Goal: Information Seeking & Learning: Learn about a topic

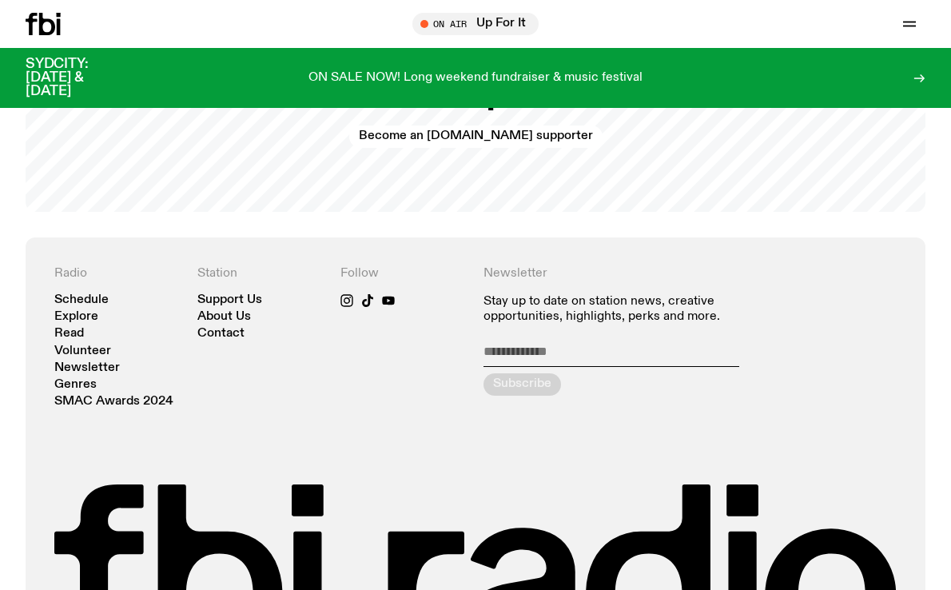
scroll to position [3277, 0]
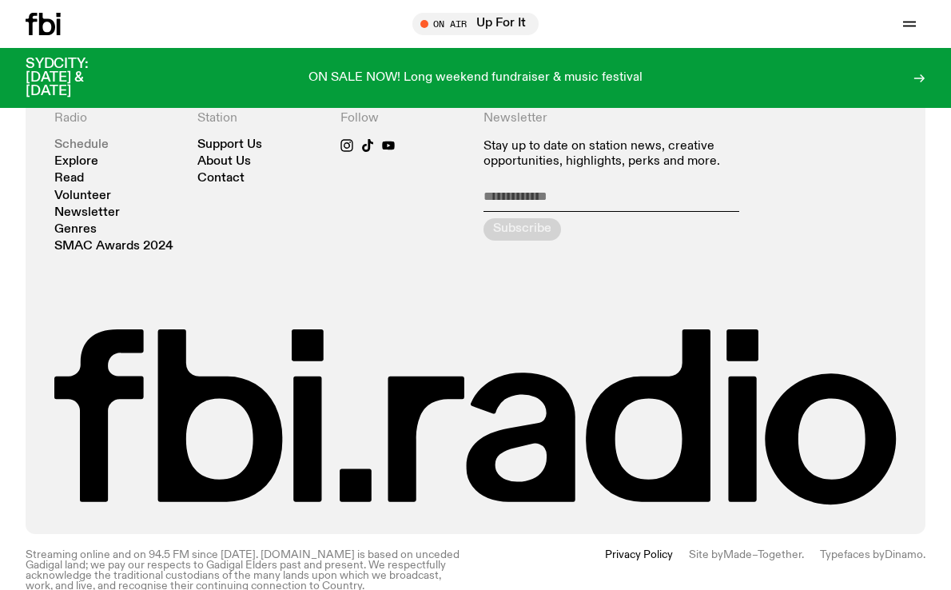
click at [92, 139] on link "Schedule" at bounding box center [81, 145] width 54 height 12
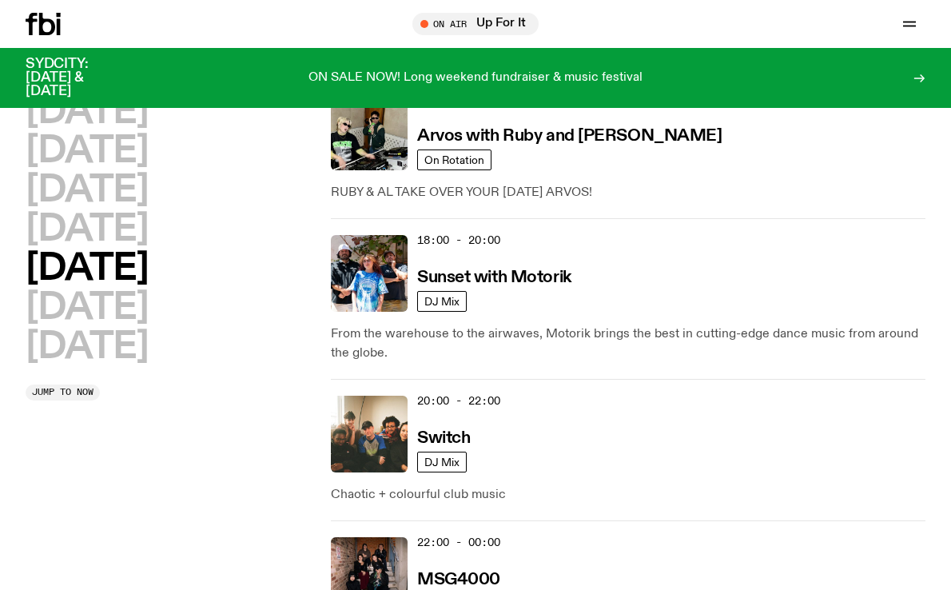
scroll to position [1058, 0]
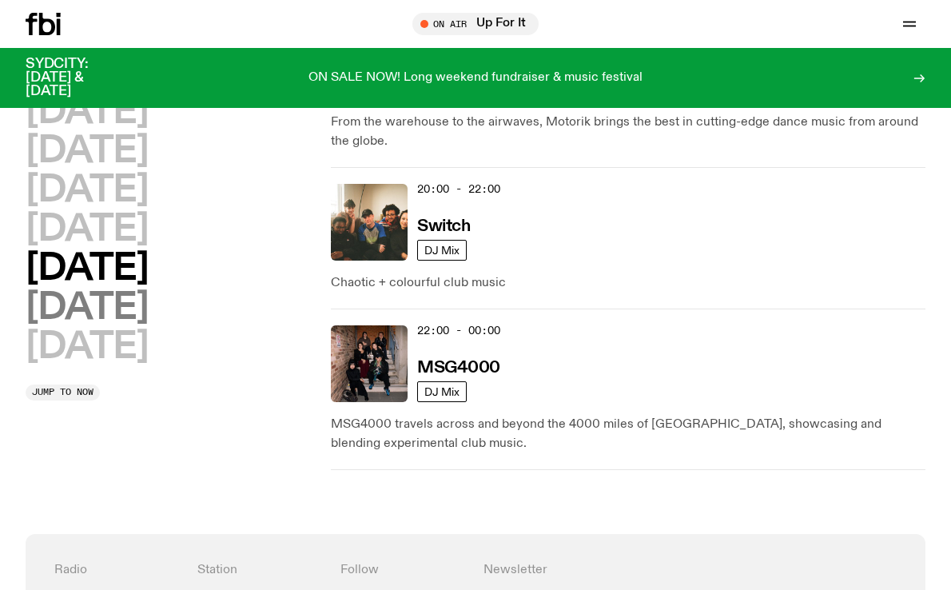
click at [148, 312] on h2 "Saturday" at bounding box center [87, 308] width 122 height 36
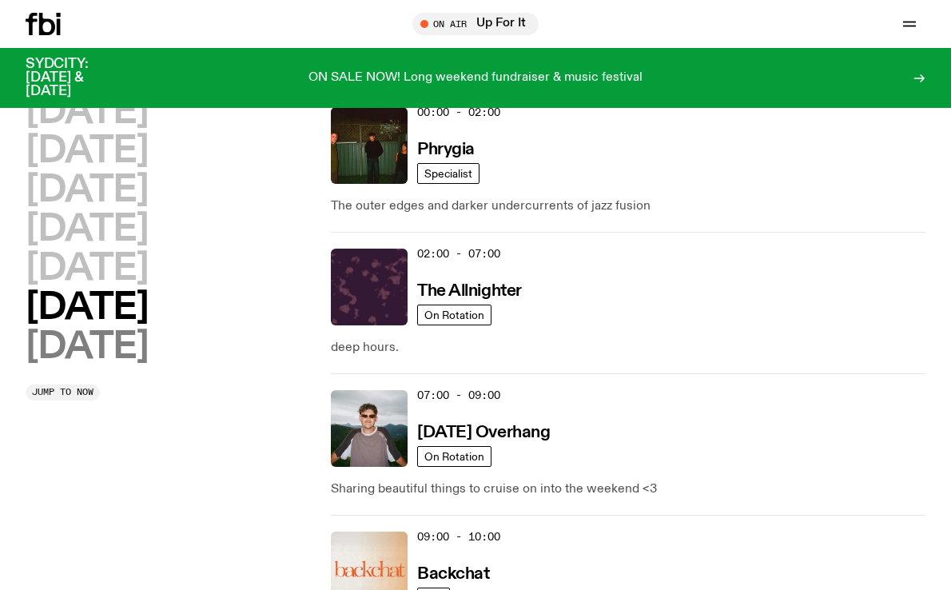
scroll to position [45, 0]
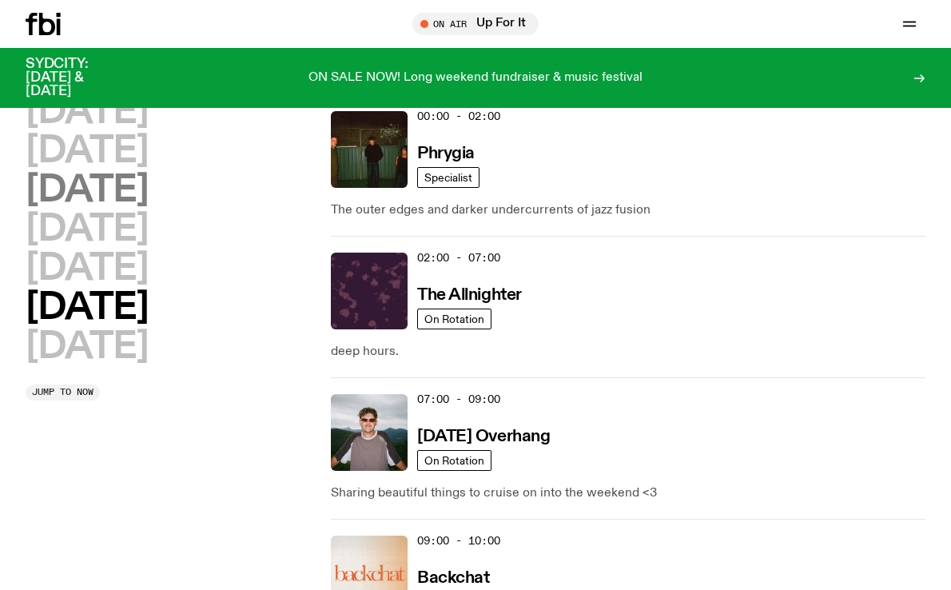
click at [117, 201] on h2 "Wednesday" at bounding box center [87, 191] width 122 height 36
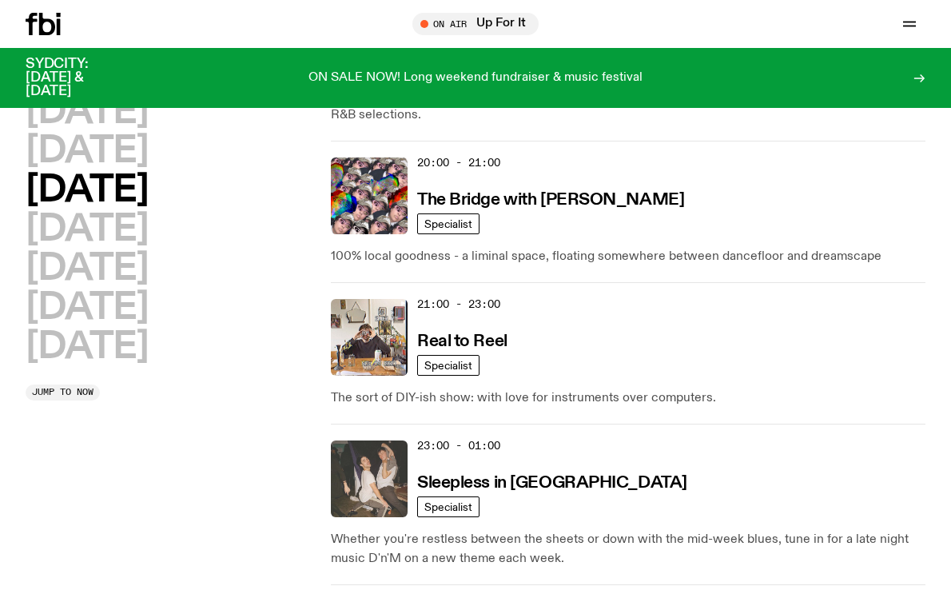
scroll to position [1060, 0]
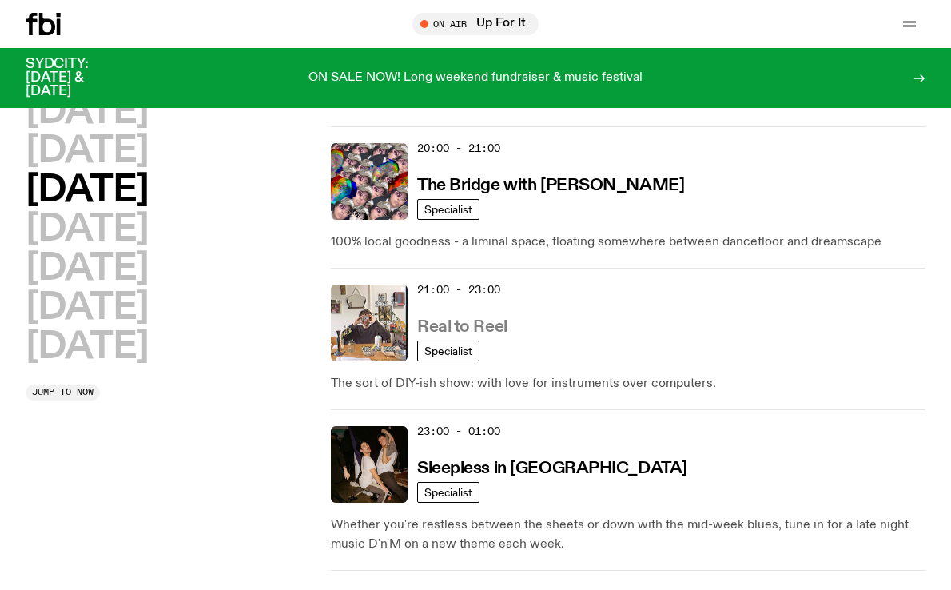
click at [456, 319] on h3 "Real to Reel" at bounding box center [462, 327] width 90 height 17
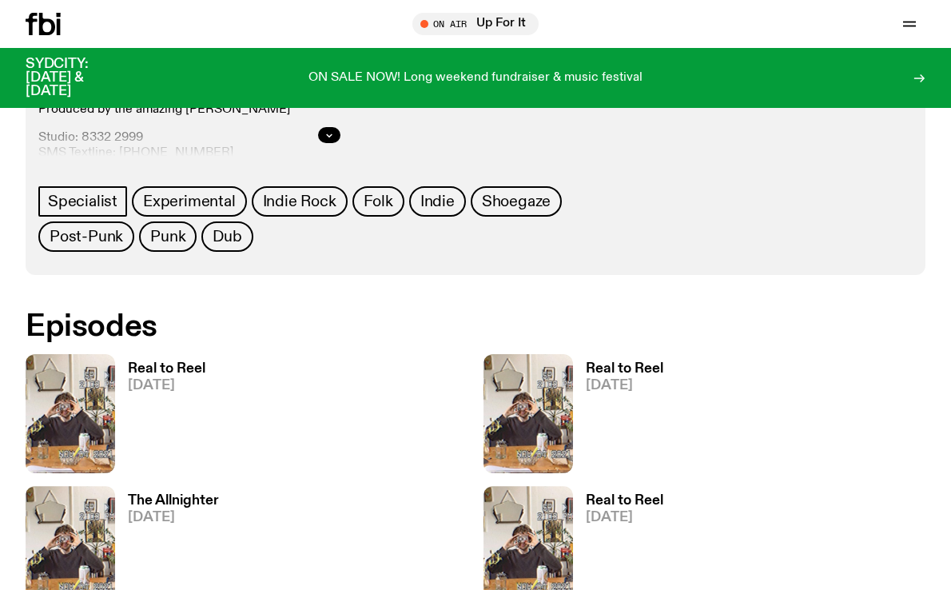
scroll to position [729, 0]
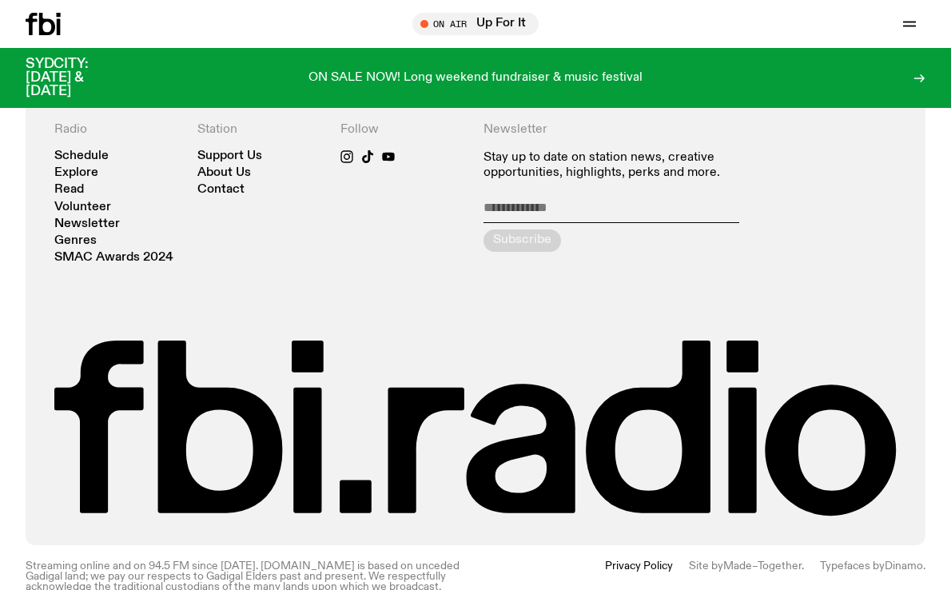
scroll to position [3265, 0]
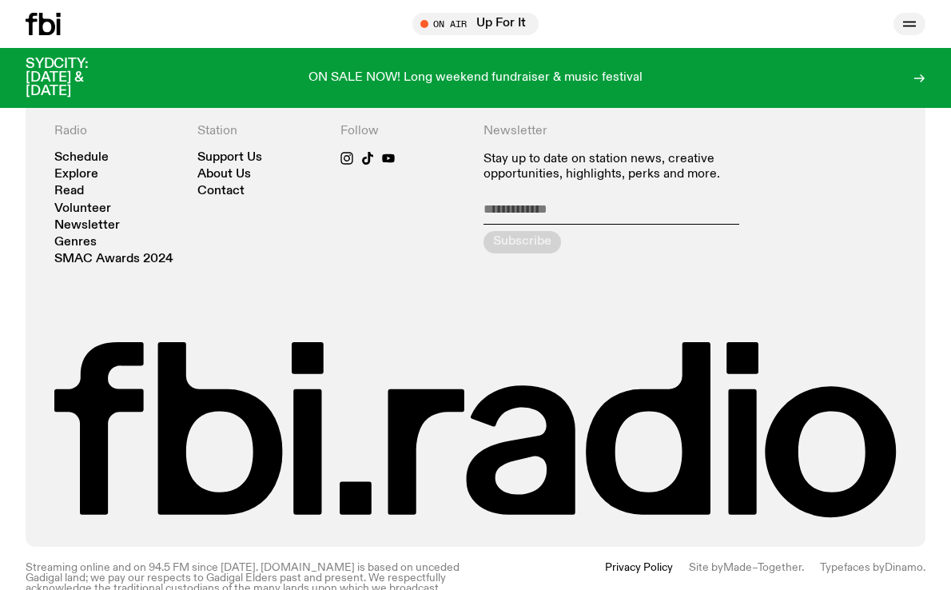
click at [897, 22] on button "button" at bounding box center [909, 24] width 32 height 22
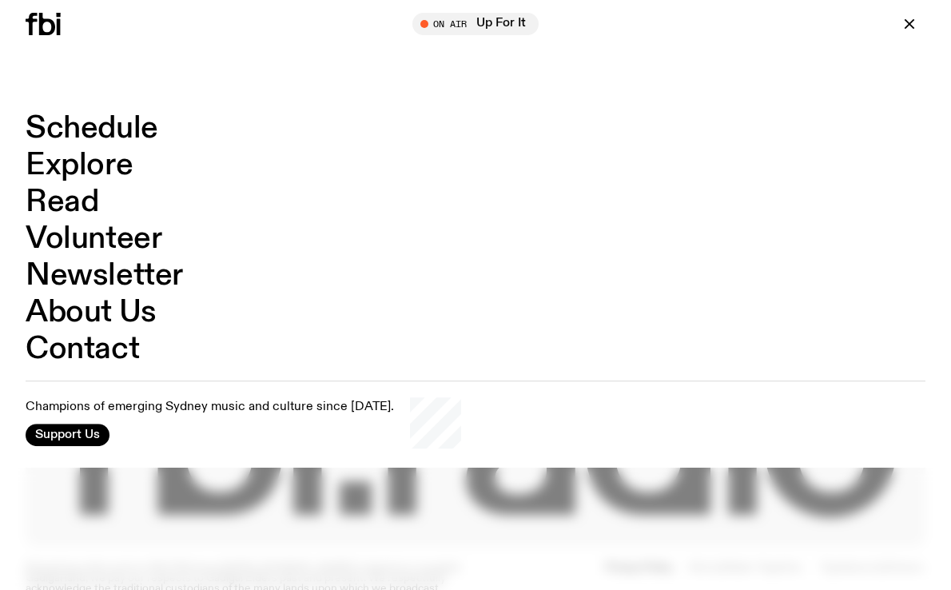
click at [89, 352] on link "Contact" at bounding box center [82, 349] width 113 height 30
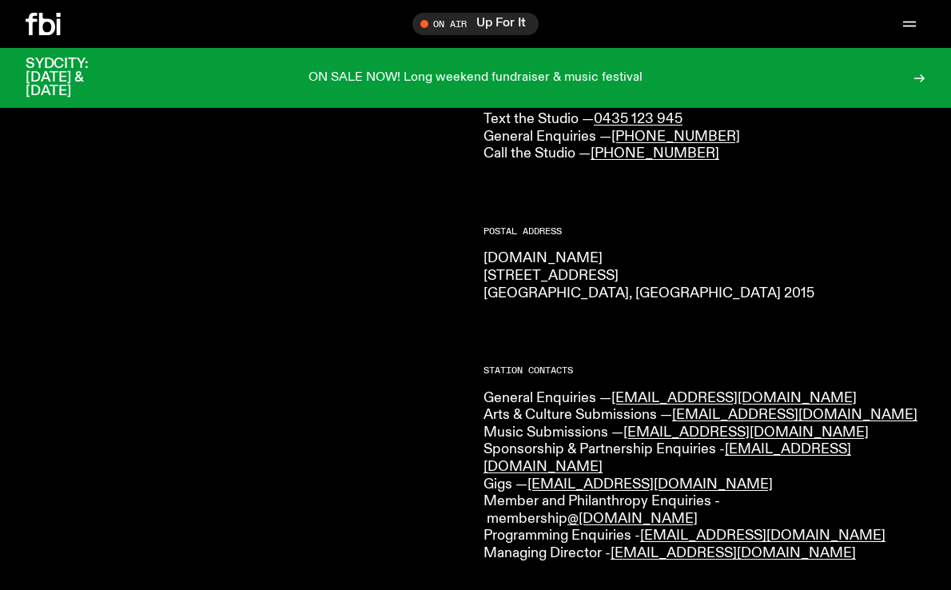
scroll to position [166, 0]
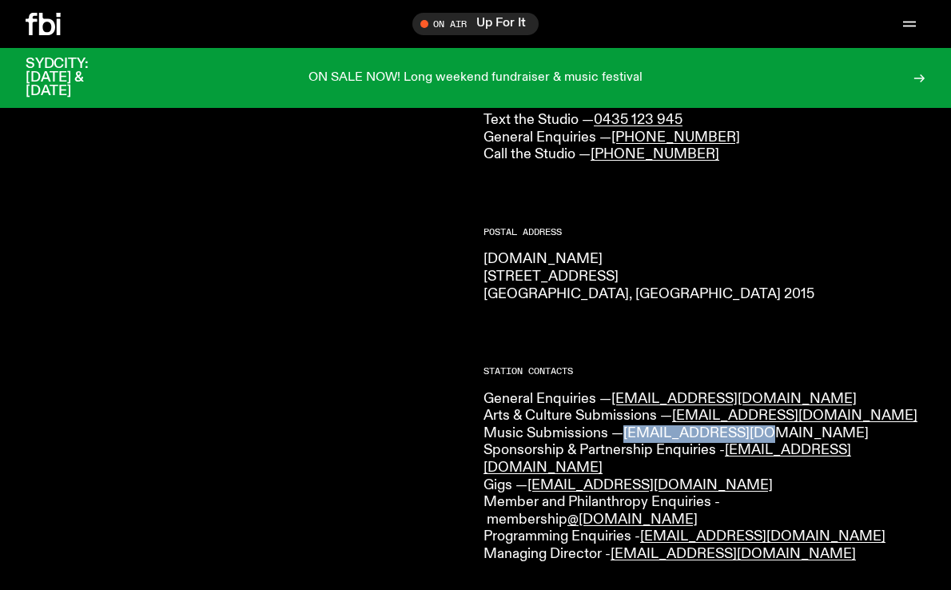
drag, startPoint x: 760, startPoint y: 436, endPoint x: 627, endPoint y: 435, distance: 132.6
click at [627, 435] on p "General Enquiries — info@fbiradio.com Arts & Culture Submissions — culture@fbir…" at bounding box center [704, 477] width 442 height 173
copy link "music@fbiradio.com"
click at [724, 432] on link "music@fbiradio.com" at bounding box center [745, 433] width 245 height 14
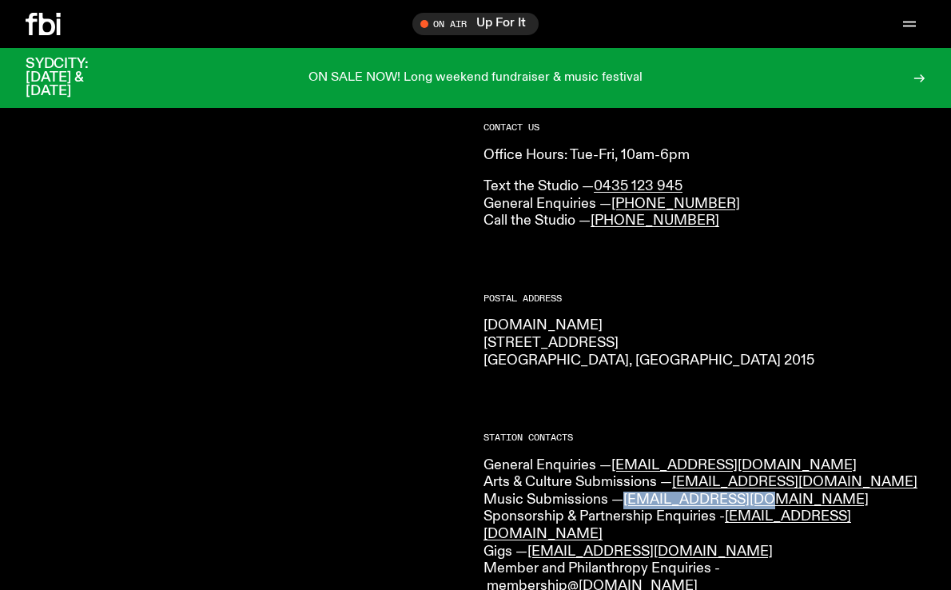
scroll to position [102, 0]
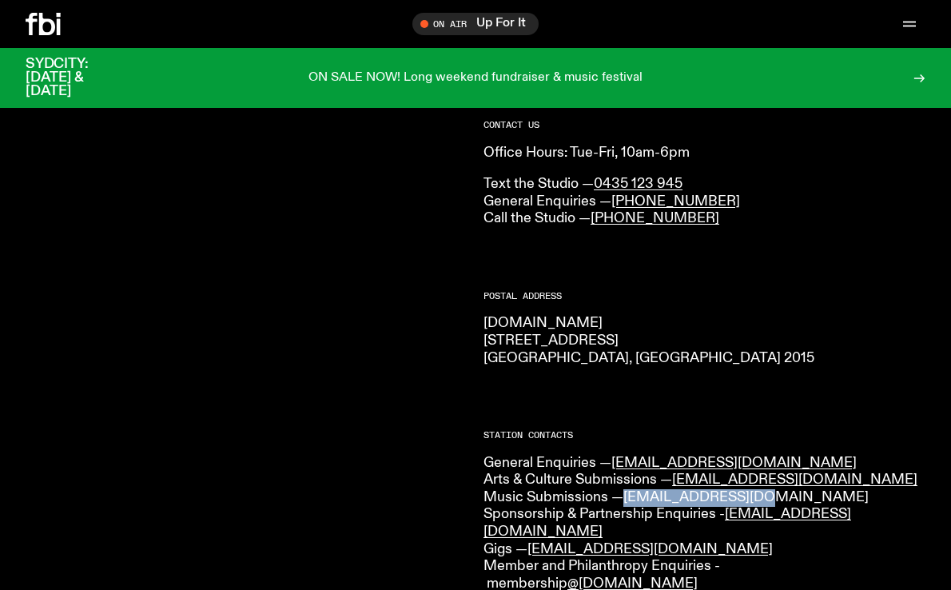
click at [701, 499] on link "music@fbiradio.com" at bounding box center [745, 497] width 245 height 14
click at [676, 499] on link "music@fbiradio.com" at bounding box center [745, 497] width 245 height 14
click at [703, 499] on link "music@fbiradio.com" at bounding box center [745, 497] width 245 height 14
copy link "music@fbiradio.com"
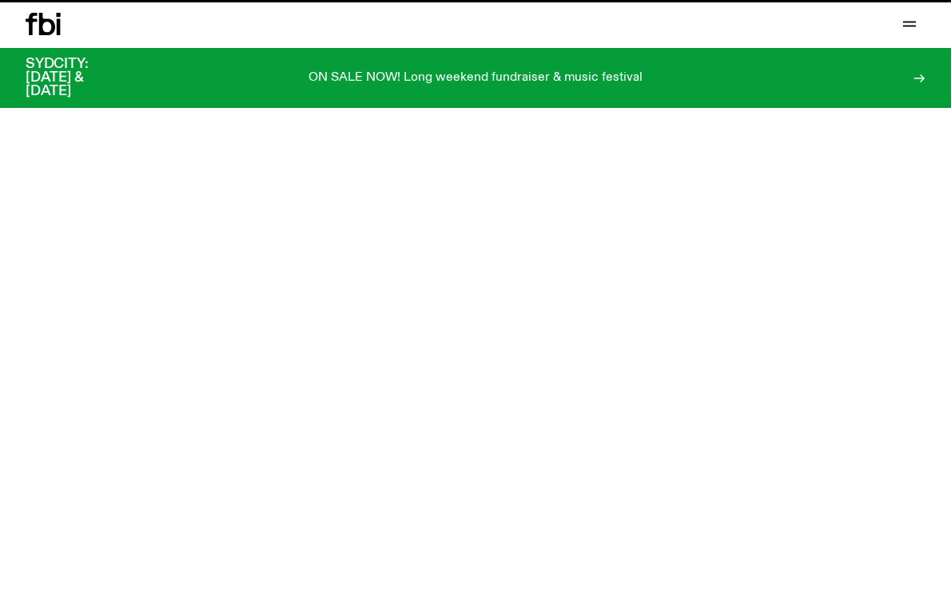
scroll to position [3265, 0]
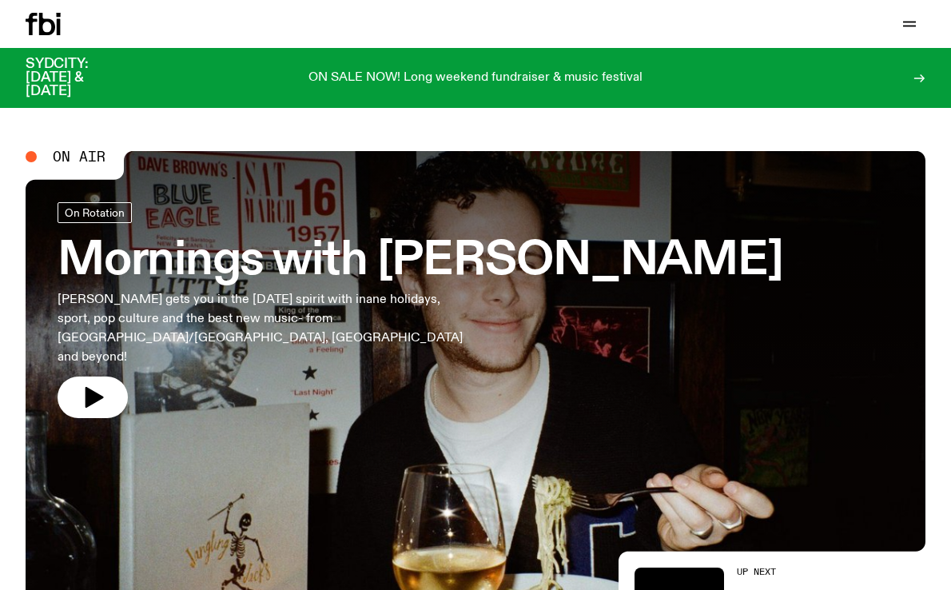
scroll to position [17, 0]
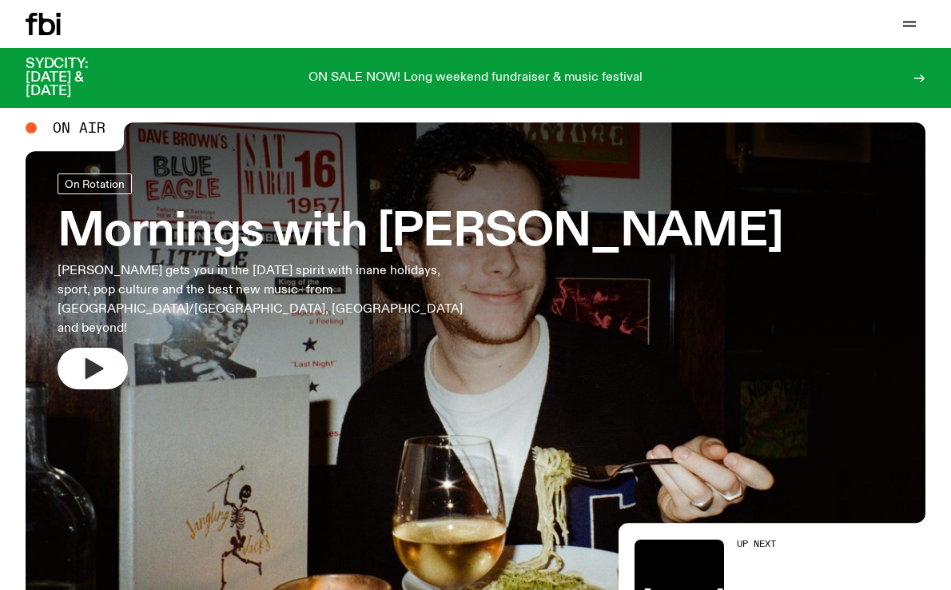
click at [101, 356] on icon "button" at bounding box center [93, 369] width 26 height 26
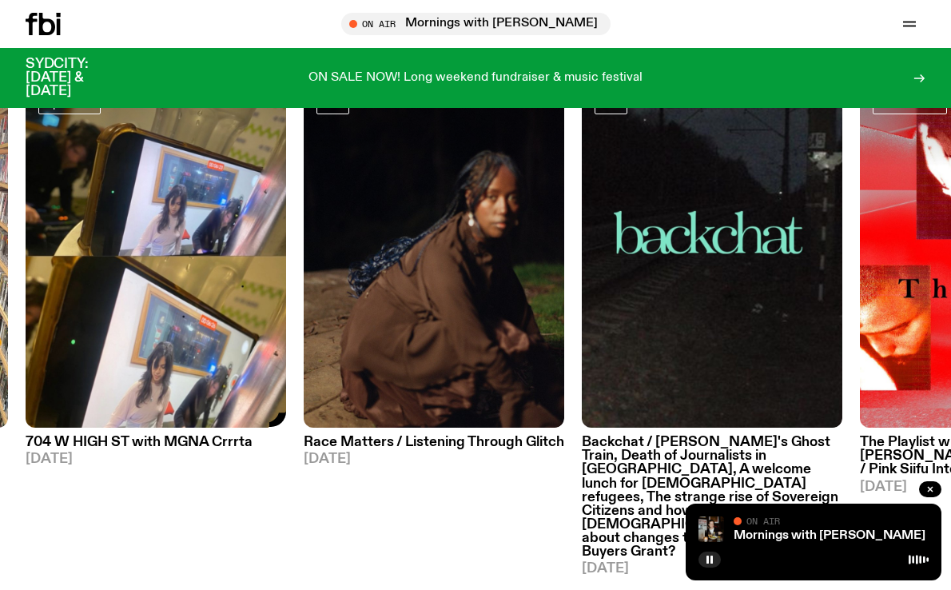
scroll to position [672, 0]
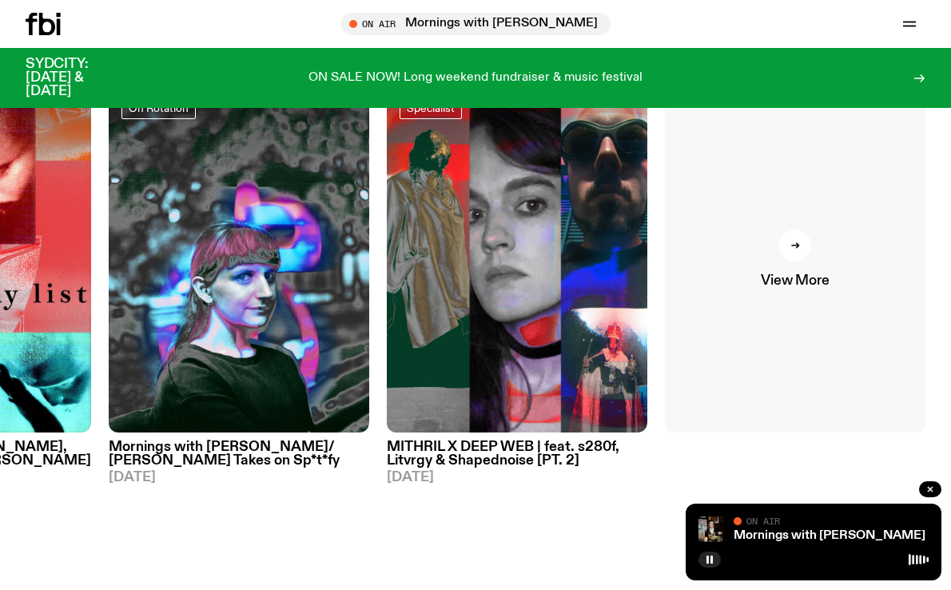
click at [797, 244] on icon at bounding box center [795, 245] width 10 height 10
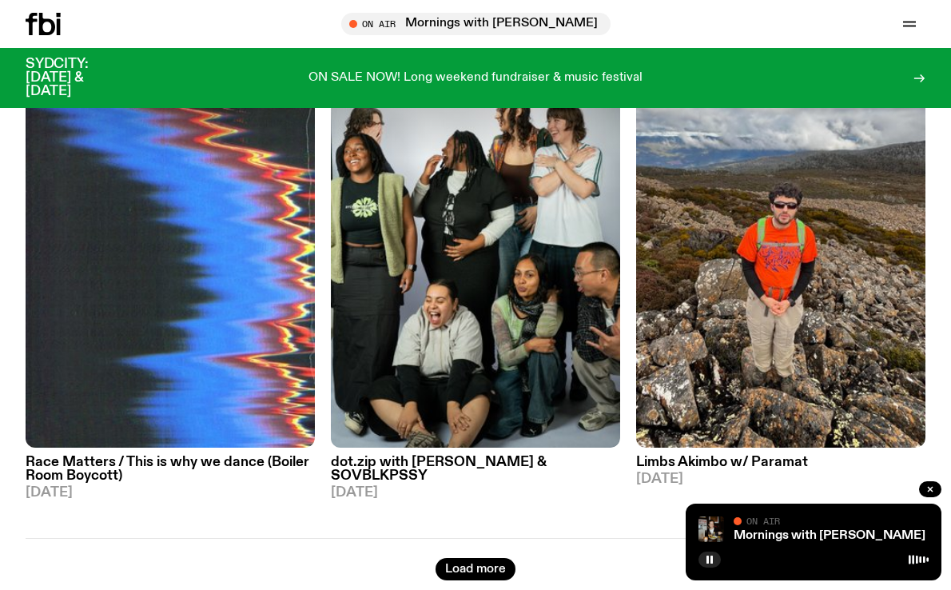
scroll to position [3641, 0]
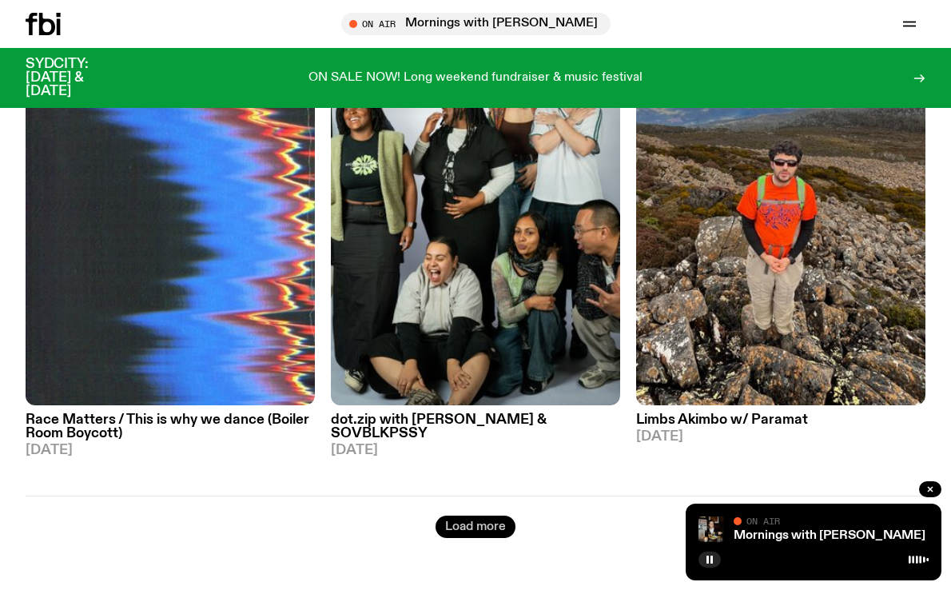
click at [491, 495] on div "Load more" at bounding box center [476, 516] width 900 height 42
click at [494, 515] on button "Load more" at bounding box center [475, 526] width 80 height 22
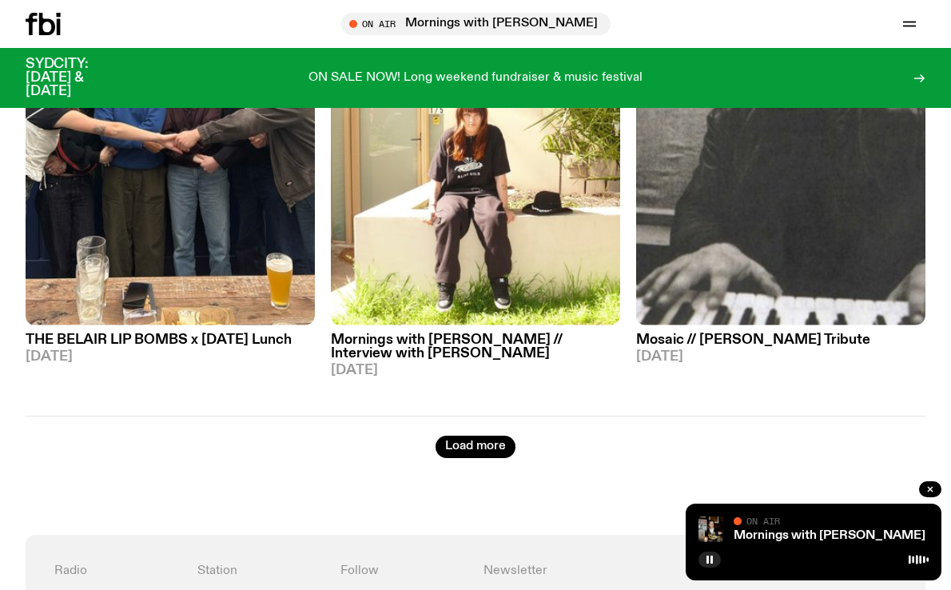
scroll to position [7531, 0]
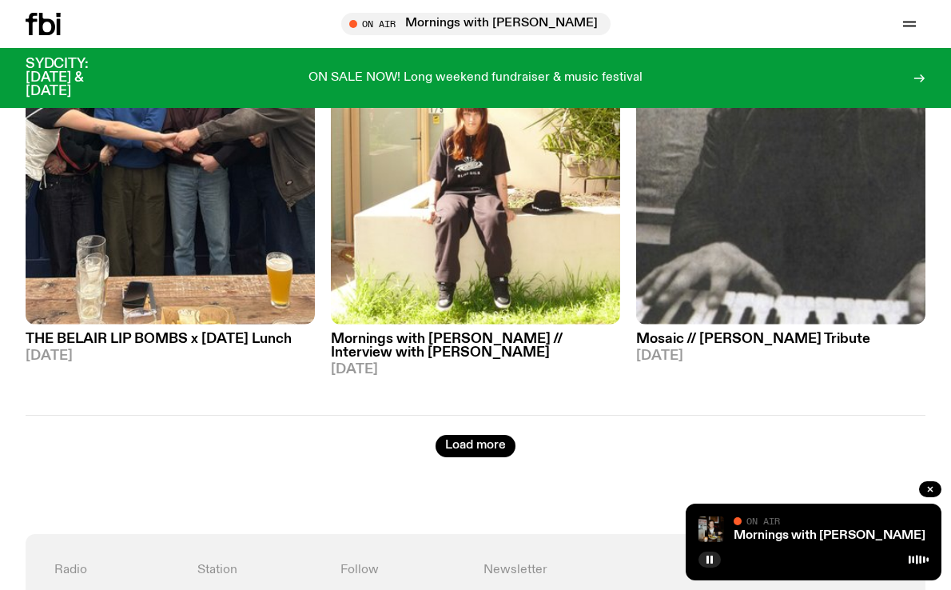
click at [481, 435] on button "Load more" at bounding box center [475, 446] width 80 height 22
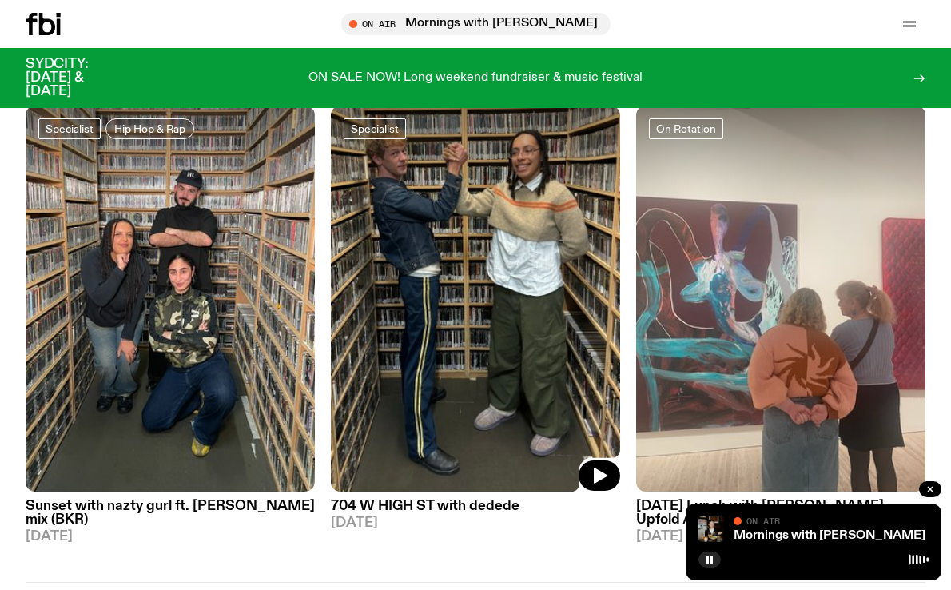
scroll to position [11176, 0]
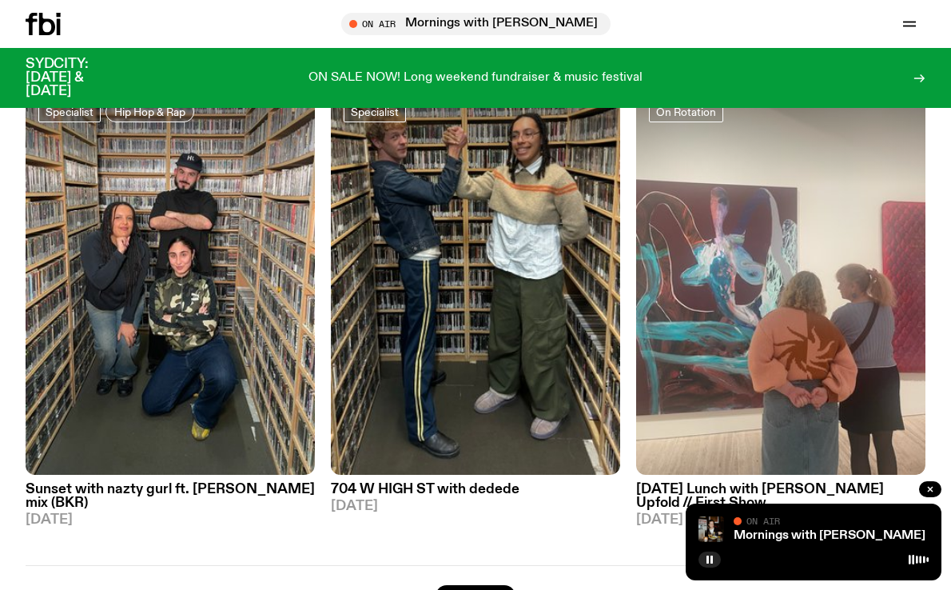
click at [495, 585] on button "Load more" at bounding box center [475, 596] width 80 height 22
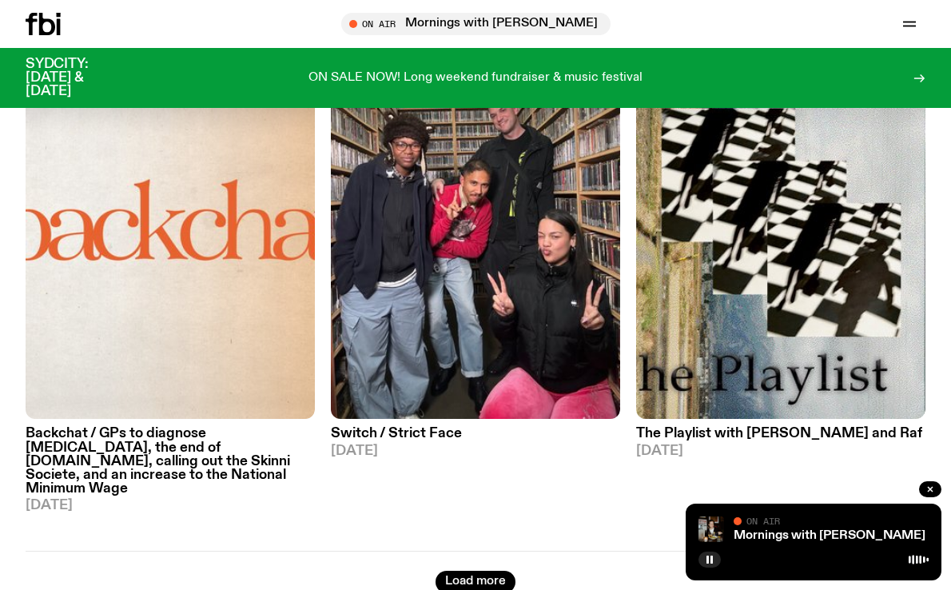
scroll to position [15061, 0]
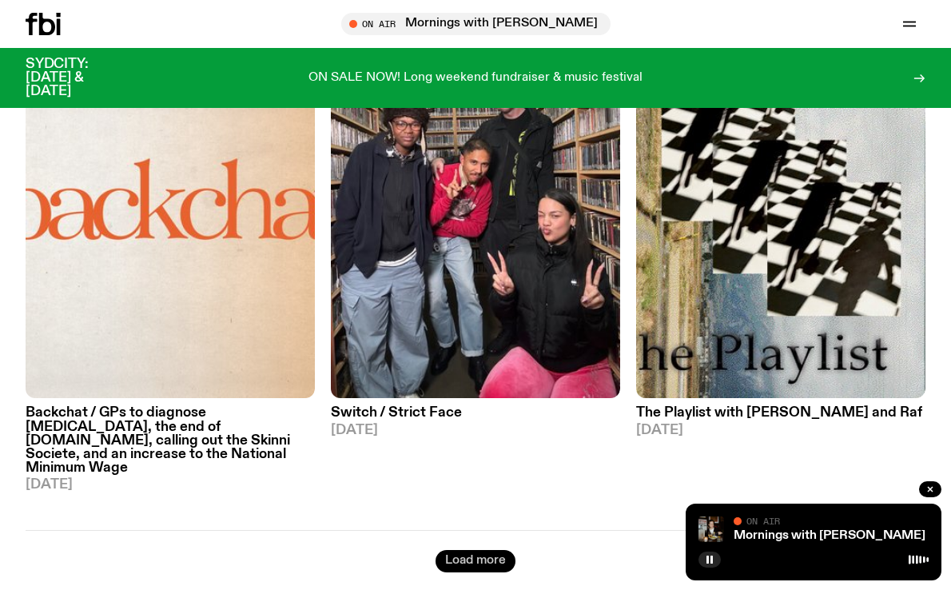
click at [487, 550] on button "Load more" at bounding box center [475, 561] width 80 height 22
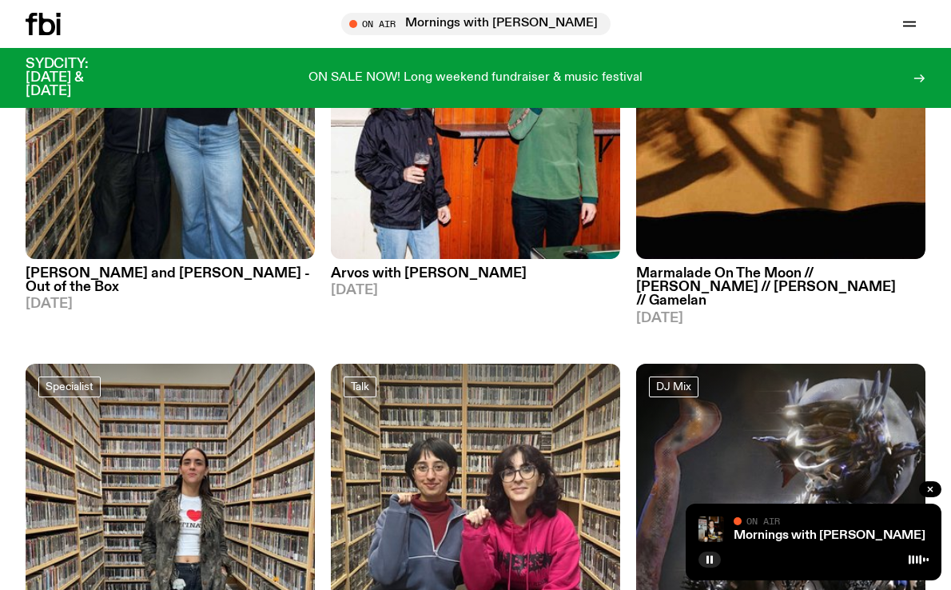
scroll to position [18832, 0]
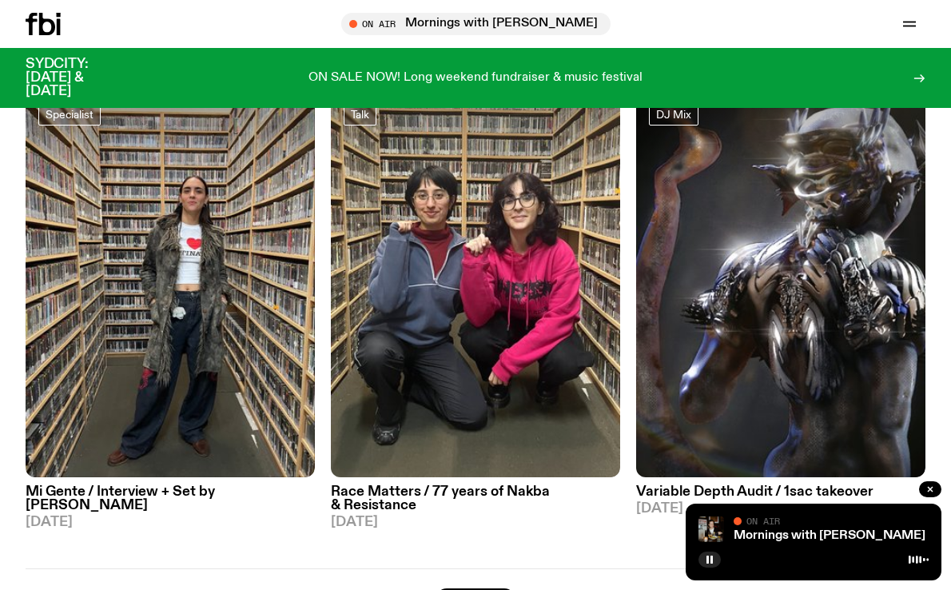
click at [482, 588] on button "Load more" at bounding box center [475, 599] width 80 height 22
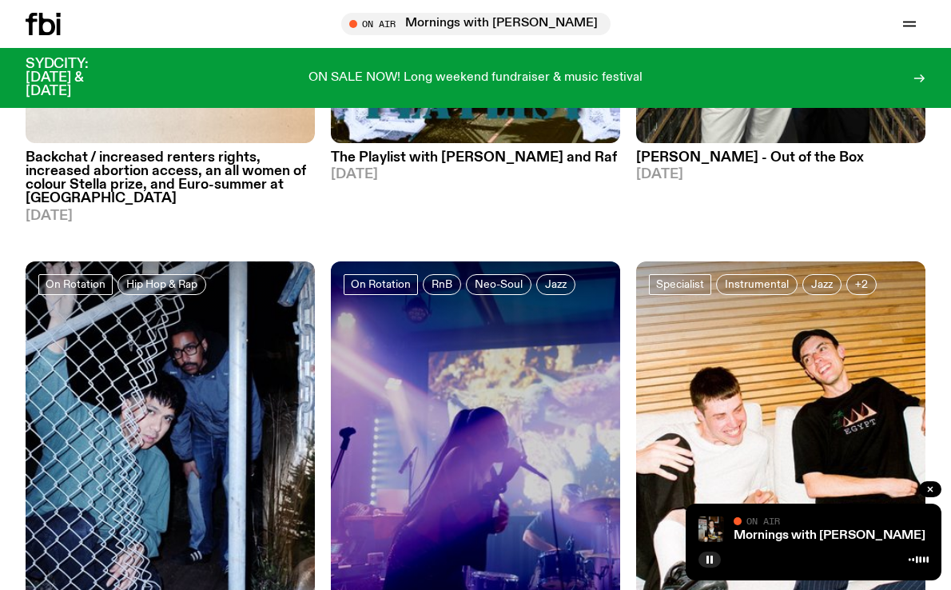
scroll to position [19633, 0]
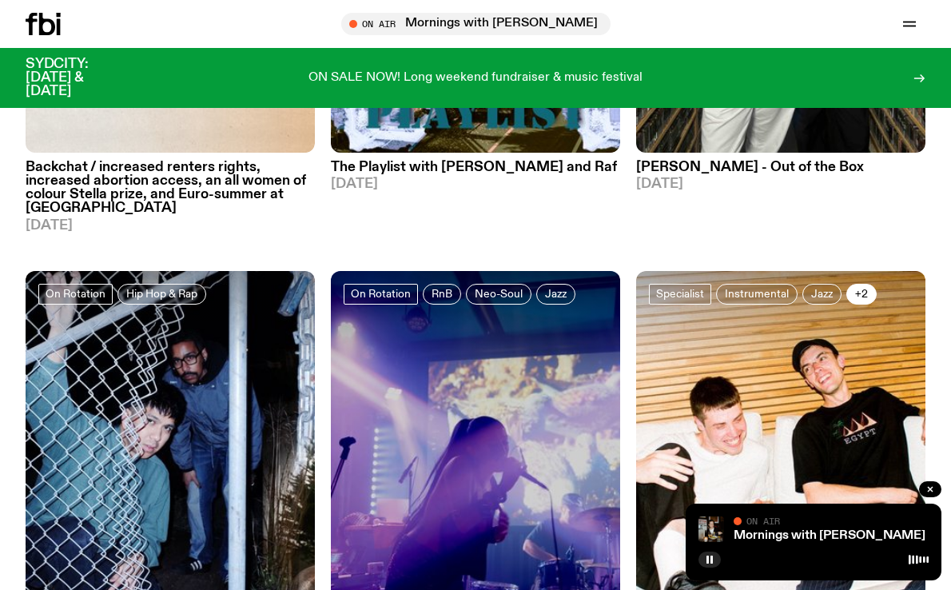
click at [866, 284] on button "+2" at bounding box center [861, 294] width 30 height 21
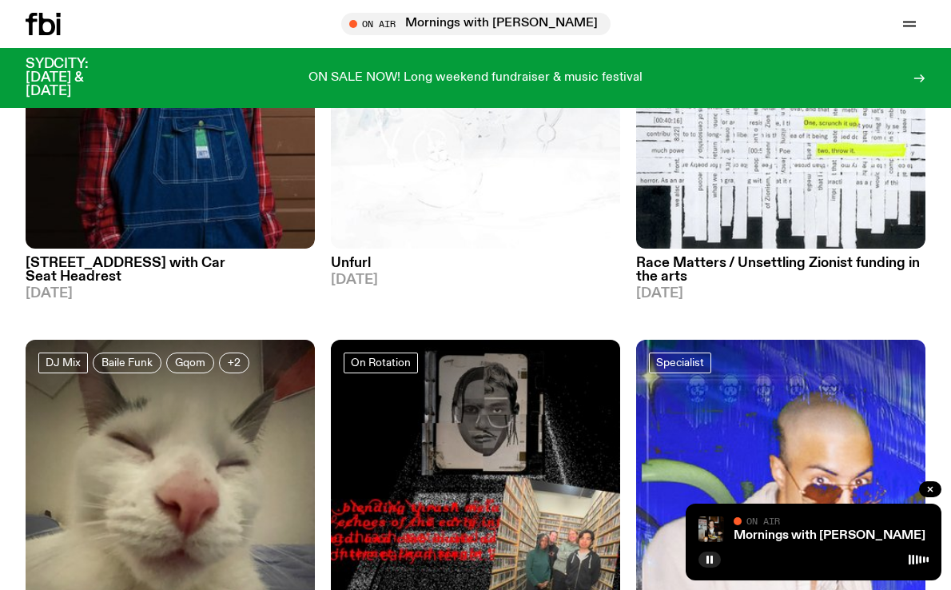
scroll to position [22726, 0]
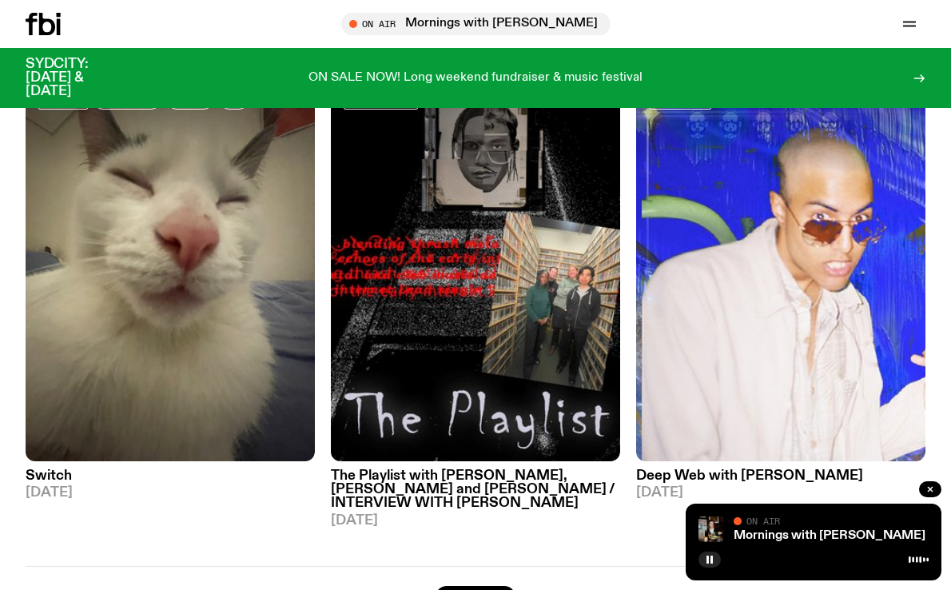
click at [491, 586] on button "Load more" at bounding box center [475, 597] width 80 height 22
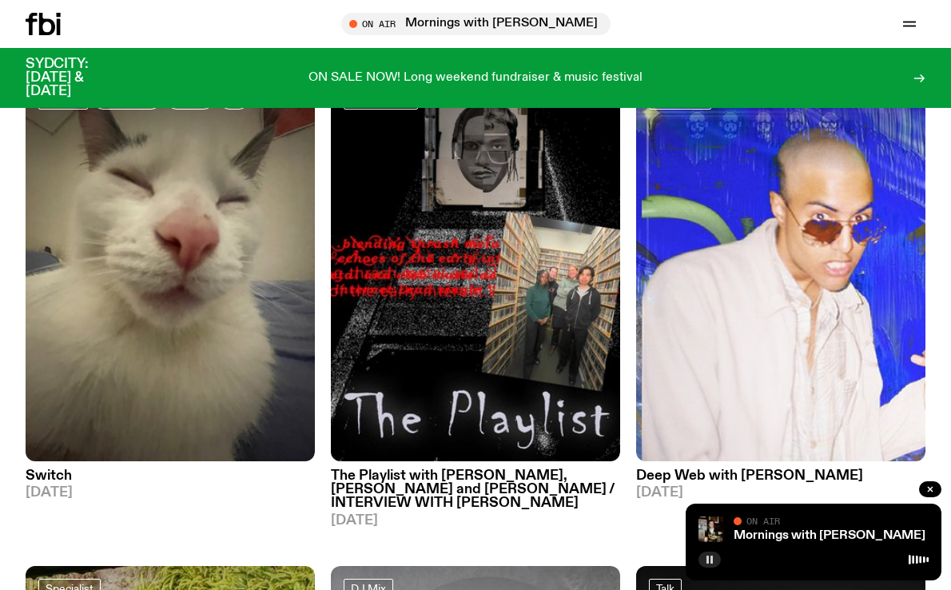
click at [712, 556] on rect "button" at bounding box center [711, 559] width 2 height 8
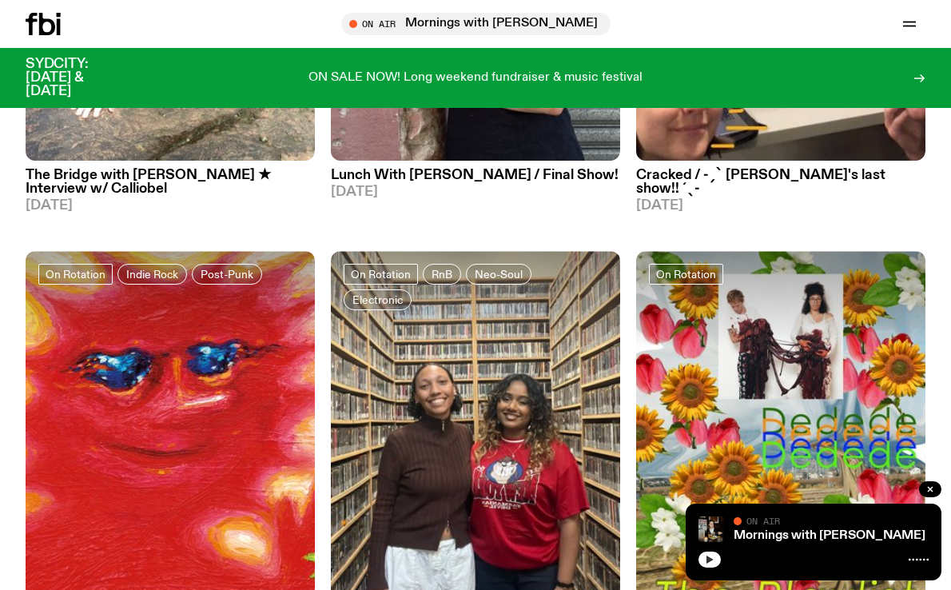
scroll to position [24469, 0]
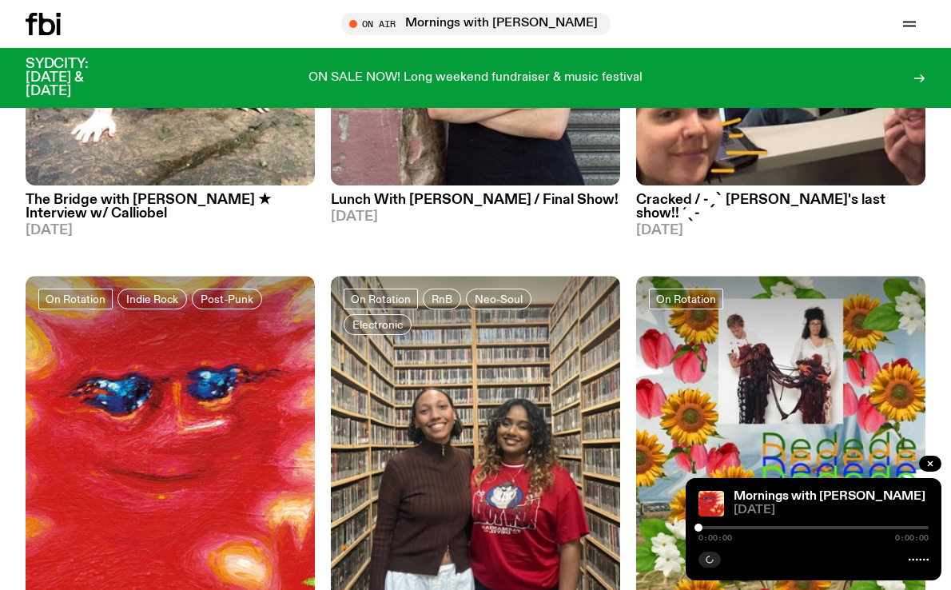
scroll to position [24442, 0]
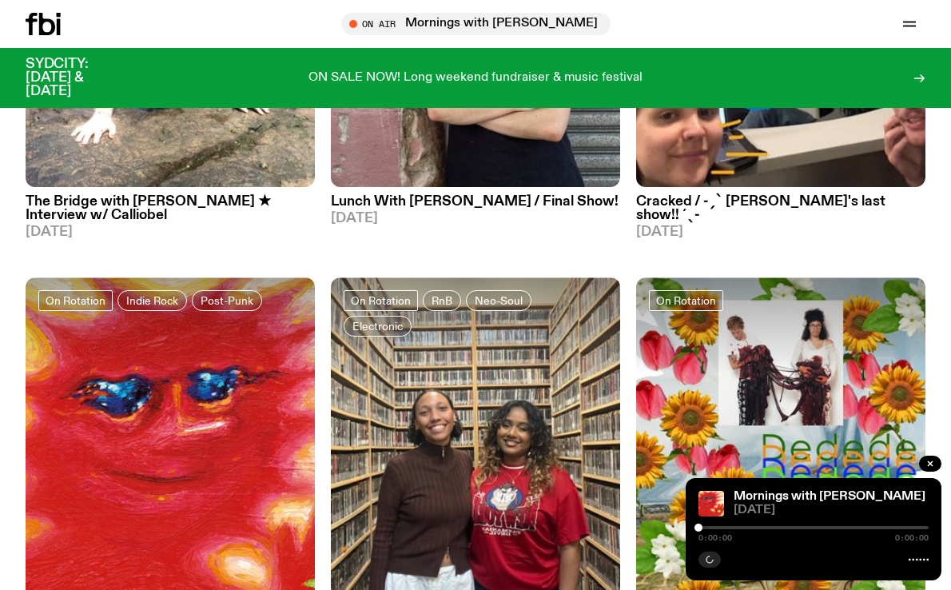
click at [742, 523] on div "0:00:00 0:00:00" at bounding box center [813, 532] width 230 height 19
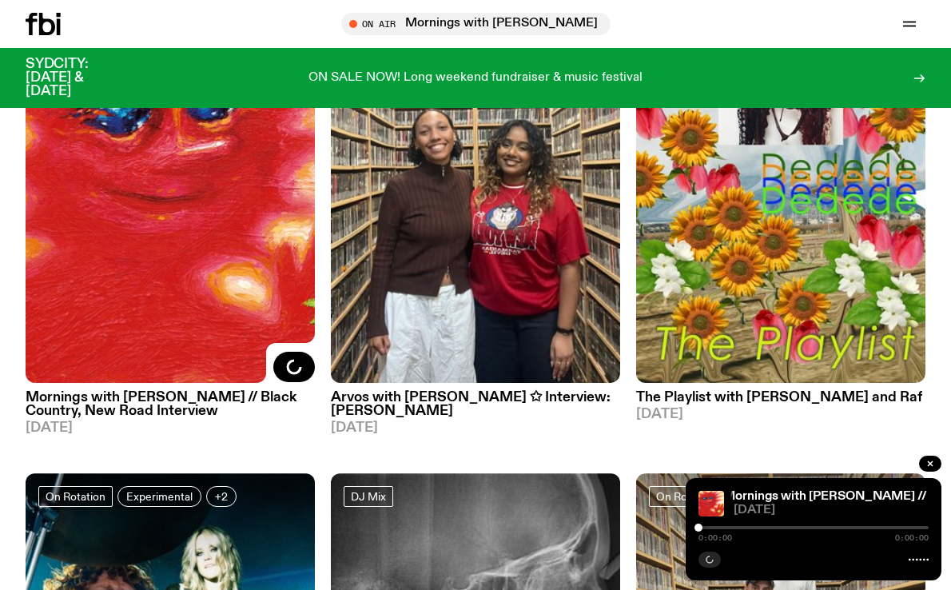
scroll to position [24722, 0]
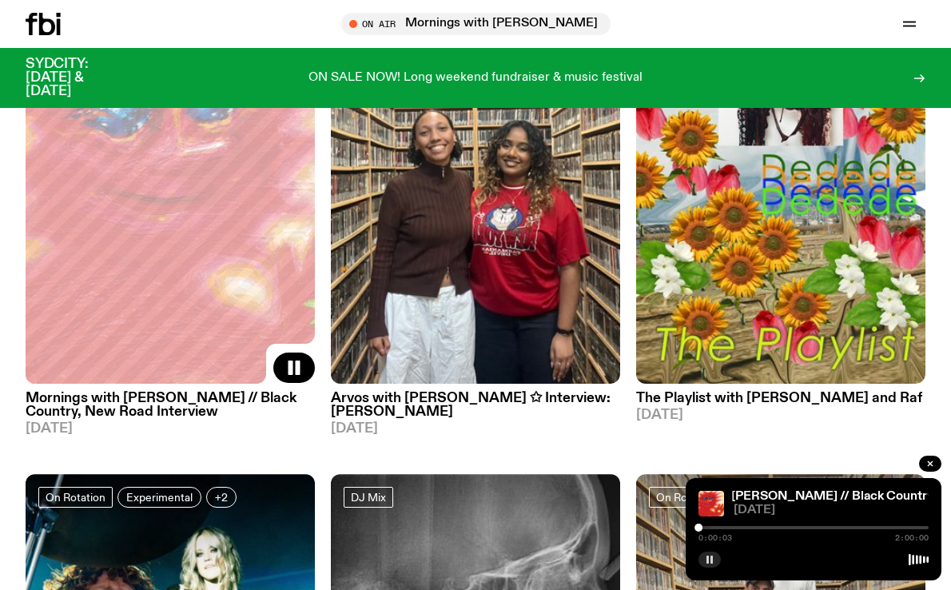
click at [733, 528] on div at bounding box center [813, 527] width 230 height 3
click at [758, 529] on div "0:18:20 2:00:00" at bounding box center [813, 532] width 230 height 19
click at [758, 526] on div at bounding box center [813, 527] width 230 height 3
click at [777, 525] on div "0:31:15 2:00:00" at bounding box center [813, 532] width 230 height 19
click at [767, 527] on div at bounding box center [813, 527] width 230 height 3
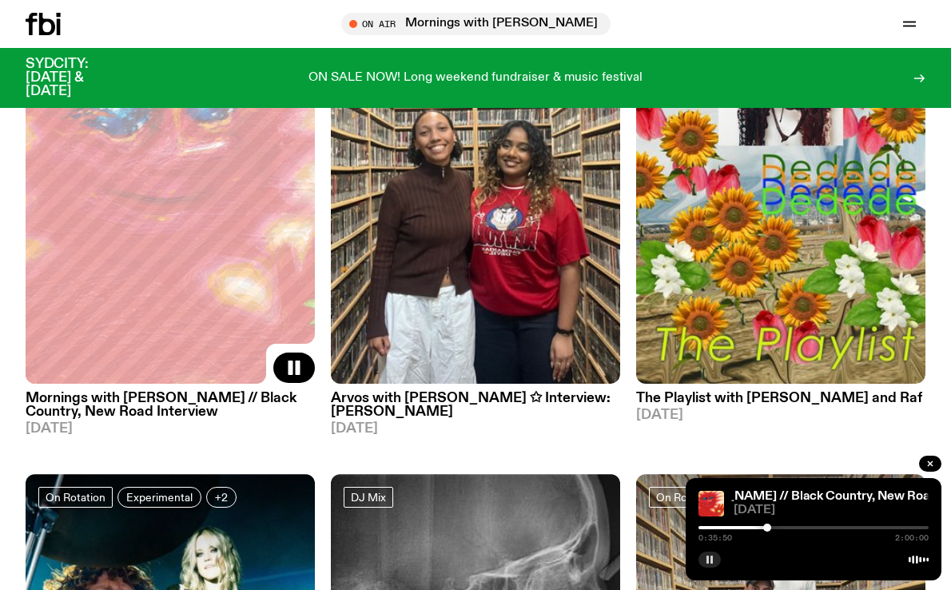
click at [771, 526] on div at bounding box center [813, 527] width 230 height 3
click at [775, 527] on div at bounding box center [813, 527] width 230 height 3
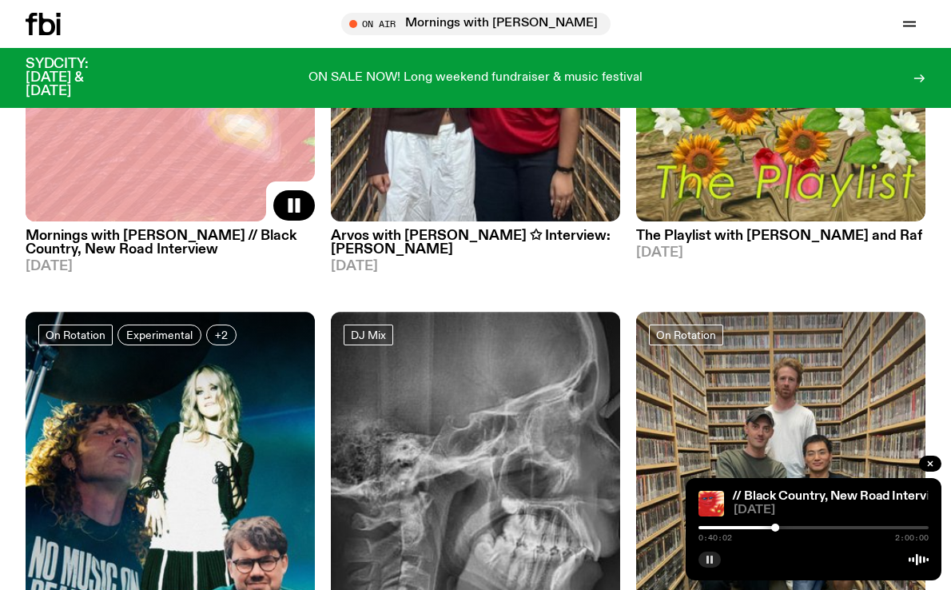
click at [788, 527] on div at bounding box center [813, 527] width 230 height 3
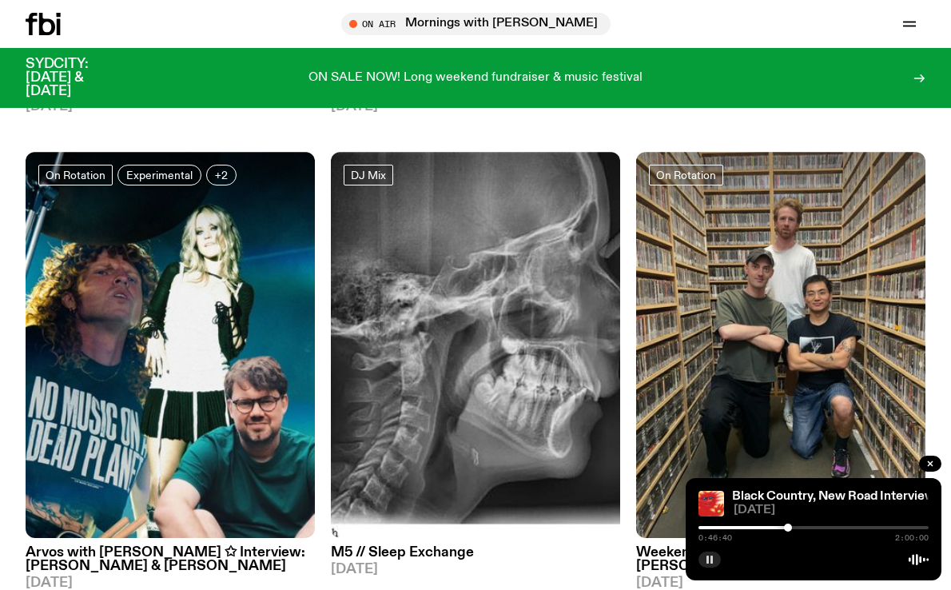
scroll to position [25049, 0]
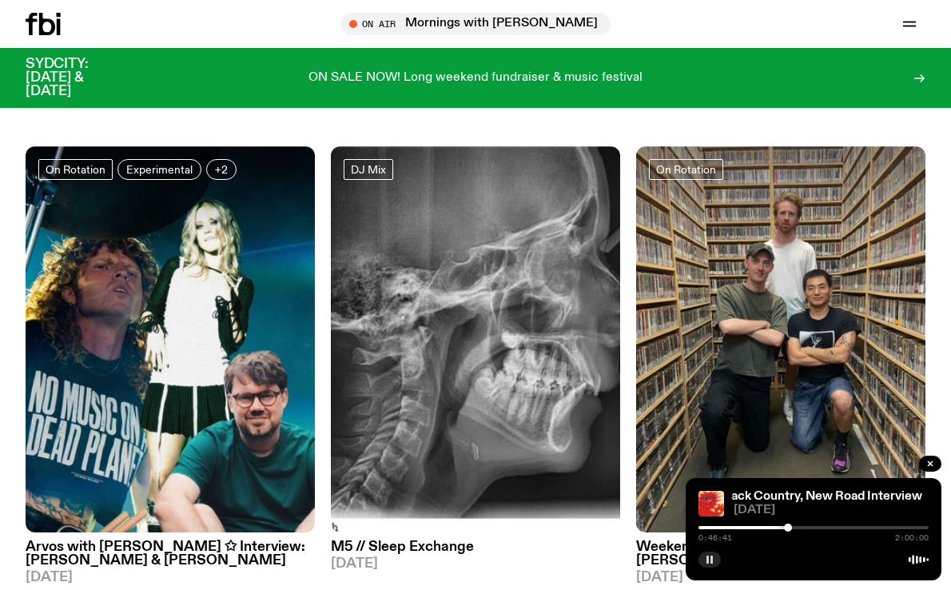
click at [806, 527] on div at bounding box center [813, 527] width 230 height 3
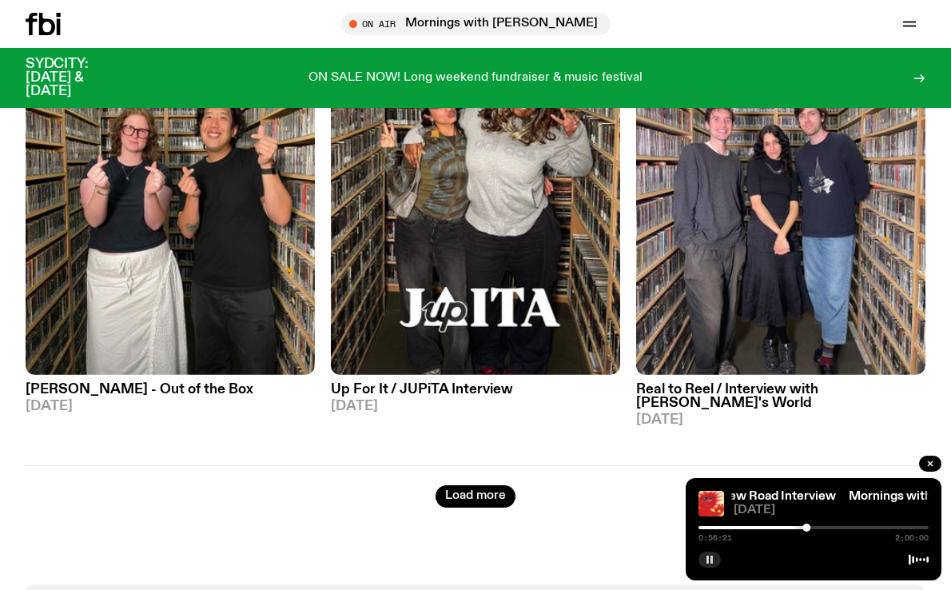
scroll to position [26637, 0]
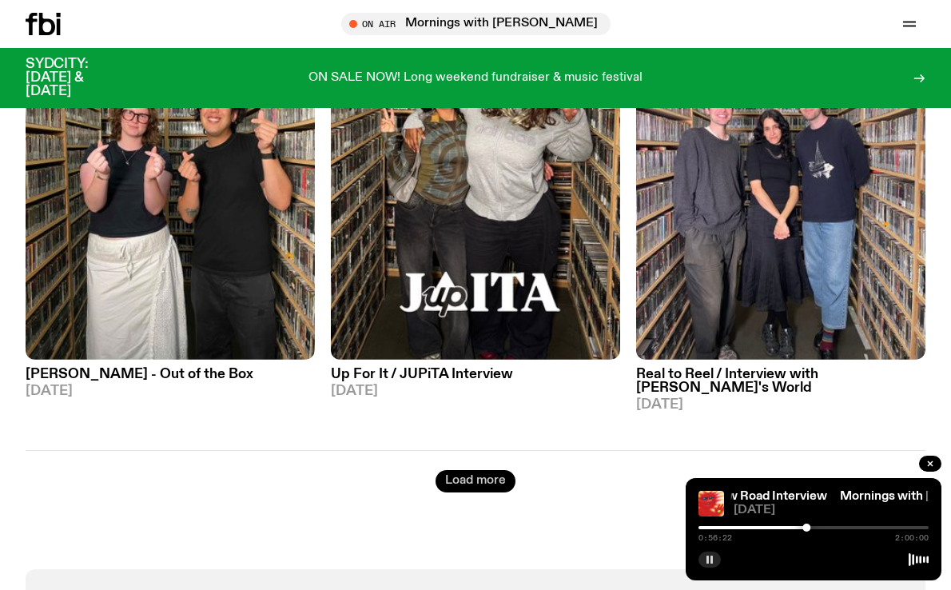
click at [497, 470] on button "Load more" at bounding box center [475, 481] width 80 height 22
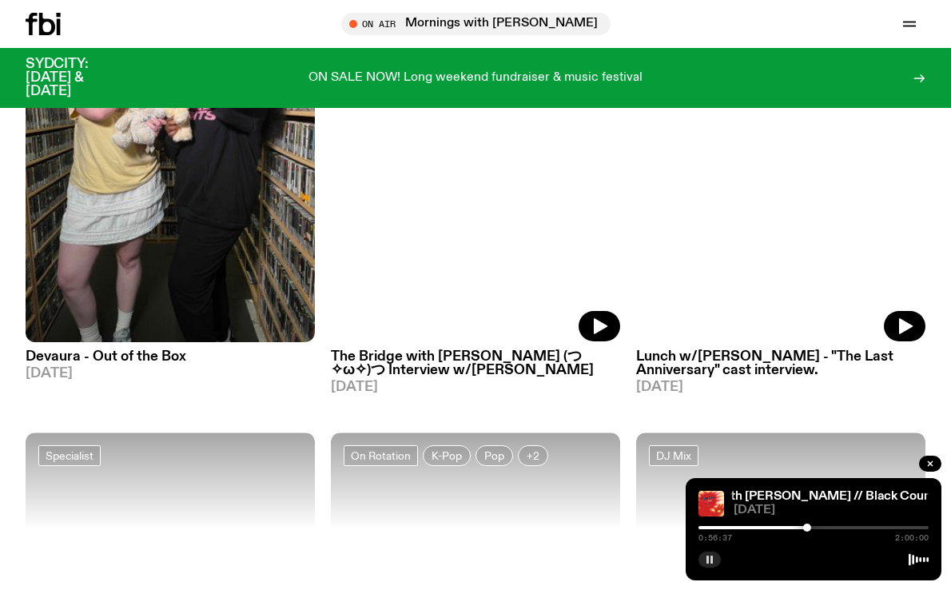
scroll to position [29960, 0]
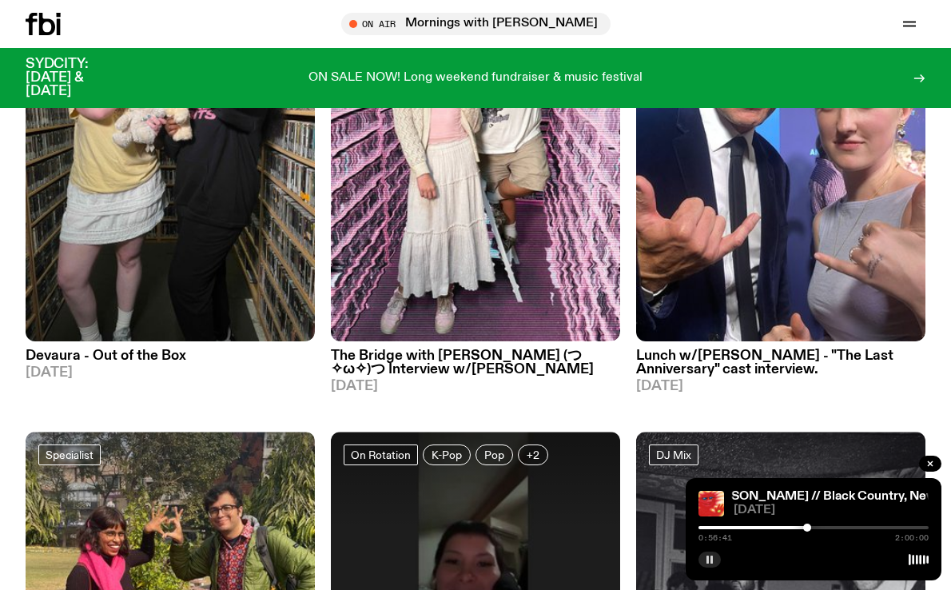
click at [813, 526] on div at bounding box center [813, 527] width 230 height 3
click at [709, 558] on icon "button" at bounding box center [710, 559] width 10 height 10
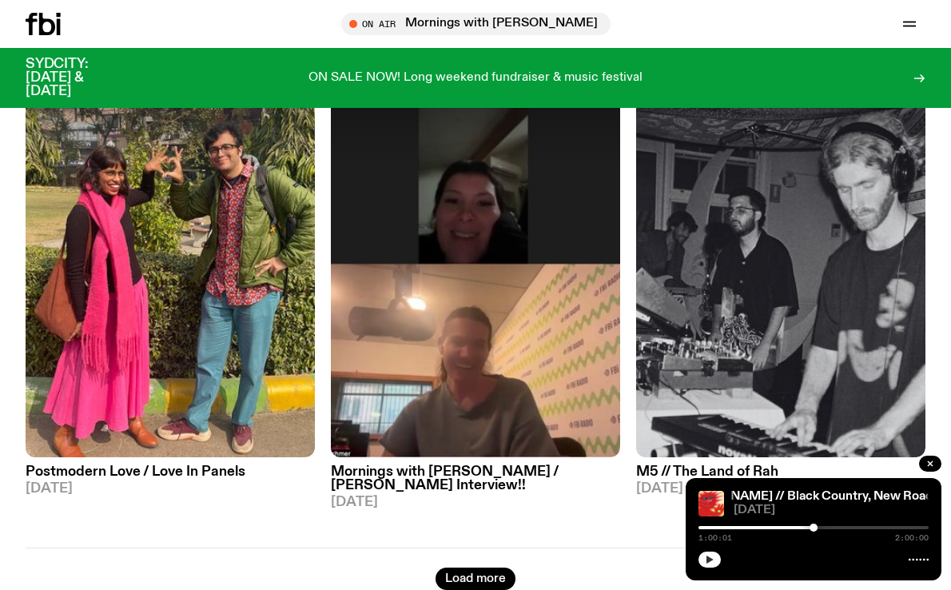
scroll to position [30324, 0]
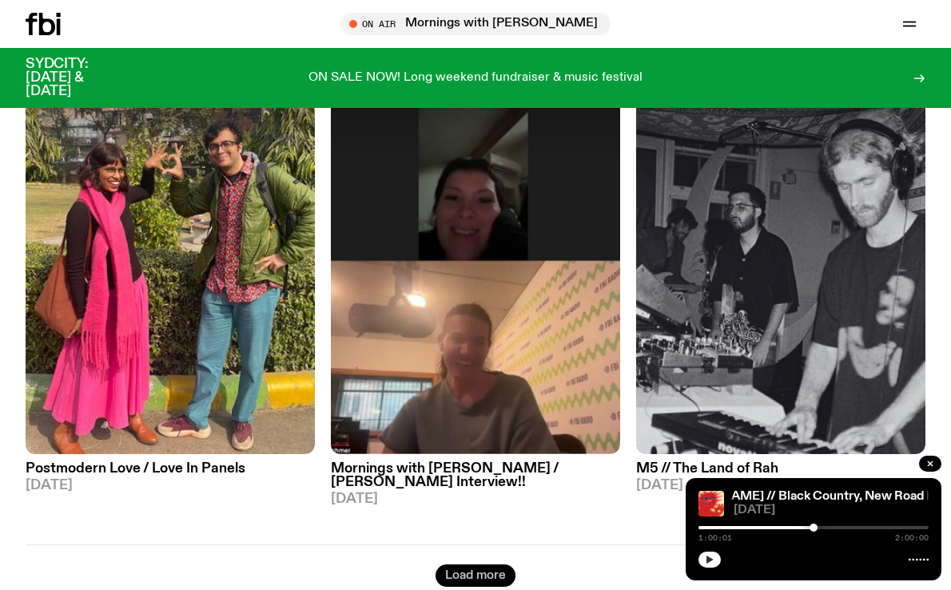
click at [507, 564] on button "Load more" at bounding box center [475, 575] width 80 height 22
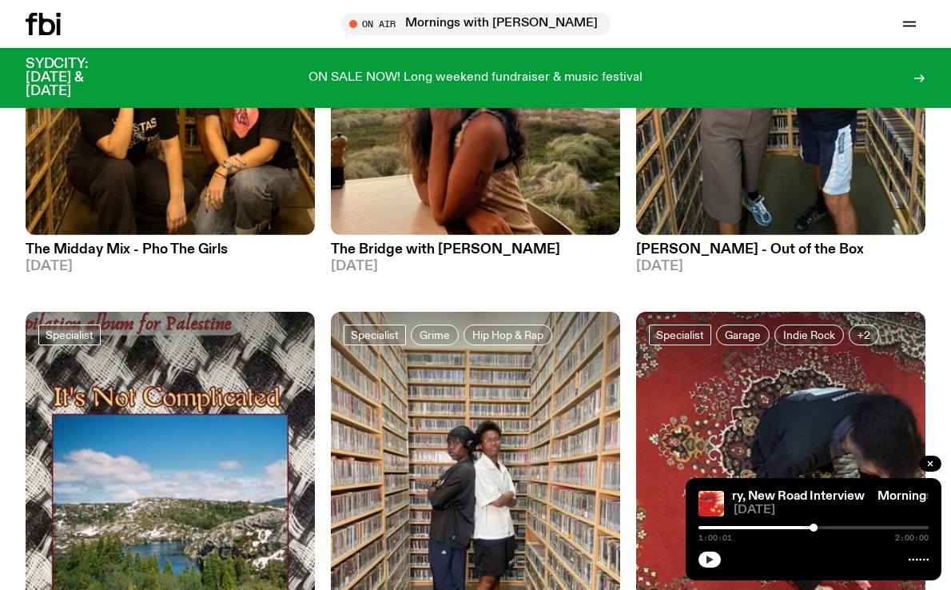
scroll to position [31597, 0]
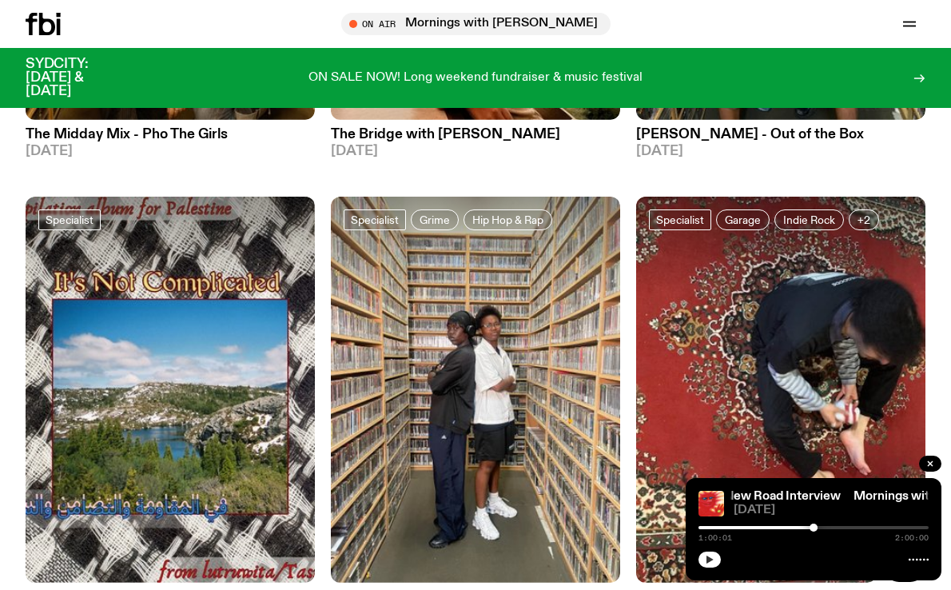
click at [902, 557] on icon "button" at bounding box center [904, 566] width 19 height 19
click at [786, 589] on h3 "Marmalade On The Moon 🇰🇭" at bounding box center [780, 597] width 289 height 14
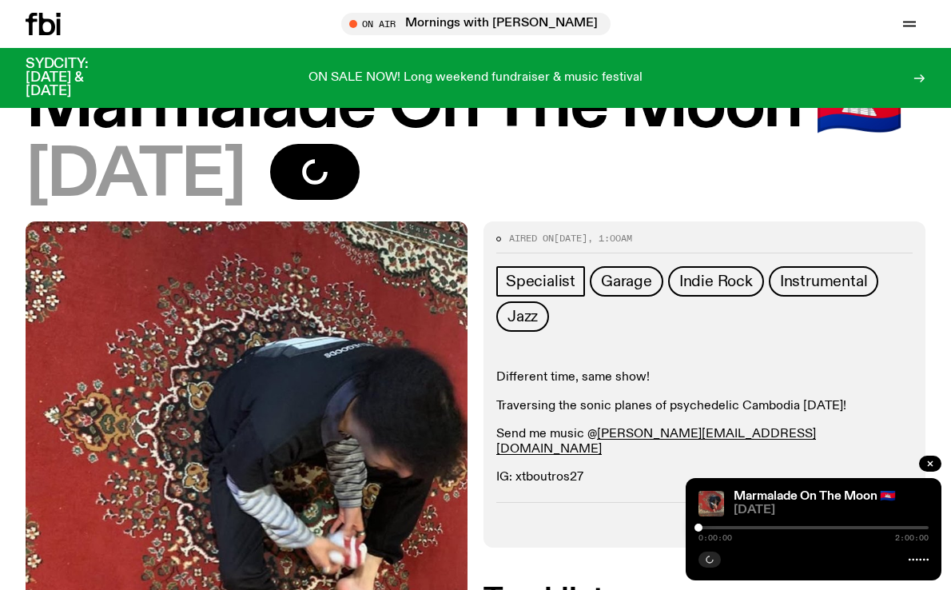
scroll to position [93, 0]
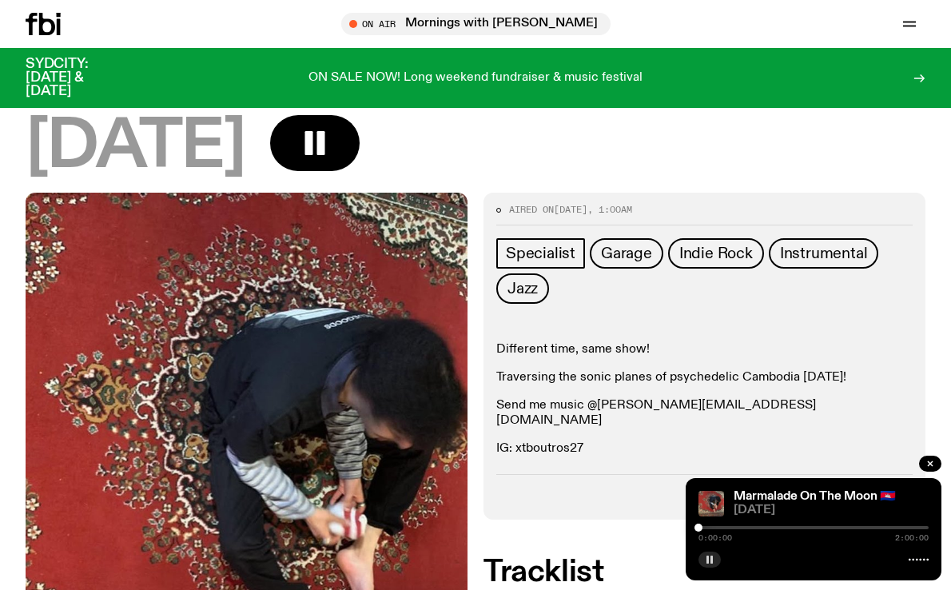
drag, startPoint x: 749, startPoint y: 413, endPoint x: 659, endPoint y: 412, distance: 89.5
click at [659, 412] on div "Different time, same show! Traversing the sonic planes of psychedelic Cambodia …" at bounding box center [704, 399] width 416 height 115
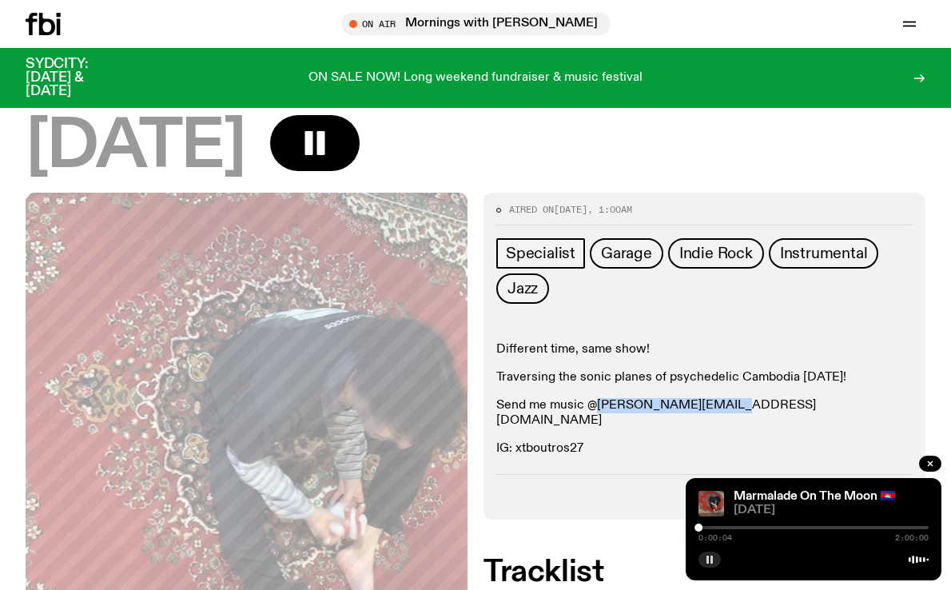
copy link "[PERSON_NAME][EMAIL_ADDRESS][DOMAIN_NAME]"
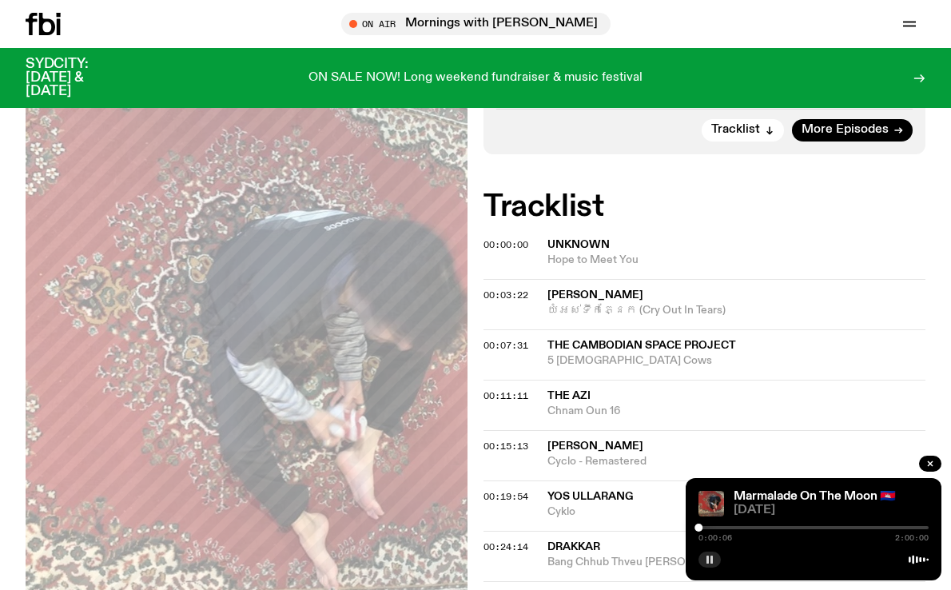
scroll to position [476, 0]
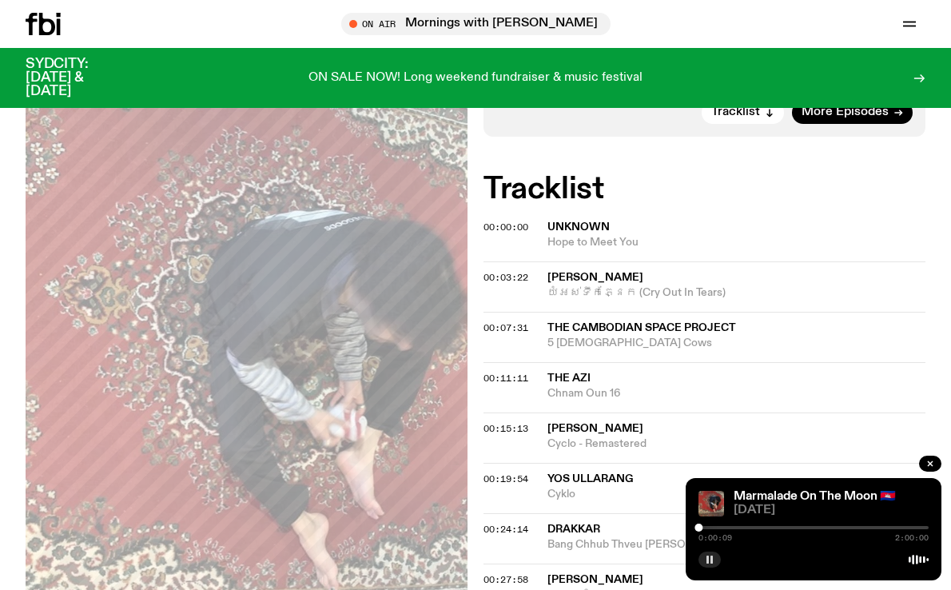
click at [729, 524] on div "0:00:09 2:00:00" at bounding box center [813, 532] width 230 height 19
click at [729, 529] on div "0:00:10 2:00:00" at bounding box center [813, 532] width 230 height 19
click at [711, 526] on div at bounding box center [813, 527] width 230 height 3
click at [722, 526] on div at bounding box center [813, 527] width 230 height 3
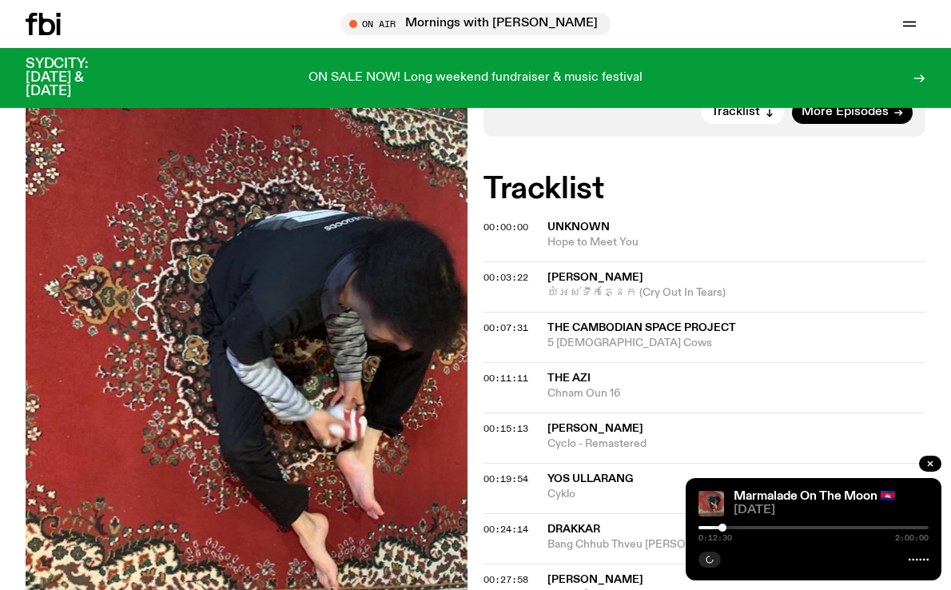
click at [743, 526] on div at bounding box center [813, 527] width 230 height 3
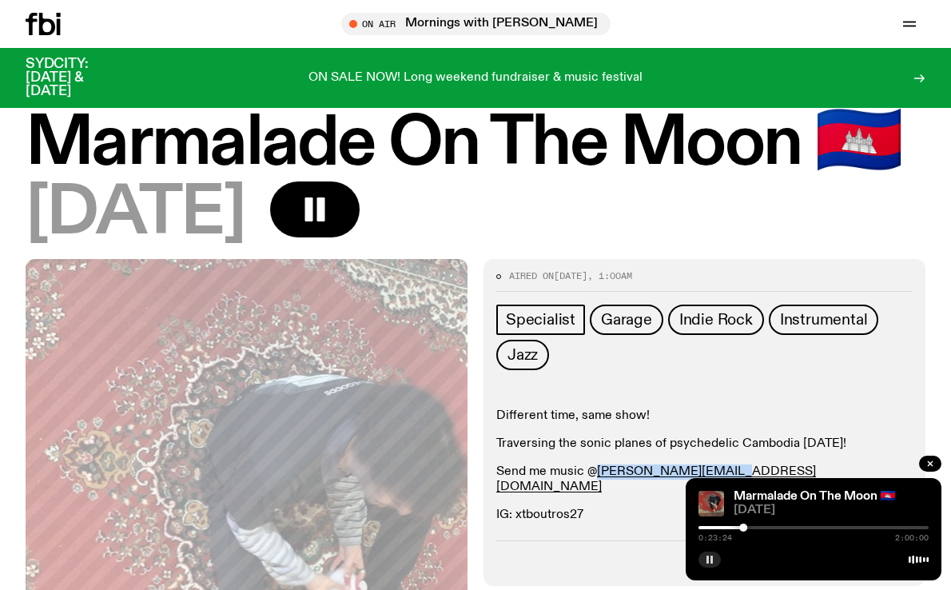
scroll to position [0, 0]
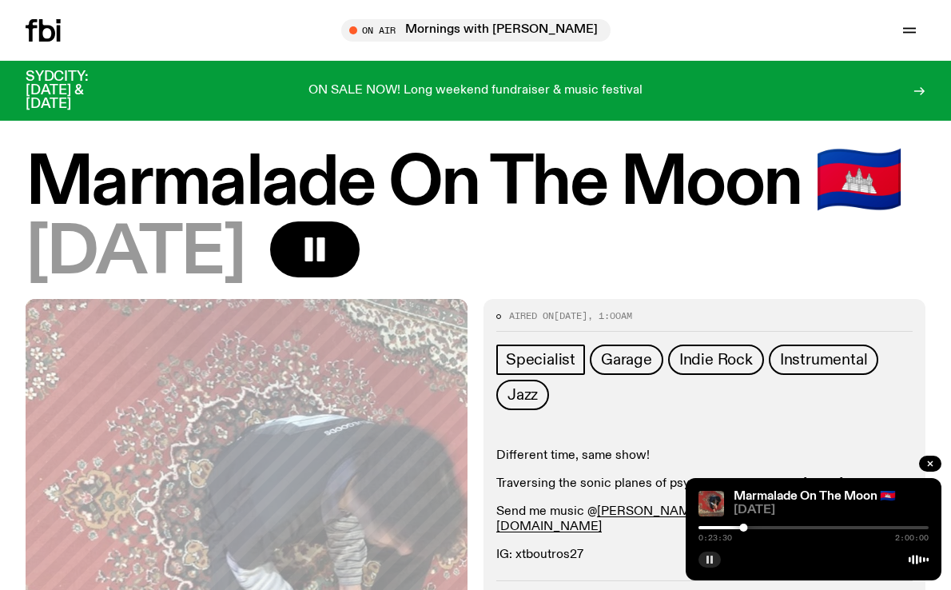
click at [642, 524] on div "Different time, same show! Traversing the sonic planes of psychedelic Cambodia …" at bounding box center [704, 505] width 416 height 115
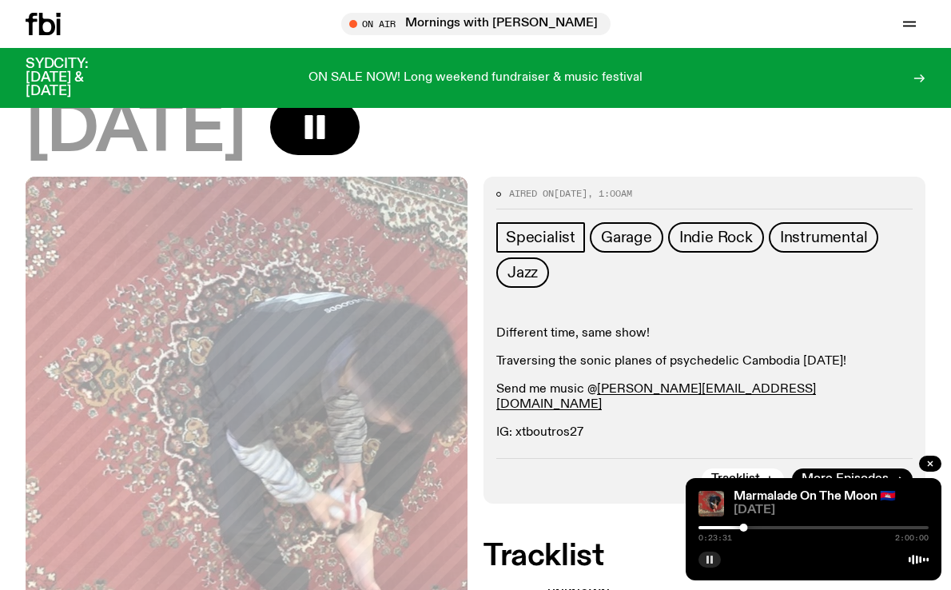
scroll to position [119, 0]
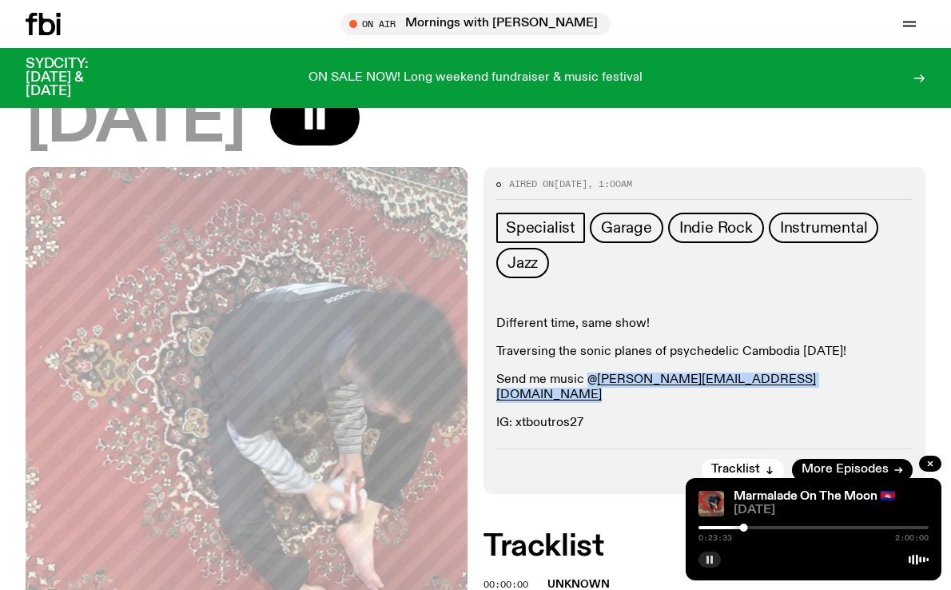
drag, startPoint x: 758, startPoint y: 393, endPoint x: 589, endPoint y: 386, distance: 169.5
click at [589, 386] on div "Different time, same show! Traversing the sonic planes of psychedelic Cambodia …" at bounding box center [704, 373] width 416 height 115
copy div "@ [PERSON_NAME][EMAIL_ADDRESS][DOMAIN_NAME]"
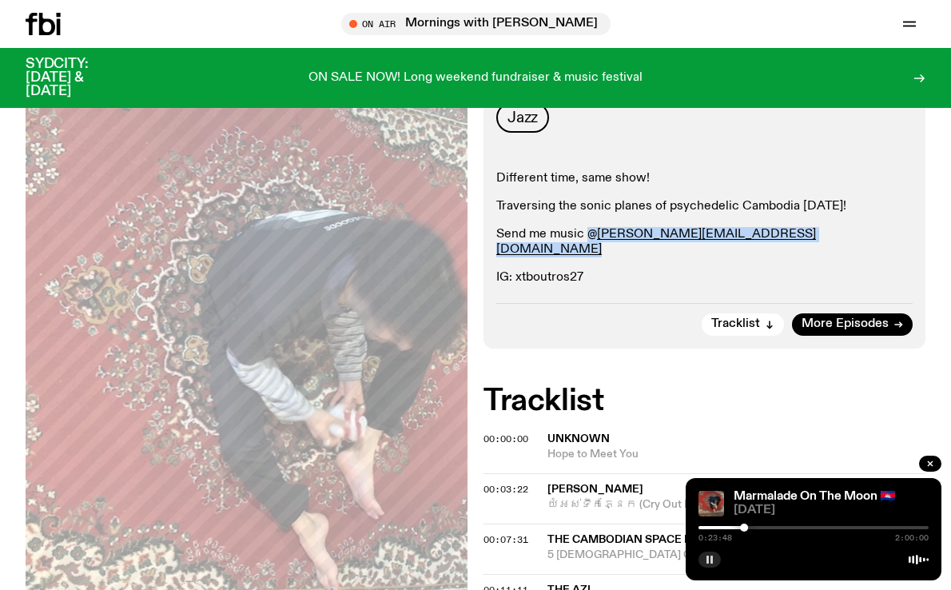
scroll to position [294, 0]
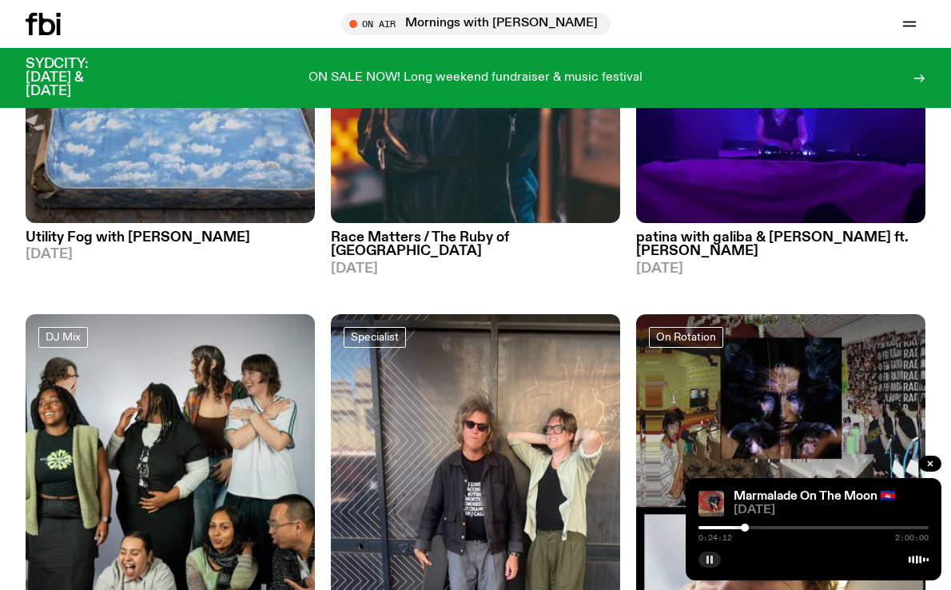
scroll to position [32882, 0]
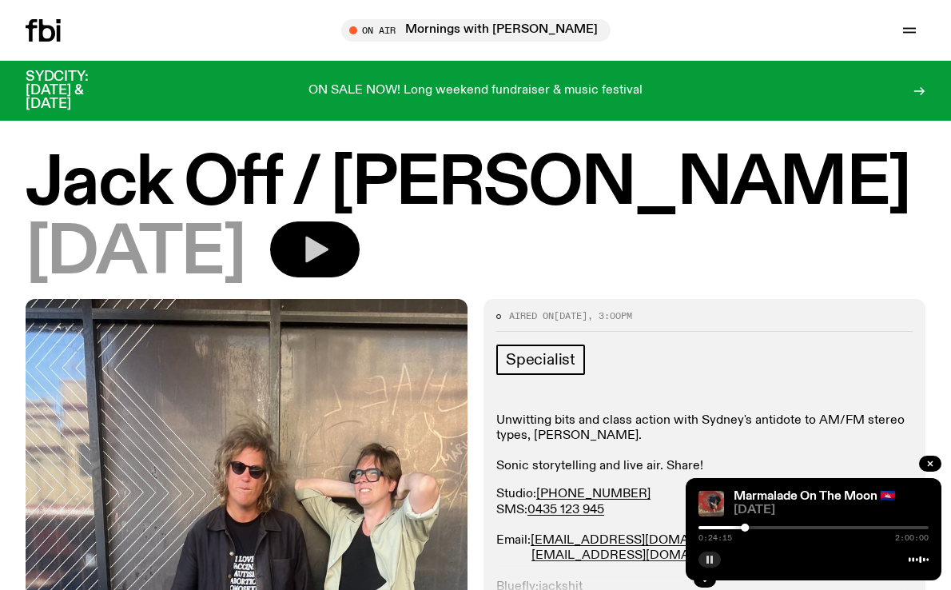
click at [360, 255] on button "button" at bounding box center [314, 249] width 89 height 56
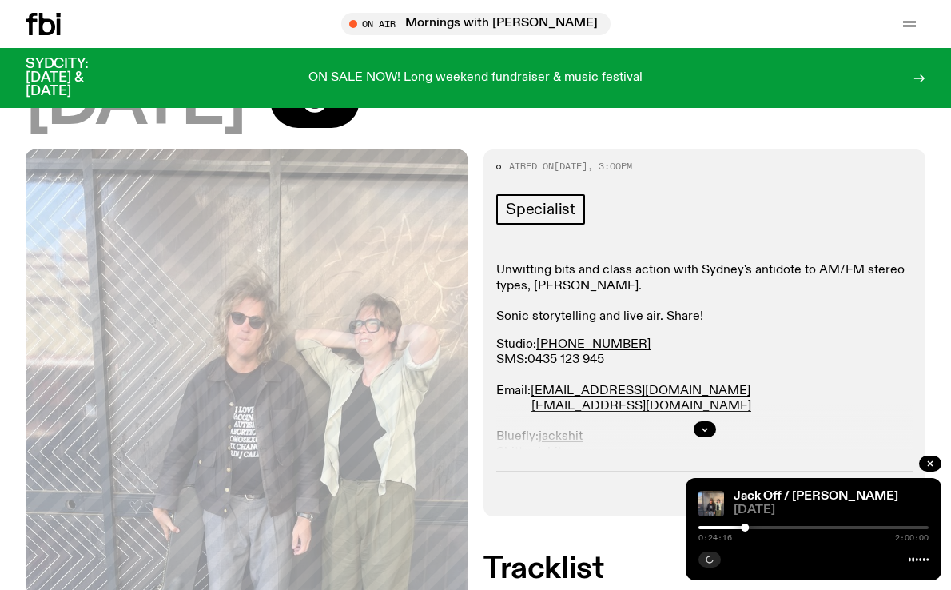
scroll to position [151, 0]
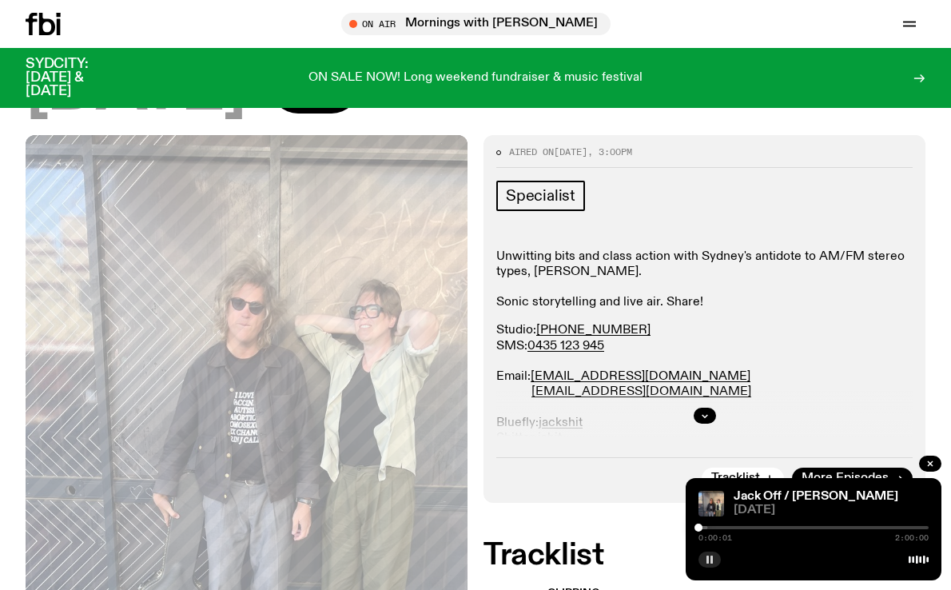
click at [717, 528] on div at bounding box center [813, 527] width 230 height 3
click at [740, 528] on div at bounding box center [813, 527] width 230 height 3
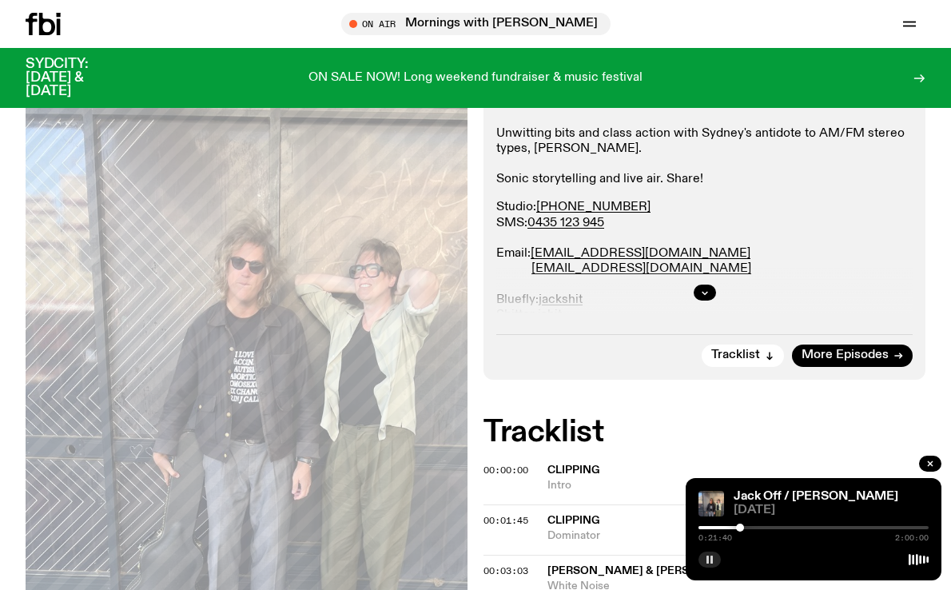
scroll to position [283, 0]
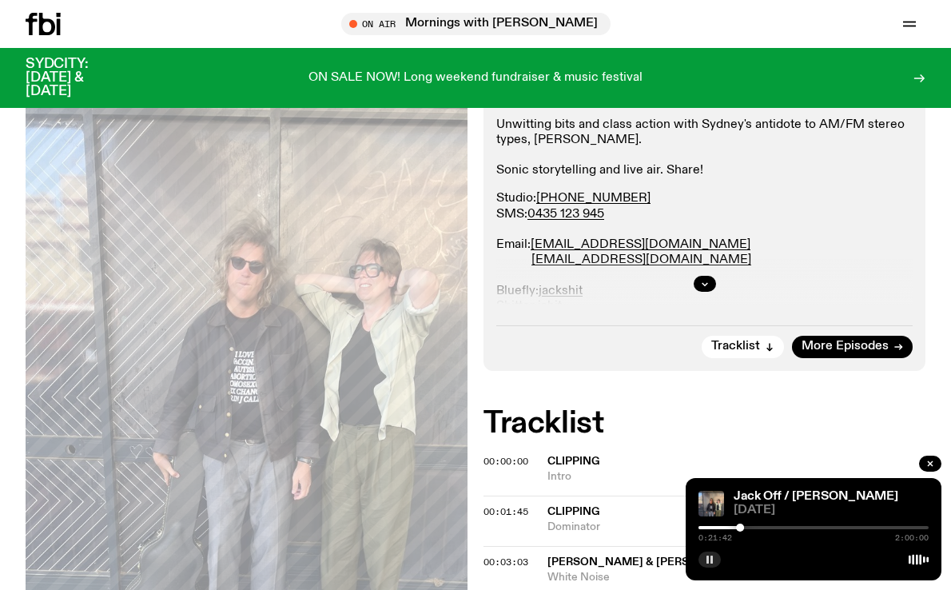
click at [754, 528] on div at bounding box center [813, 527] width 230 height 3
click at [778, 528] on div at bounding box center [813, 527] width 230 height 3
click at [806, 522] on div "[PERSON_NAME] Off / [PERSON_NAME] [DATE] 0:41:41 2:00:00" at bounding box center [814, 529] width 256 height 102
click at [807, 527] on div at bounding box center [813, 527] width 230 height 3
click at [817, 527] on div at bounding box center [813, 527] width 230 height 3
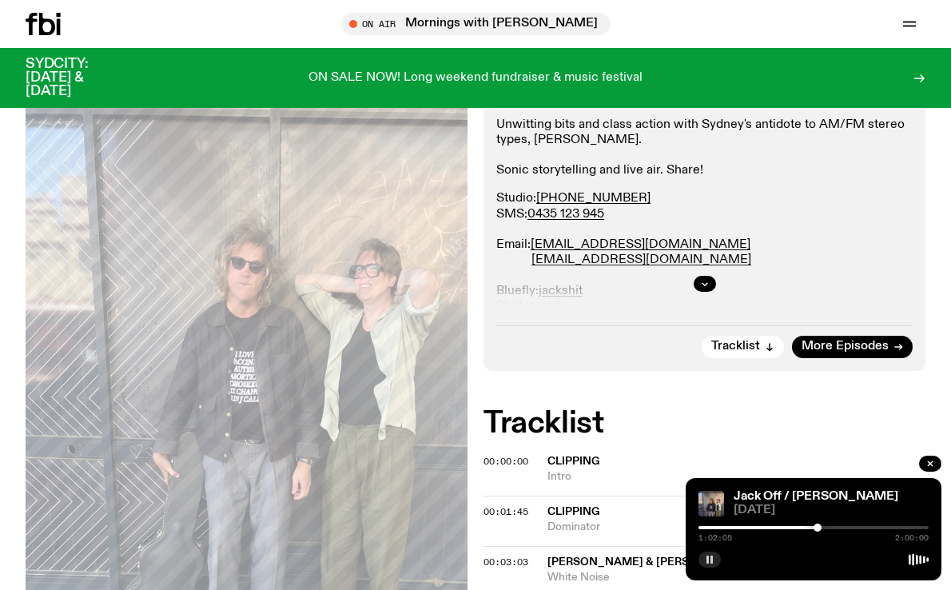
click at [834, 527] on div at bounding box center [813, 527] width 230 height 3
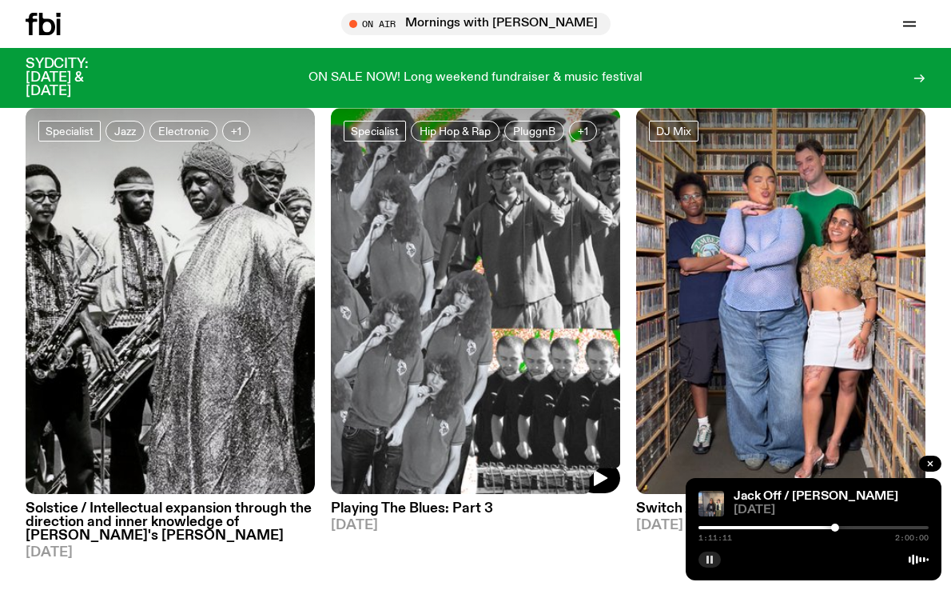
scroll to position [36796, 0]
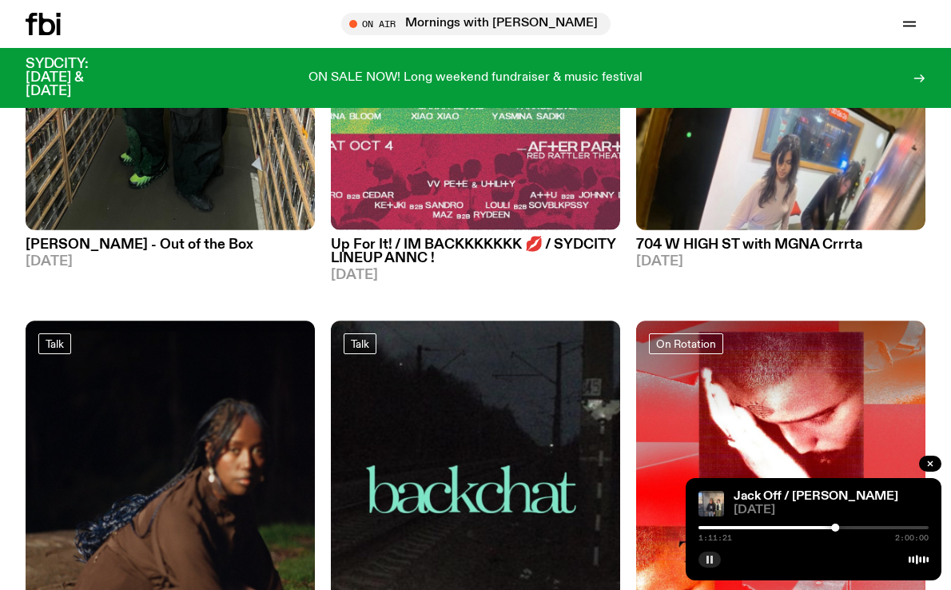
scroll to position [0, 0]
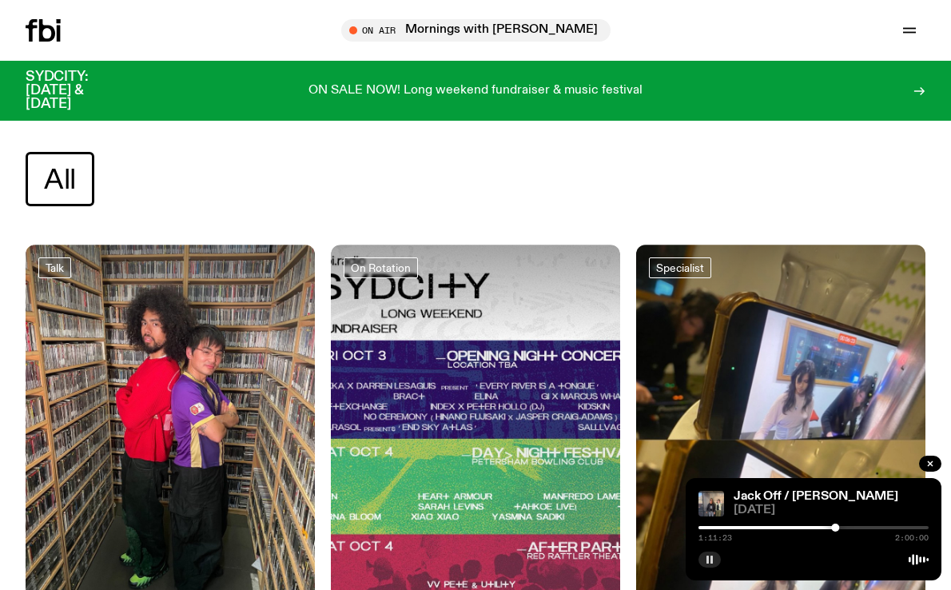
click at [74, 178] on span "All" at bounding box center [60, 179] width 32 height 31
click at [64, 186] on span "All" at bounding box center [60, 179] width 32 height 31
click at [921, 89] on icon at bounding box center [918, 91] width 13 height 13
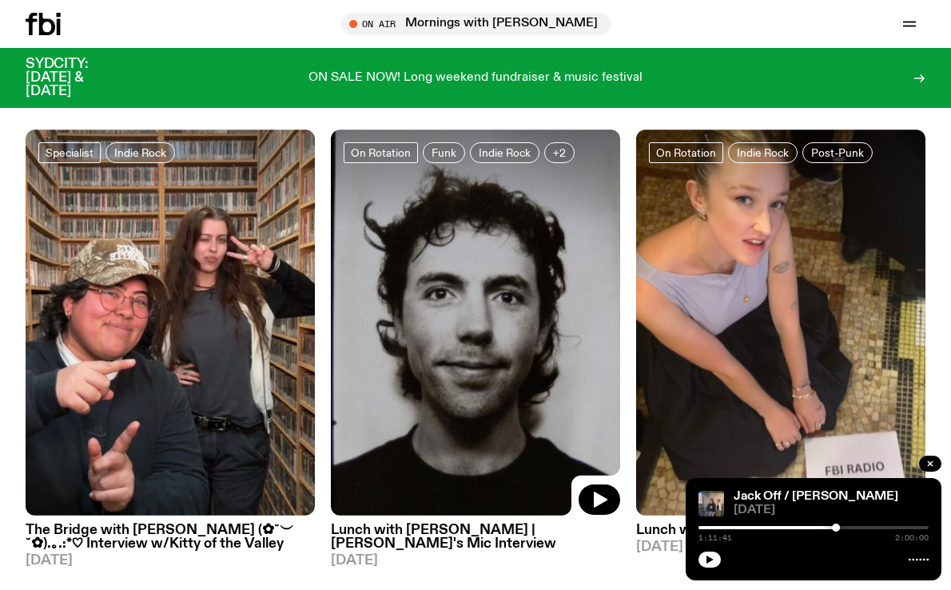
scroll to position [95, 0]
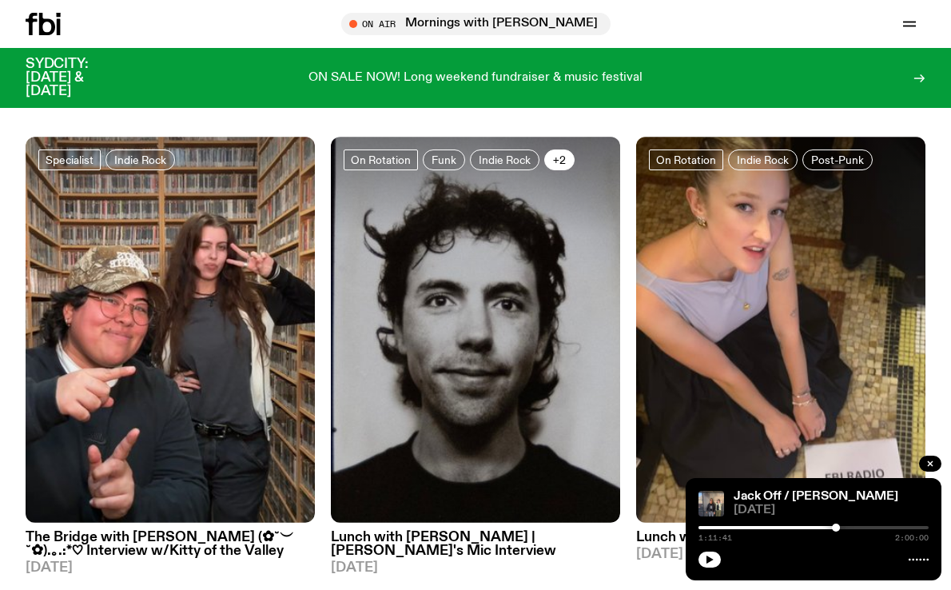
click at [554, 149] on button "+2" at bounding box center [559, 159] width 30 height 21
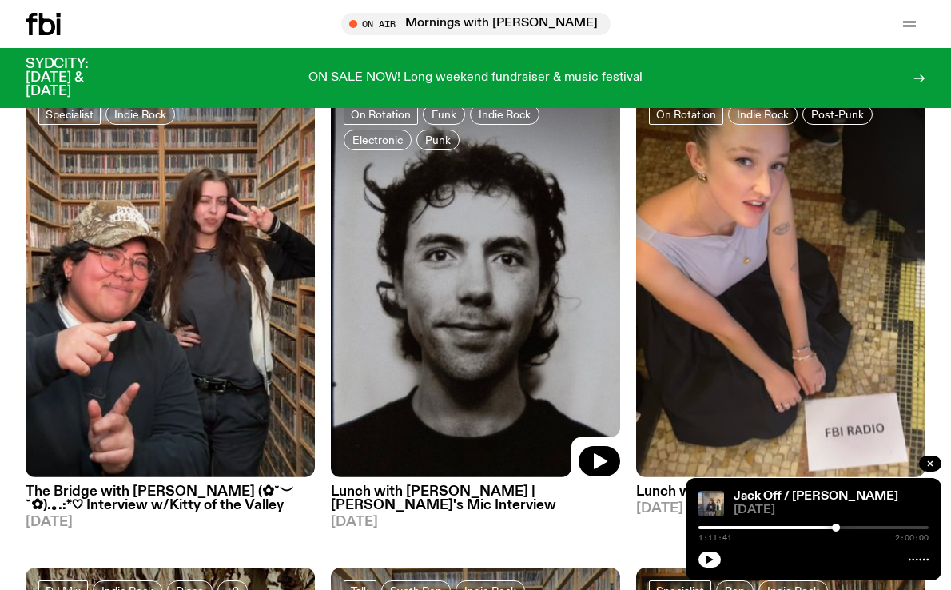
scroll to position [144, 0]
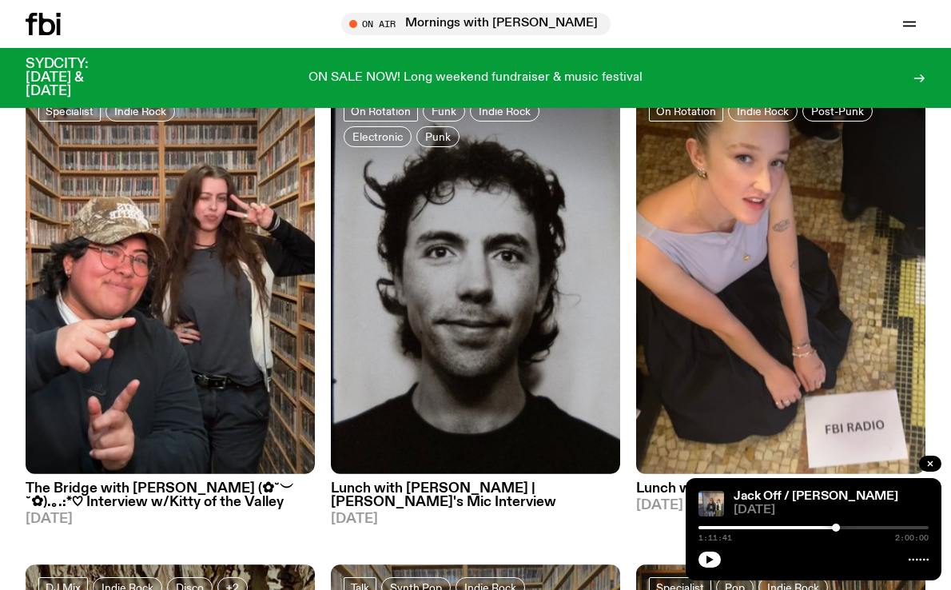
click at [502, 488] on h3 "Lunch with [PERSON_NAME] | [PERSON_NAME]'s Mic Interview" at bounding box center [475, 495] width 289 height 27
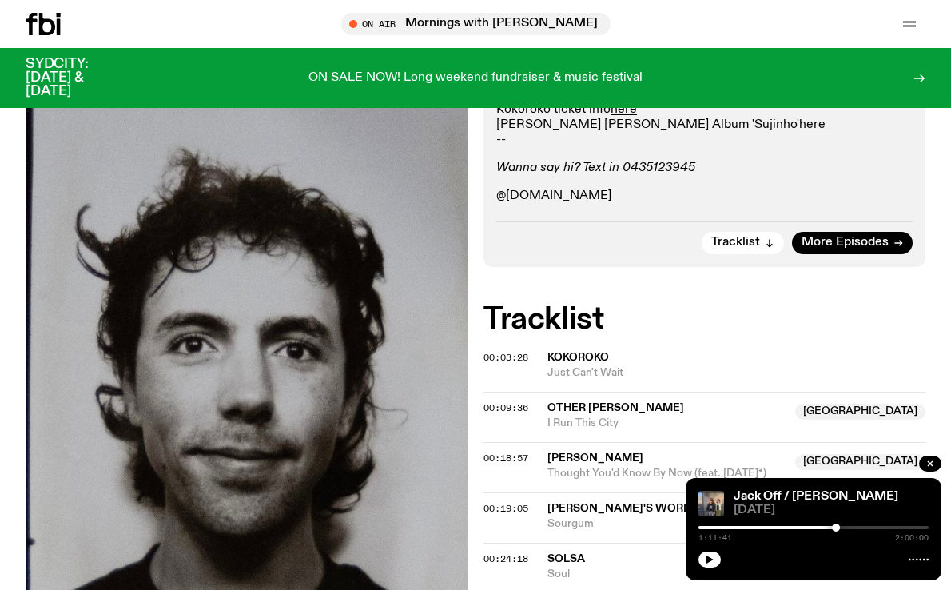
scroll to position [624, 0]
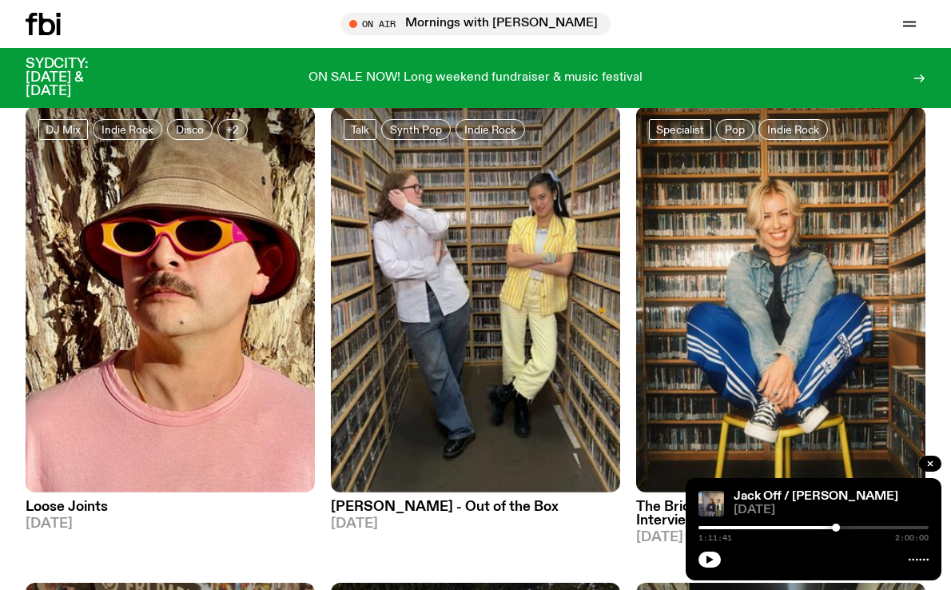
scroll to position [609, 0]
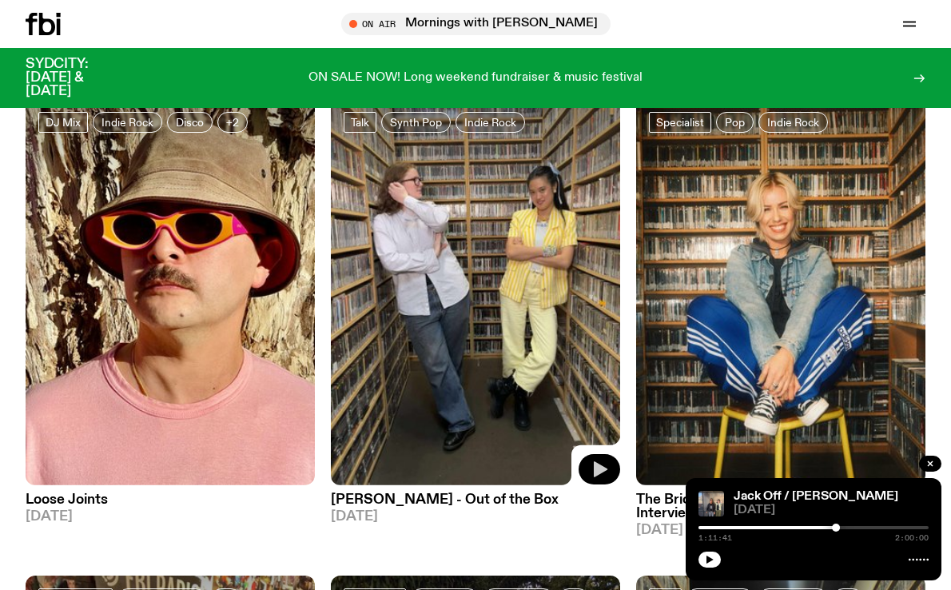
click at [598, 473] on icon "button" at bounding box center [601, 469] width 14 height 16
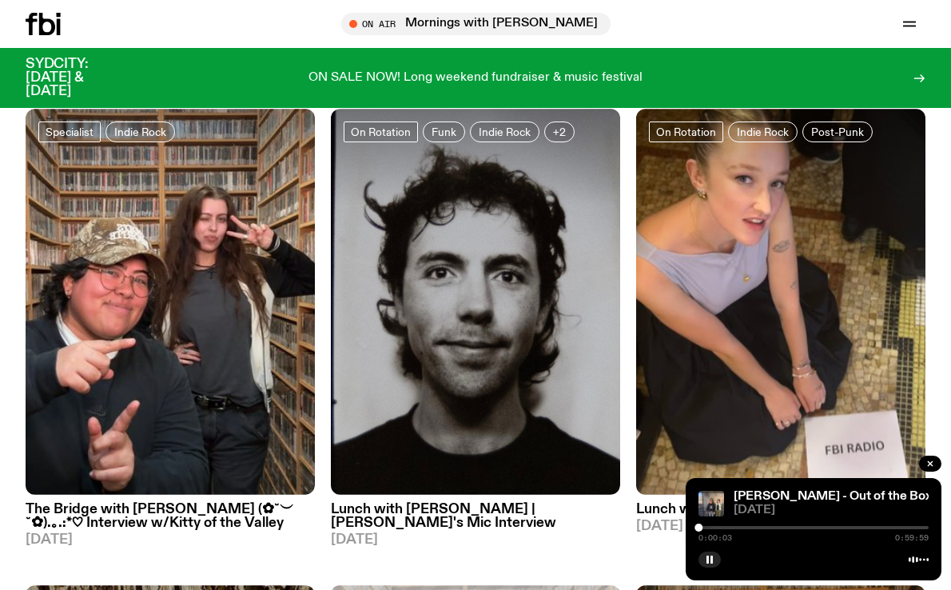
scroll to position [105, 0]
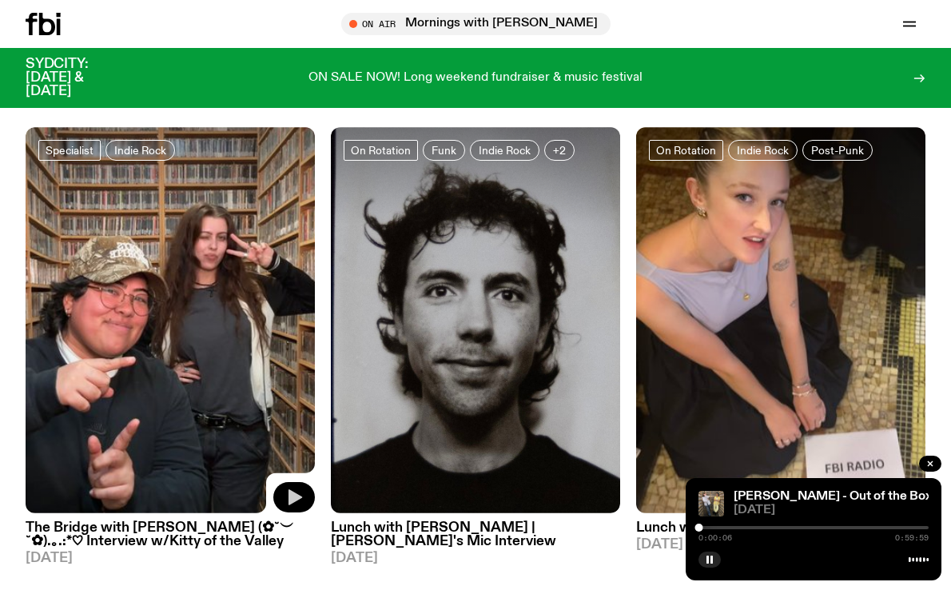
click at [292, 501] on icon "button" at bounding box center [295, 497] width 14 height 16
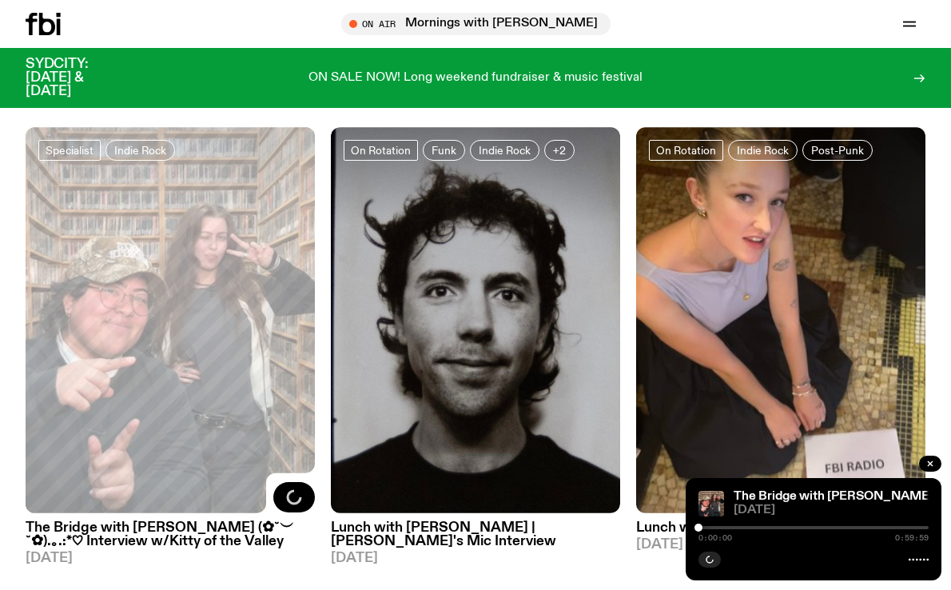
click at [191, 537] on h3 "The Bridge with Diana Kalkoul (✿˘︶˘✿).｡.:*♡ Interview w/Kitty of the Valley" at bounding box center [170, 534] width 289 height 27
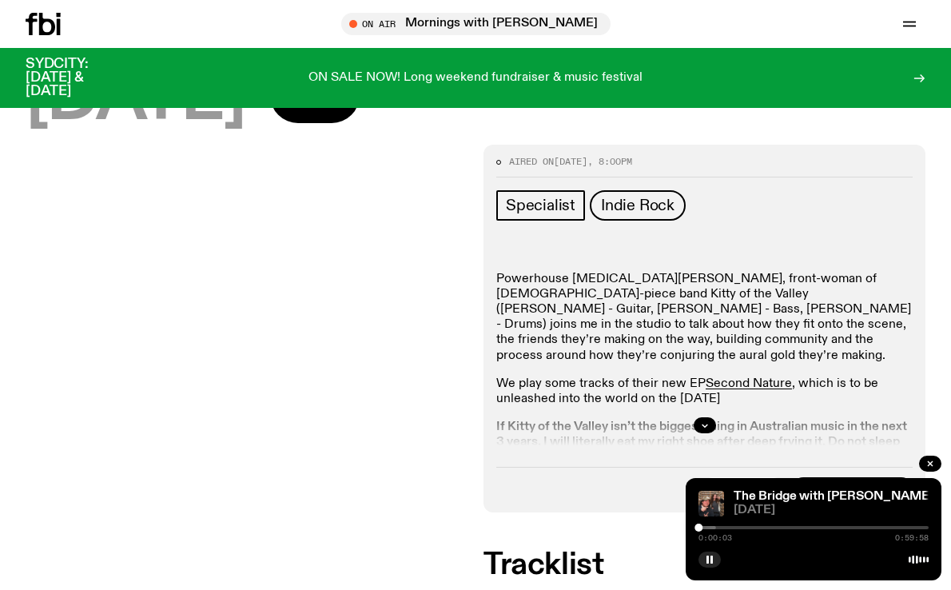
scroll to position [336, 0]
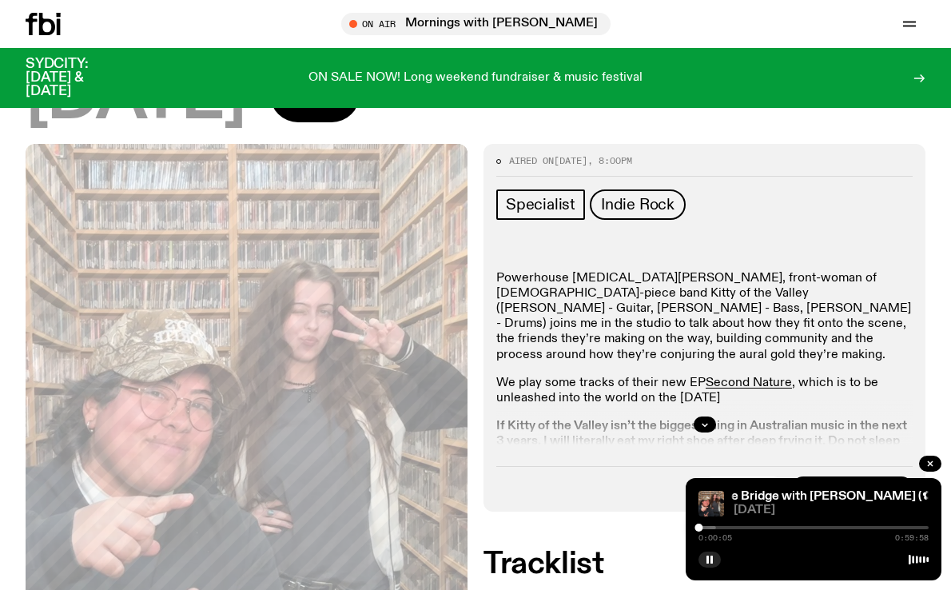
click at [717, 529] on div "0:00:05 0:59:58" at bounding box center [813, 532] width 230 height 19
click at [709, 528] on div at bounding box center [601, 527] width 230 height 3
click at [716, 529] on div "0:02:42 0:59:58" at bounding box center [813, 532] width 230 height 19
click at [735, 526] on div at bounding box center [813, 527] width 230 height 3
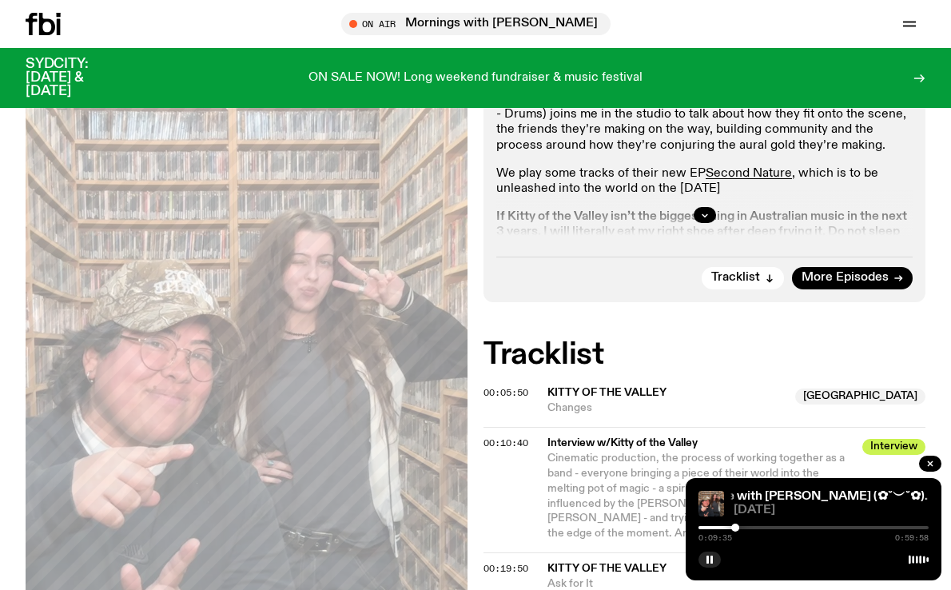
scroll to position [664, 0]
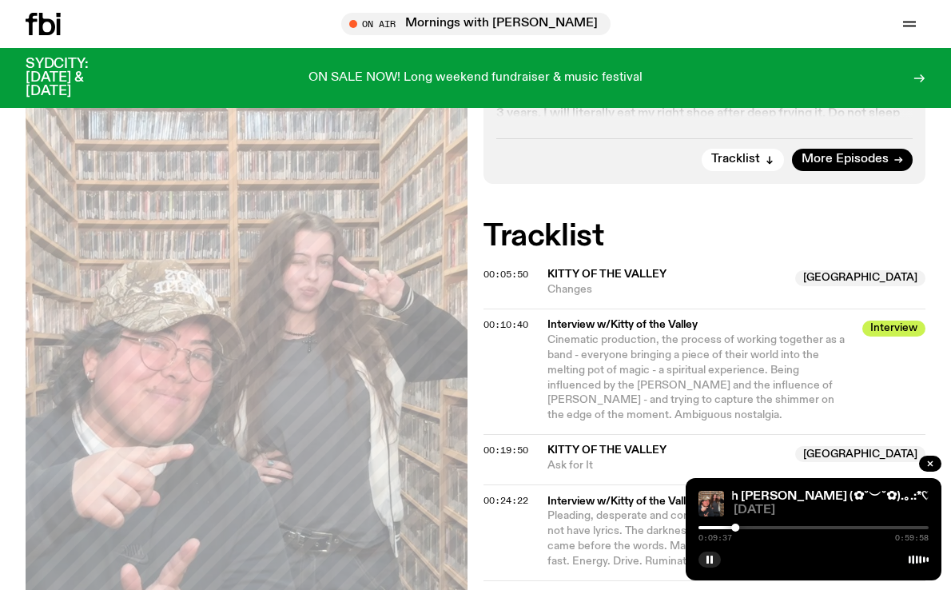
click at [768, 524] on div "0:09:37 0:59:58" at bounding box center [813, 532] width 230 height 19
click at [749, 526] on div at bounding box center [813, 527] width 230 height 3
click at [757, 526] on div at bounding box center [813, 527] width 230 height 3
click at [762, 526] on div at bounding box center [813, 527] width 230 height 3
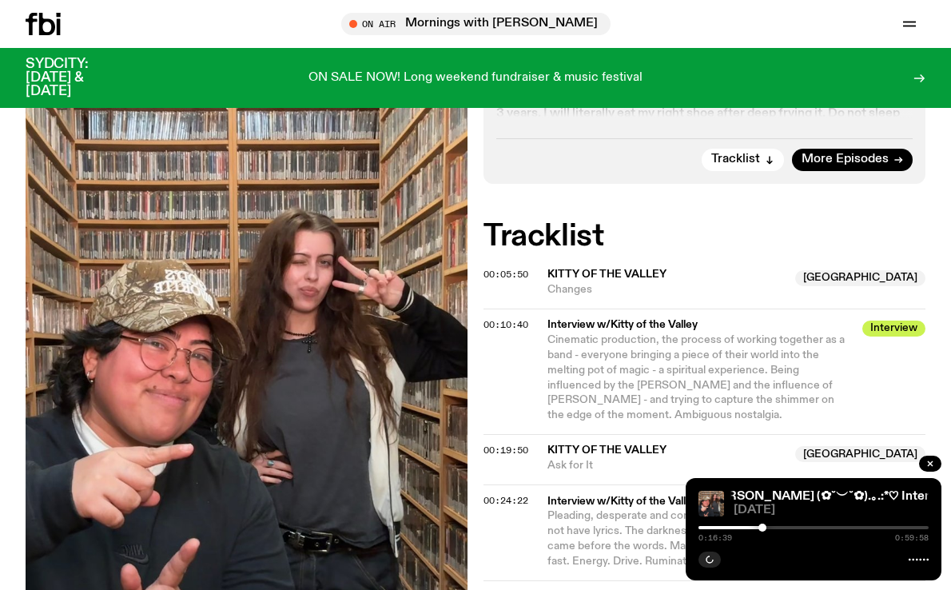
click at [771, 526] on div at bounding box center [813, 527] width 230 height 3
click at [783, 526] on div at bounding box center [813, 527] width 230 height 3
click at [792, 524] on div "0:22:04 0:59:58" at bounding box center [813, 532] width 230 height 19
click at [800, 525] on div "0:22:04 0:59:58" at bounding box center [813, 532] width 230 height 19
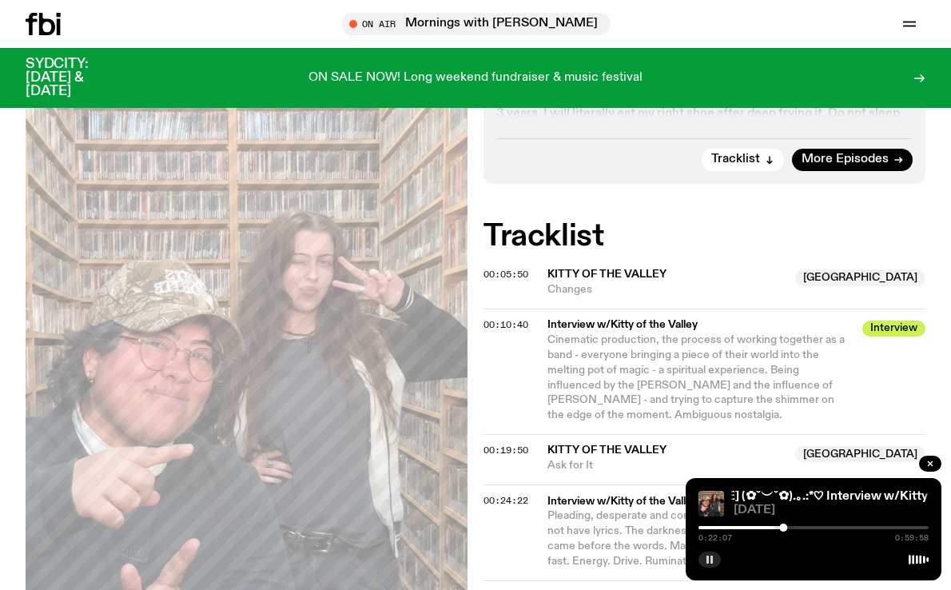
click at [710, 564] on button "button" at bounding box center [709, 559] width 22 height 16
click at [793, 530] on div "0:22:08 0:59:58" at bounding box center [813, 532] width 230 height 19
click at [793, 530] on div "0:22:09 0:59:58" at bounding box center [813, 532] width 230 height 19
click at [797, 524] on div "0:22:10 0:59:58" at bounding box center [813, 532] width 230 height 19
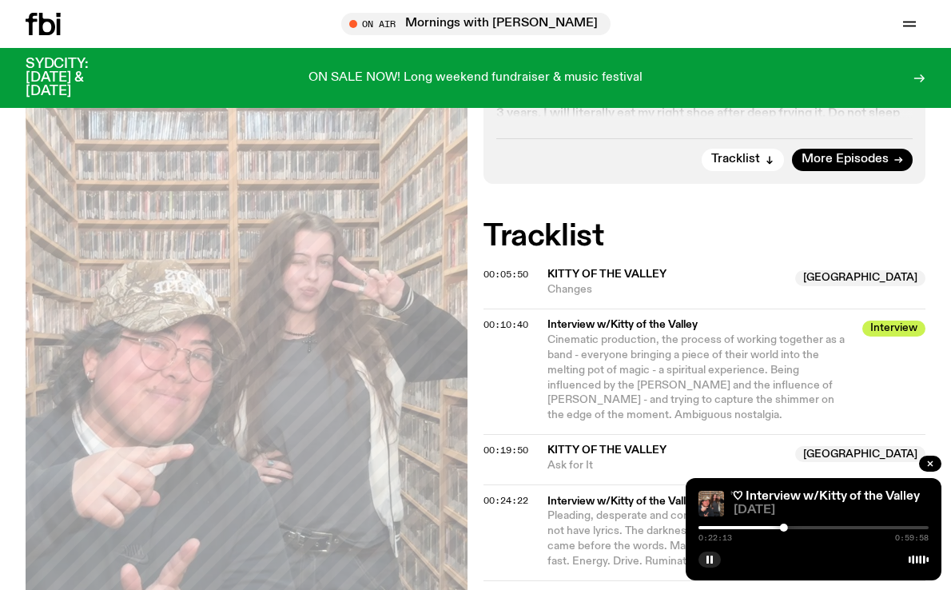
click at [796, 526] on div at bounding box center [813, 527] width 230 height 3
click at [811, 529] on div "0:25:24 0:59:58" at bounding box center [813, 532] width 230 height 19
click at [826, 523] on div "0:25:25 0:59:58" at bounding box center [813, 532] width 230 height 19
click at [824, 527] on div at bounding box center [813, 527] width 230 height 3
click at [840, 527] on div at bounding box center [813, 527] width 230 height 3
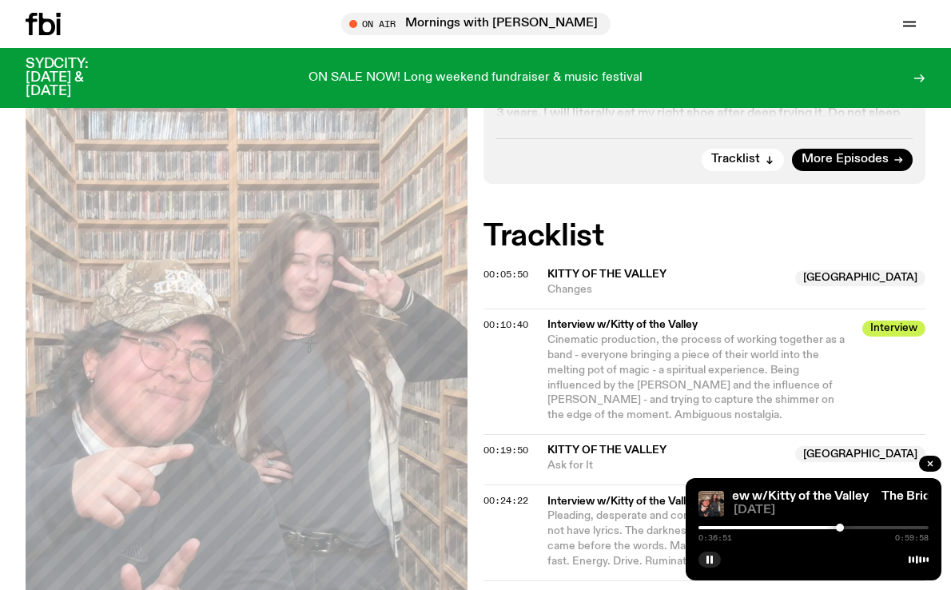
click at [833, 527] on div at bounding box center [725, 527] width 230 height 3
click at [845, 527] on div at bounding box center [813, 527] width 230 height 3
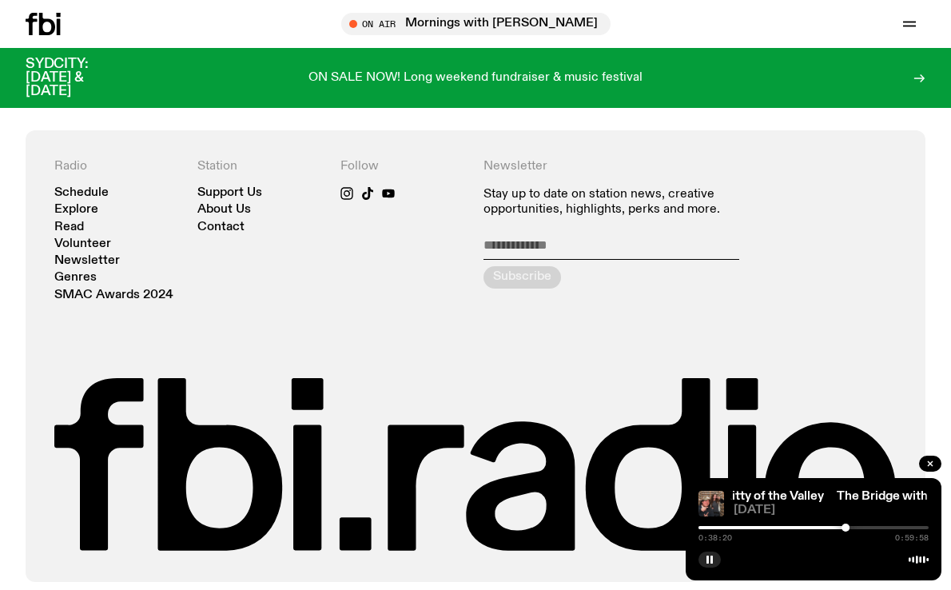
scroll to position [1542, 0]
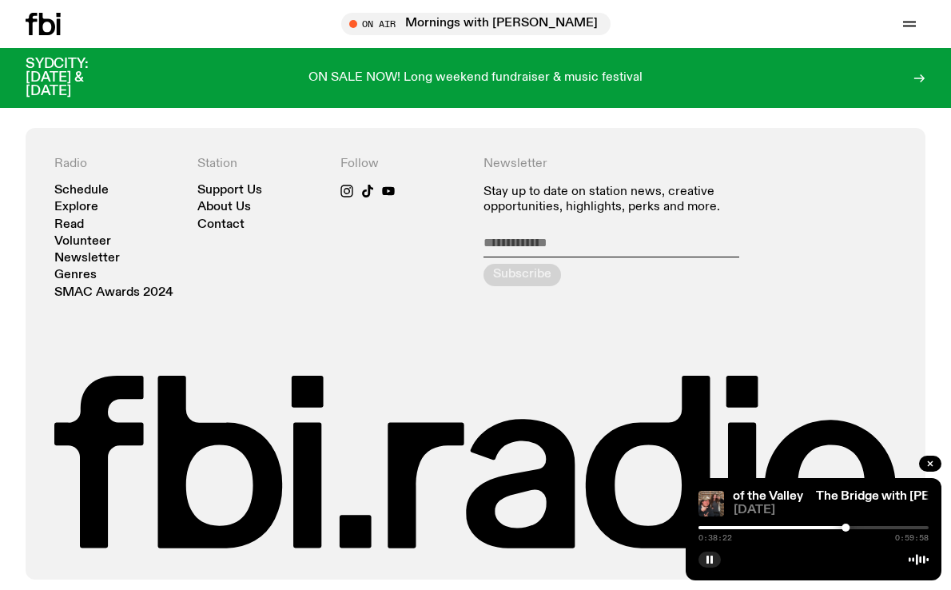
click at [852, 527] on div at bounding box center [813, 527] width 230 height 3
click at [863, 524] on div "0:40:11 0:59:58" at bounding box center [813, 532] width 230 height 19
click at [861, 527] on div at bounding box center [813, 527] width 230 height 3
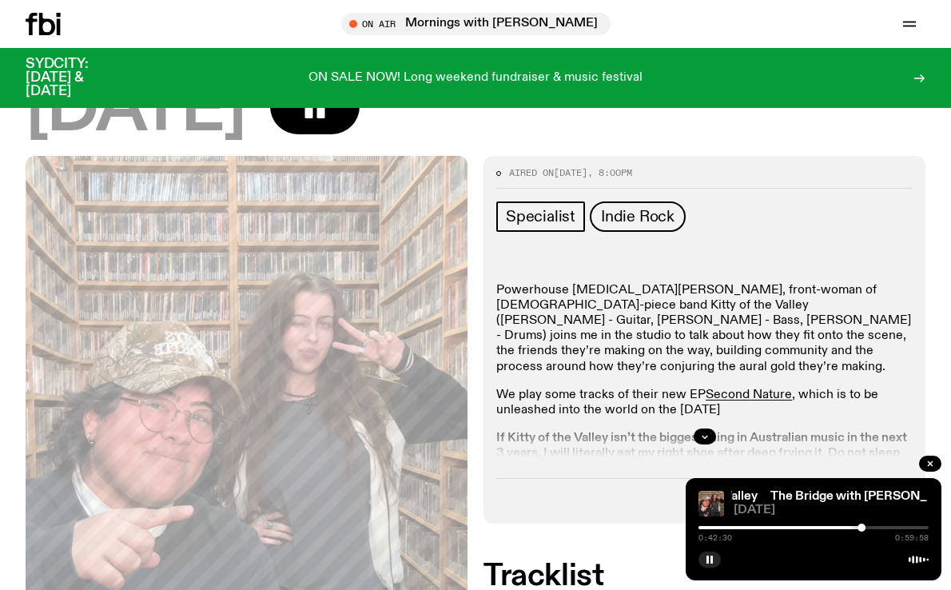
scroll to position [358, 0]
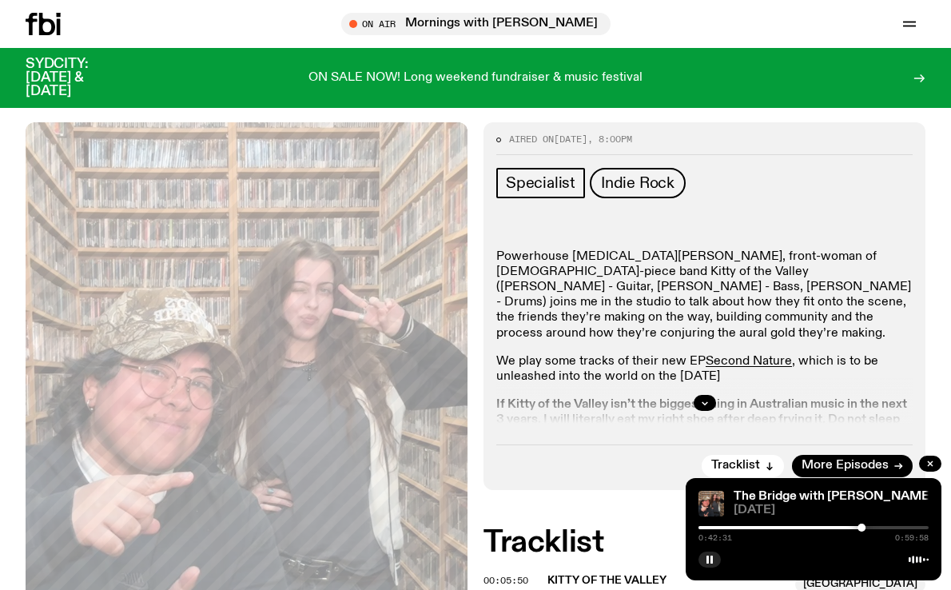
click at [694, 409] on div at bounding box center [704, 402] width 416 height 51
click at [700, 403] on icon "button" at bounding box center [705, 403] width 10 height 10
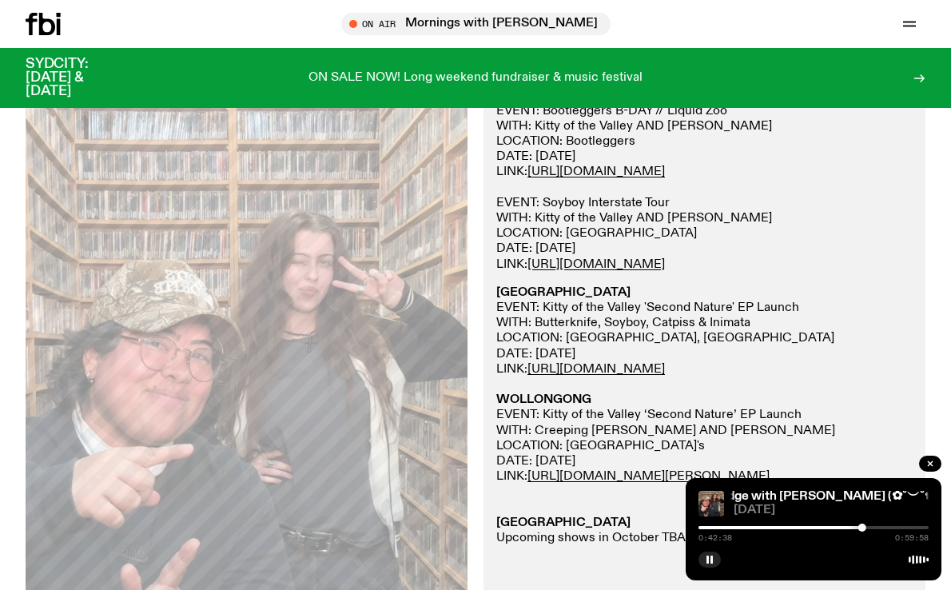
scroll to position [1097, 0]
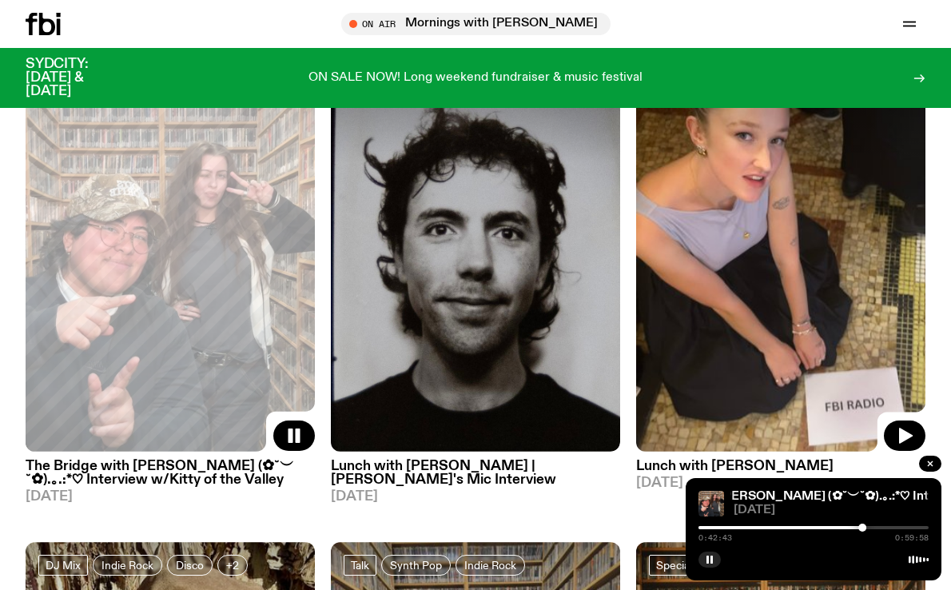
scroll to position [159, 0]
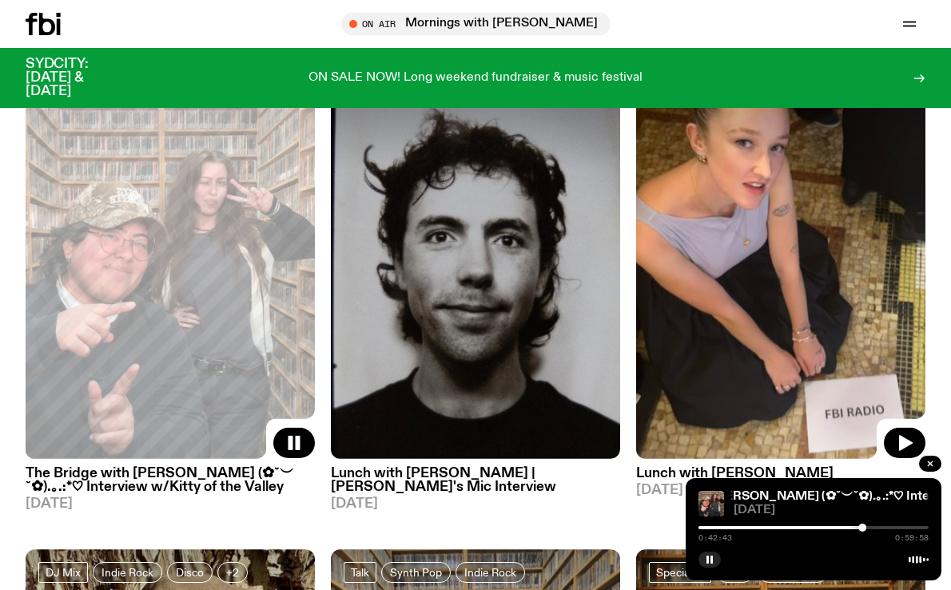
click at [738, 215] on img at bounding box center [780, 266] width 289 height 386
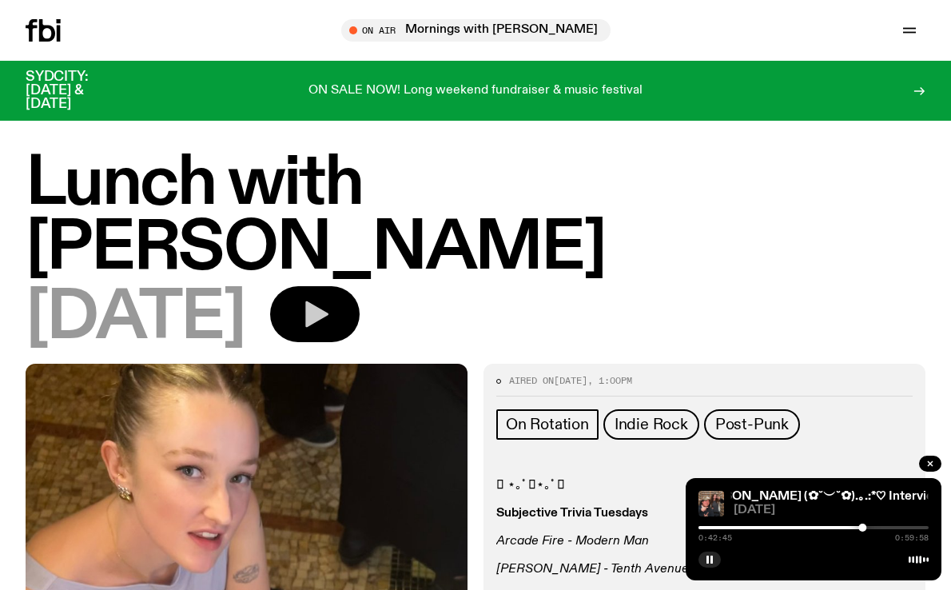
click at [328, 301] on icon "button" at bounding box center [316, 314] width 23 height 26
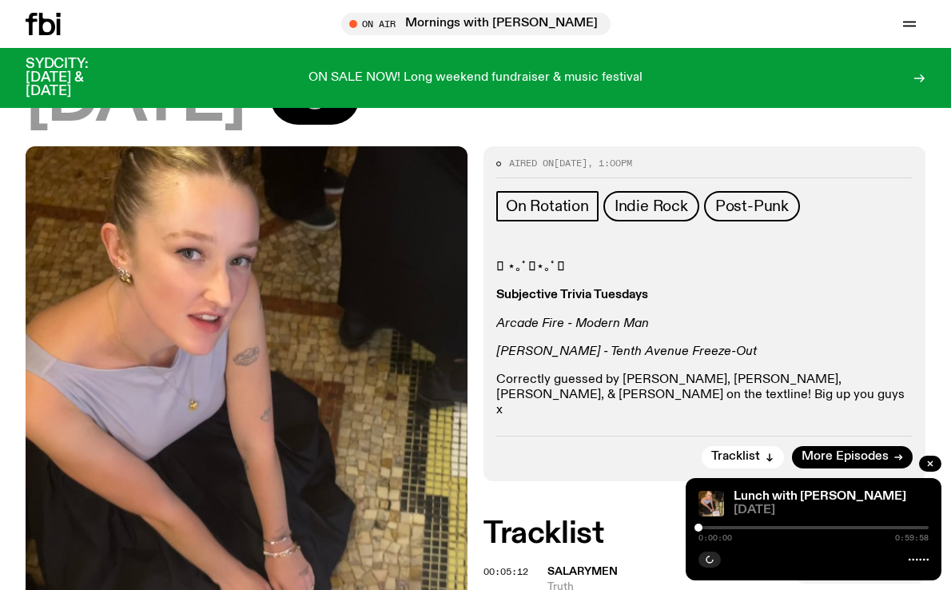
scroll to position [210, 0]
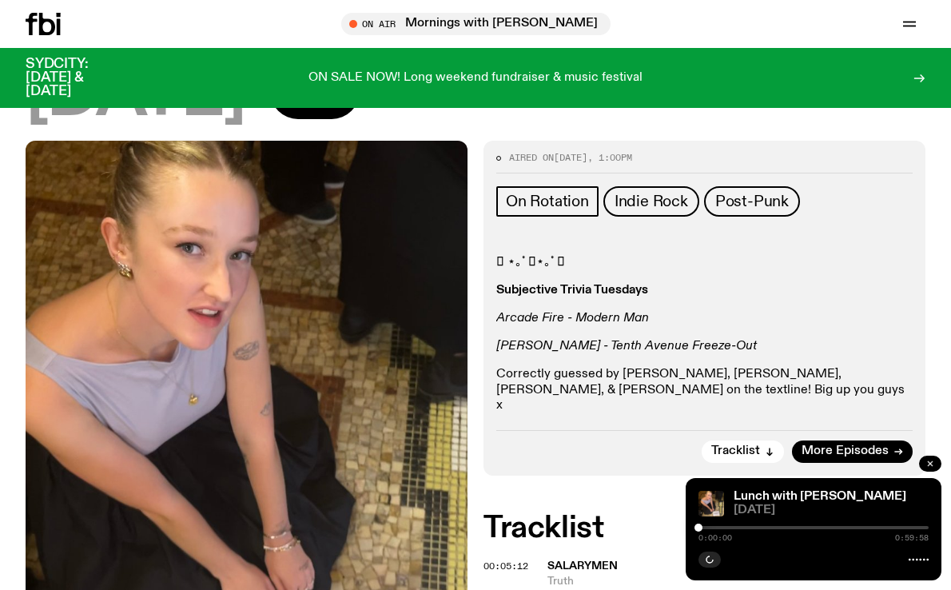
click at [924, 464] on button "button" at bounding box center [930, 463] width 22 height 16
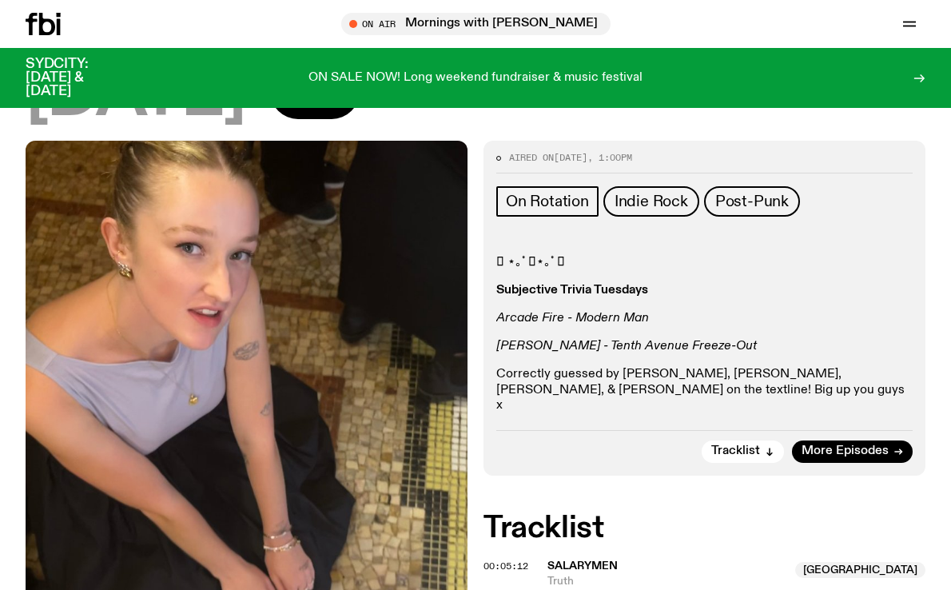
scroll to position [218, 0]
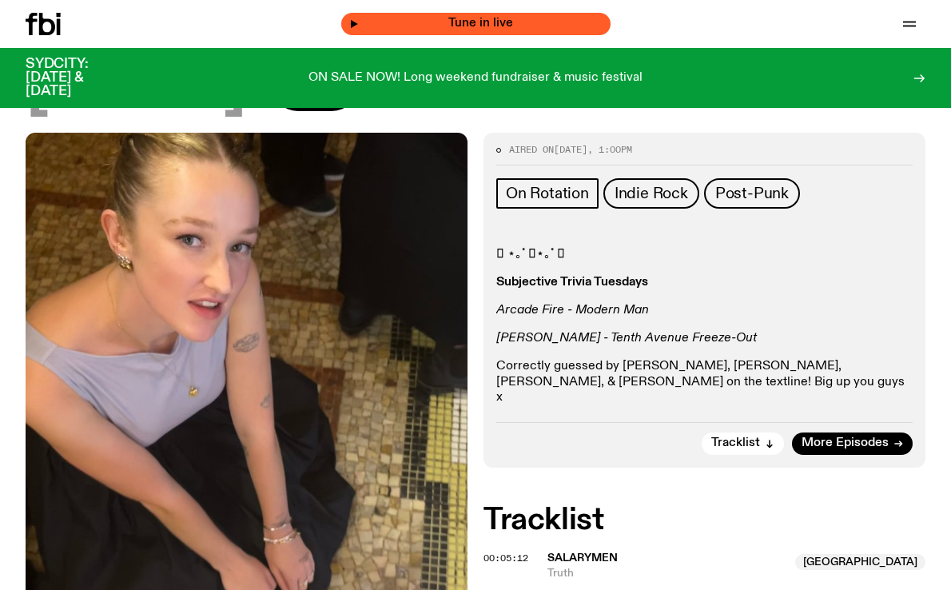
click at [508, 18] on span "Tune in live" at bounding box center [481, 24] width 244 height 12
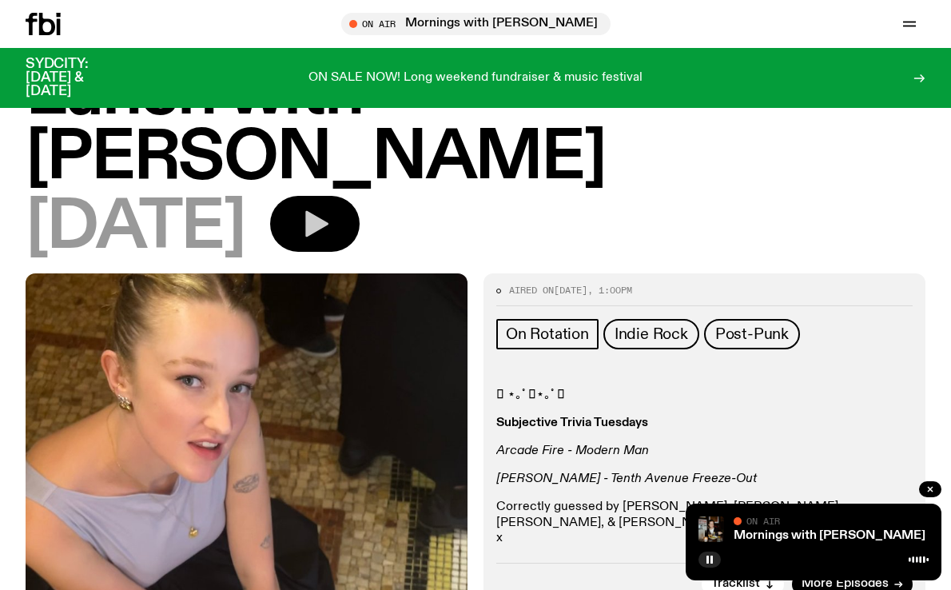
scroll to position [55, 0]
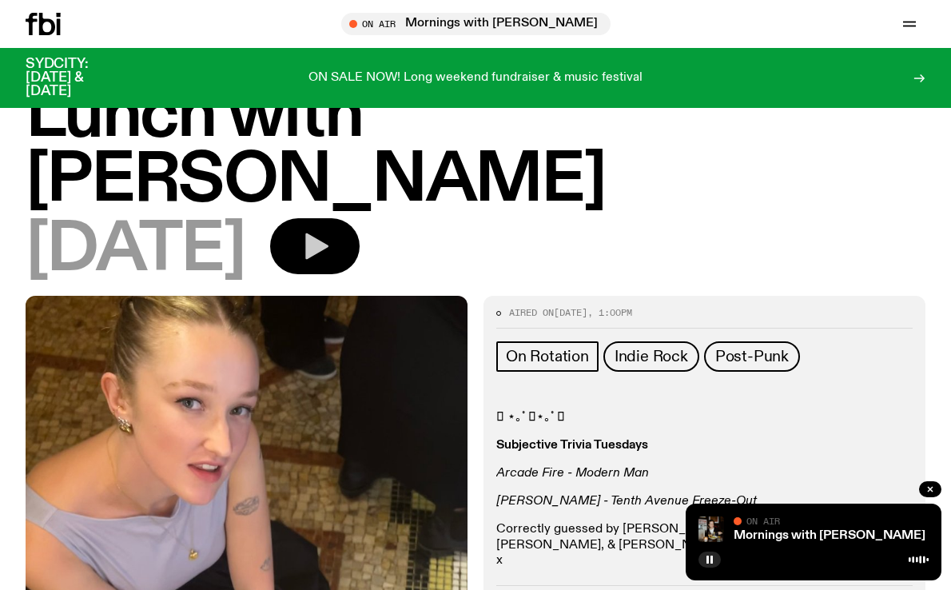
click at [328, 233] on icon "button" at bounding box center [316, 246] width 23 height 26
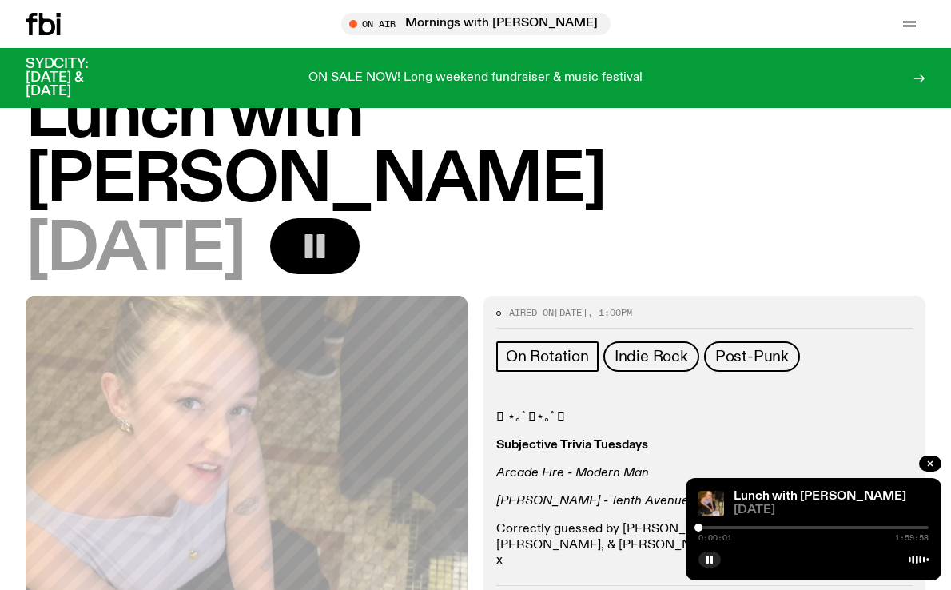
click at [733, 528] on div at bounding box center [813, 527] width 230 height 3
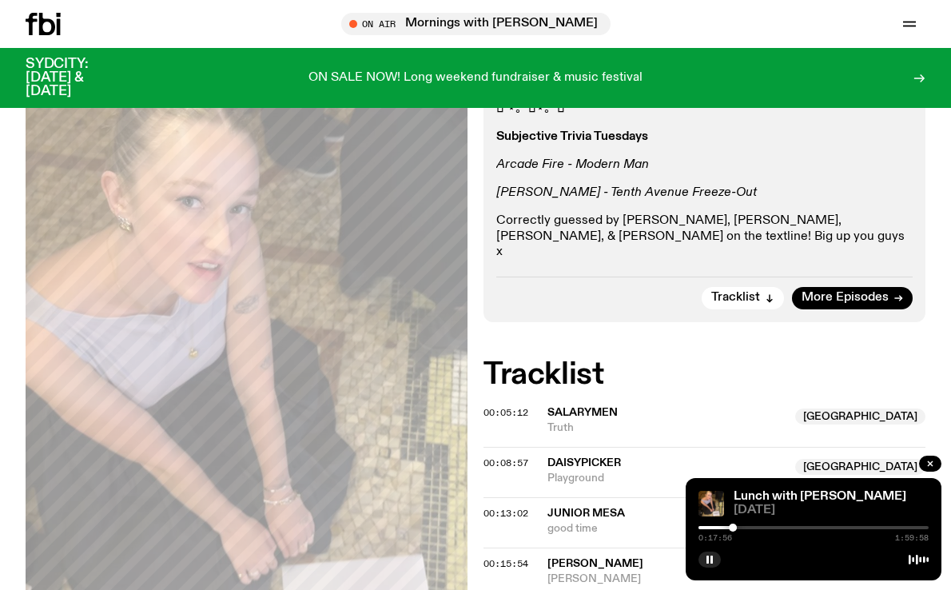
scroll to position [399, 0]
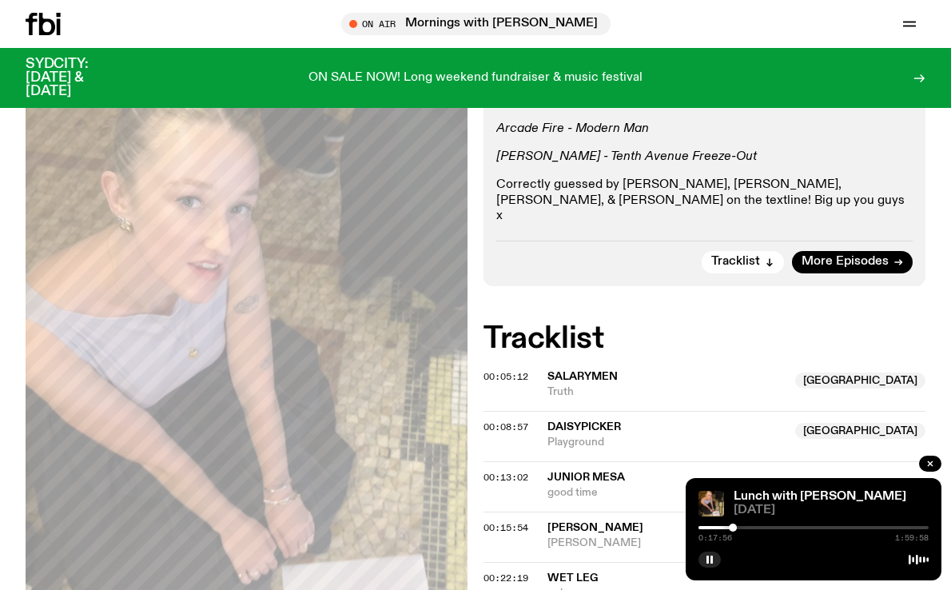
click at [749, 530] on div "0:17:56 1:59:58" at bounding box center [813, 532] width 230 height 19
click at [749, 526] on div at bounding box center [813, 527] width 230 height 3
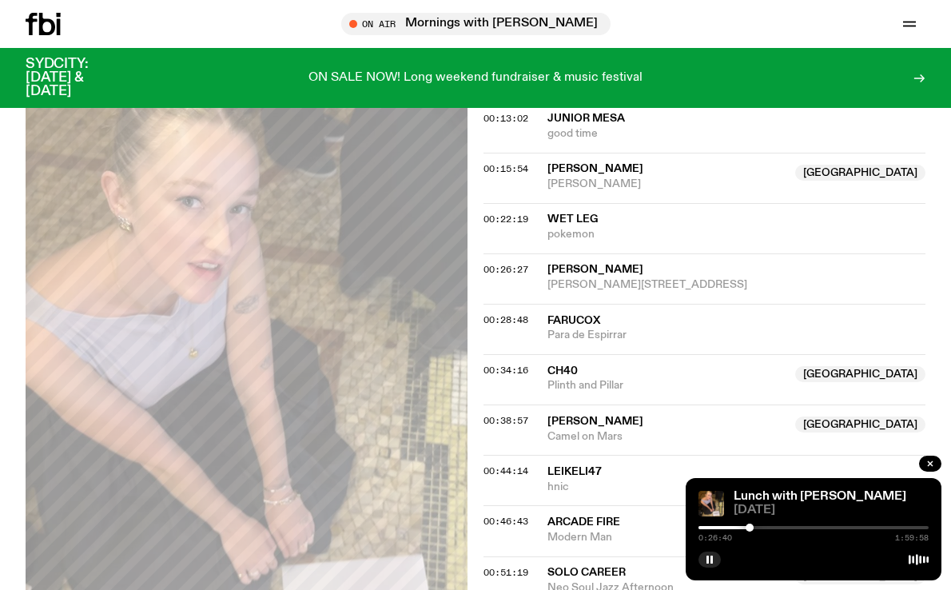
scroll to position [810, 0]
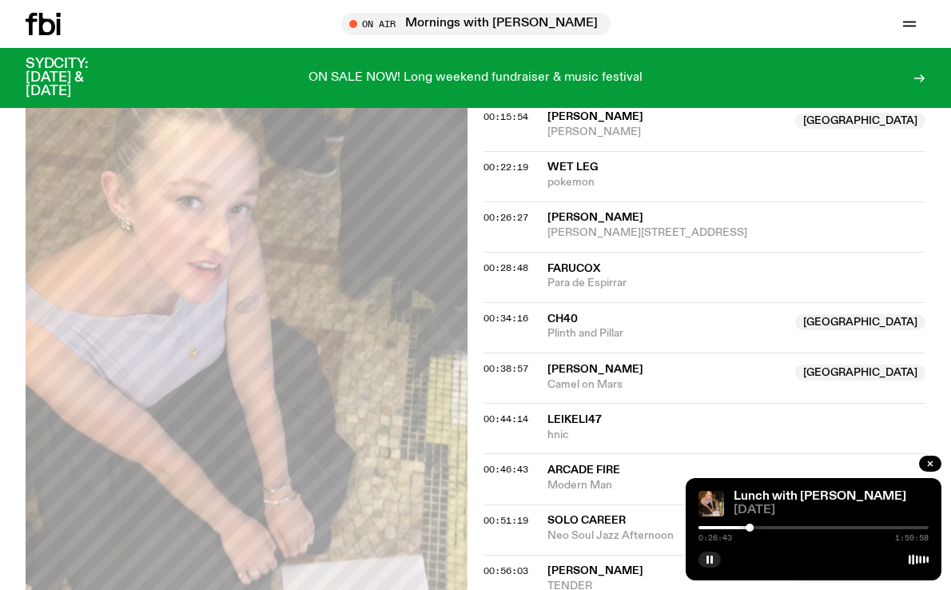
click at [769, 527] on div at bounding box center [813, 527] width 230 height 3
click at [812, 521] on div "Lunch with Sabine Lee Cook 22.07.25 0:37:04 1:59:58" at bounding box center [814, 529] width 256 height 102
click at [815, 526] on div at bounding box center [813, 527] width 230 height 3
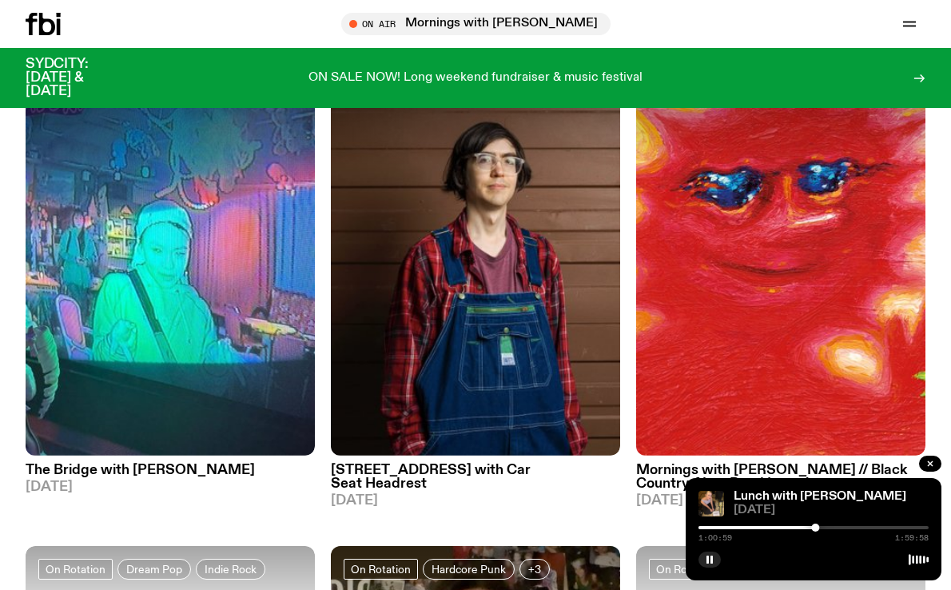
scroll to position [1602, 0]
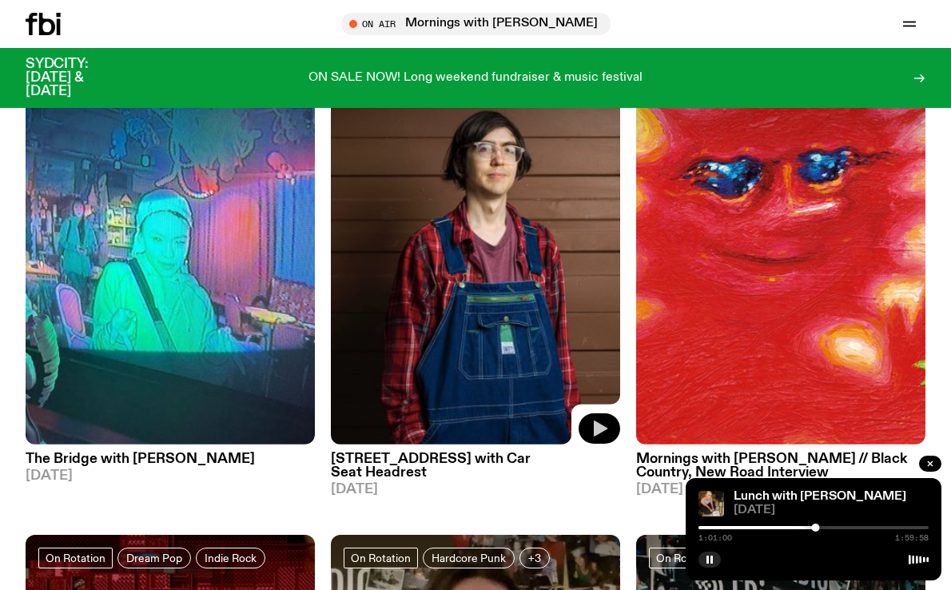
click at [597, 420] on icon "button" at bounding box center [601, 428] width 14 height 16
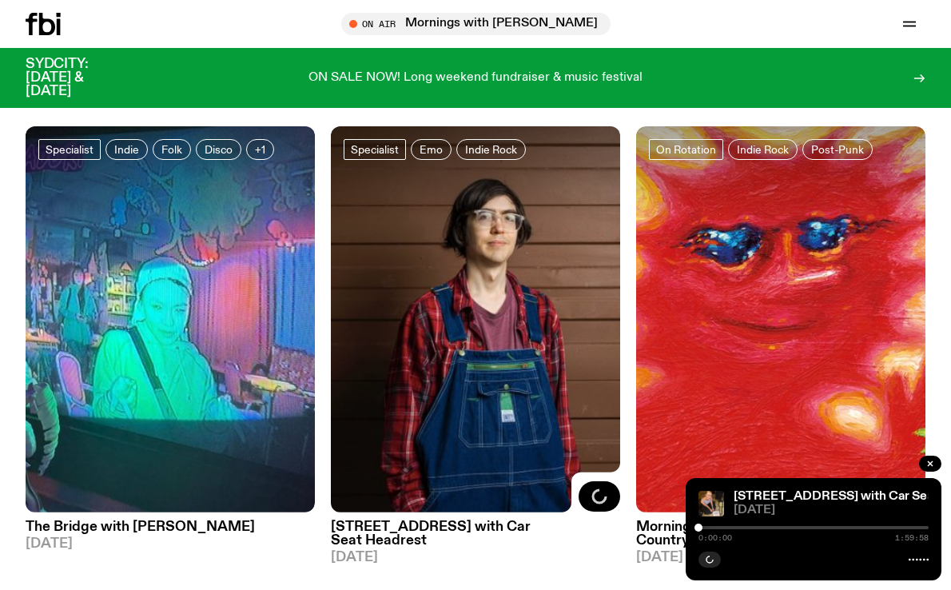
scroll to position [1532, 0]
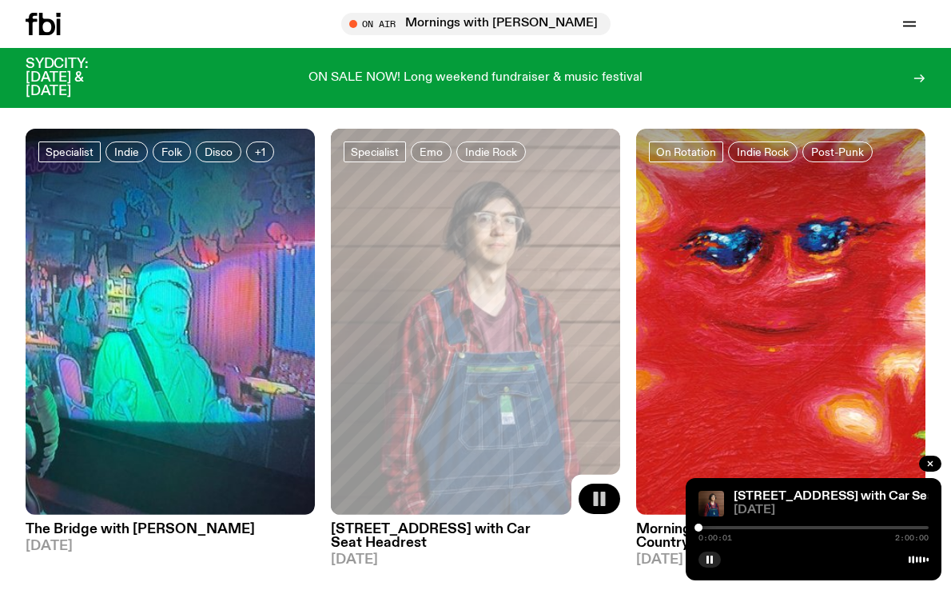
click at [485, 523] on h3 "[STREET_ADDRESS] with Car Seat Headrest" at bounding box center [475, 536] width 289 height 27
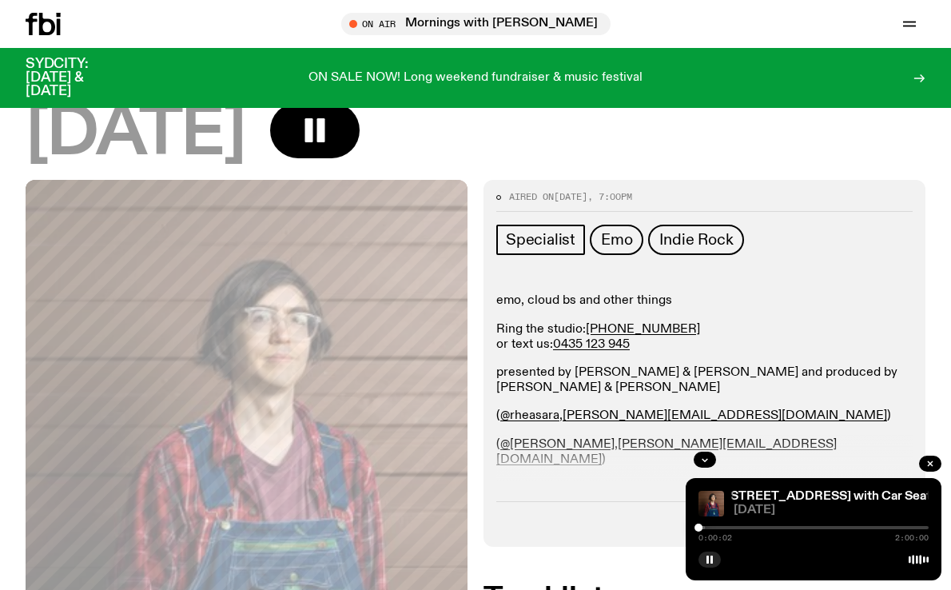
scroll to position [177, 0]
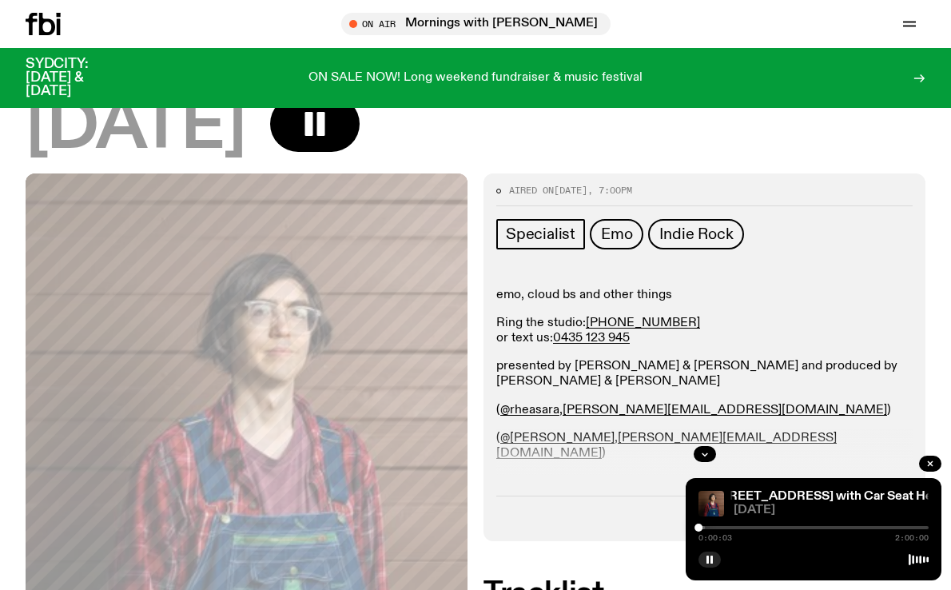
click at [728, 526] on div at bounding box center [813, 527] width 230 height 3
click at [751, 526] on div at bounding box center [813, 527] width 230 height 3
click at [761, 524] on div "0:27:30 2:00:00" at bounding box center [813, 532] width 230 height 19
click at [773, 524] on div "0:27:31 2:00:00" at bounding box center [813, 532] width 230 height 19
click at [777, 526] on div at bounding box center [813, 527] width 230 height 3
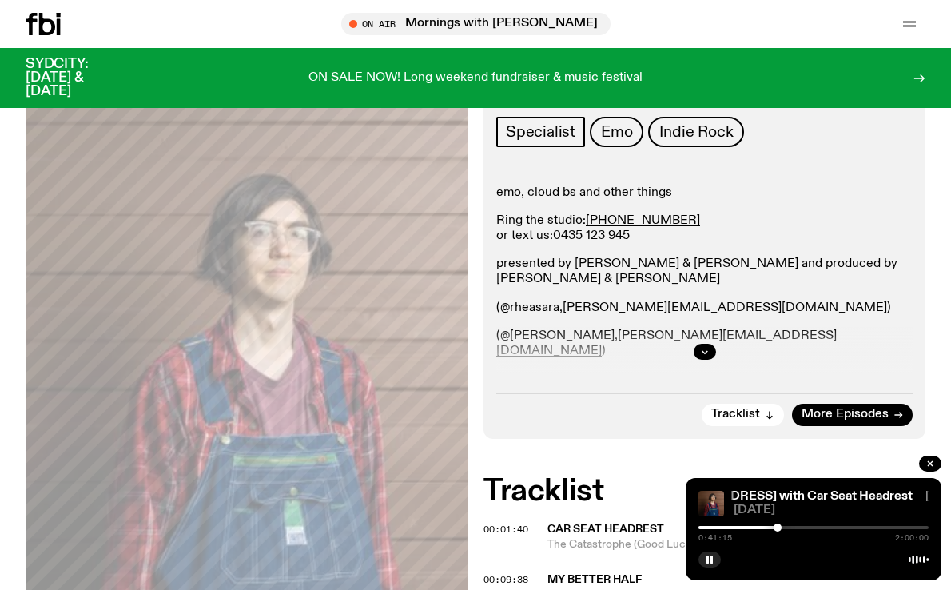
scroll to position [295, 0]
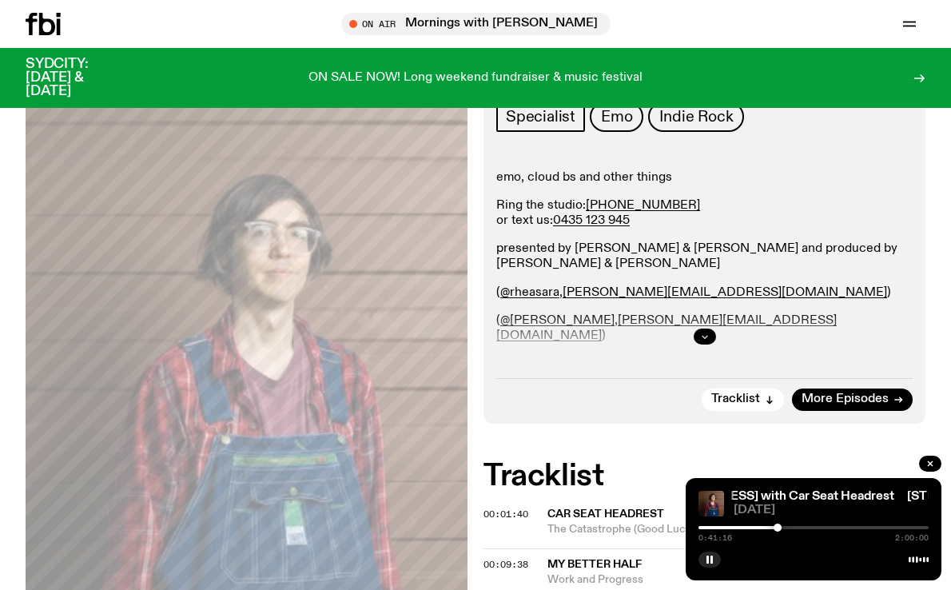
click at [706, 339] on icon "button" at bounding box center [705, 337] width 10 height 10
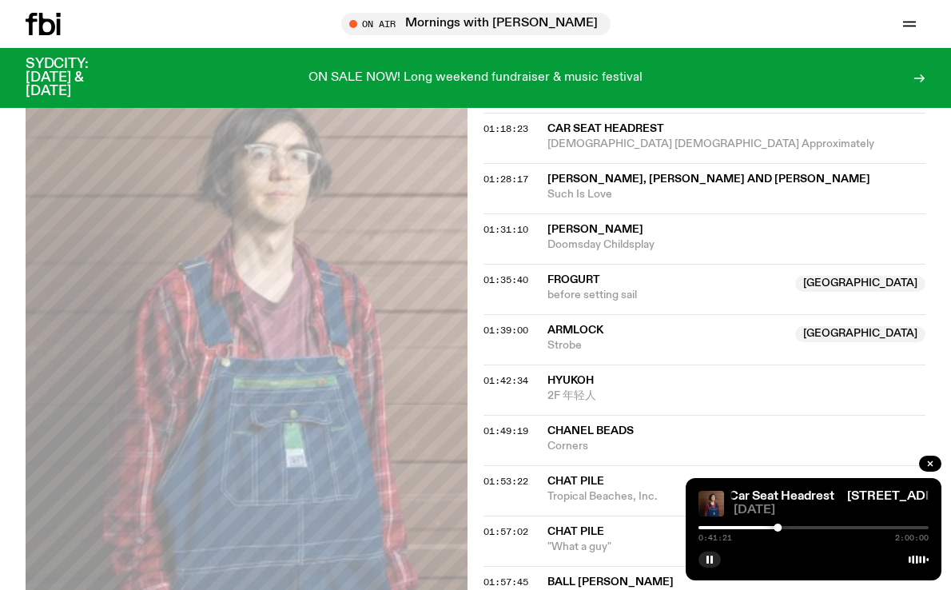
scroll to position [1751, 0]
click at [785, 526] on div at bounding box center [813, 527] width 230 height 3
click at [793, 527] on div at bounding box center [813, 527] width 230 height 3
click at [806, 526] on div at bounding box center [813, 527] width 230 height 3
click at [825, 524] on div "0:56:15 2:00:00" at bounding box center [813, 532] width 230 height 19
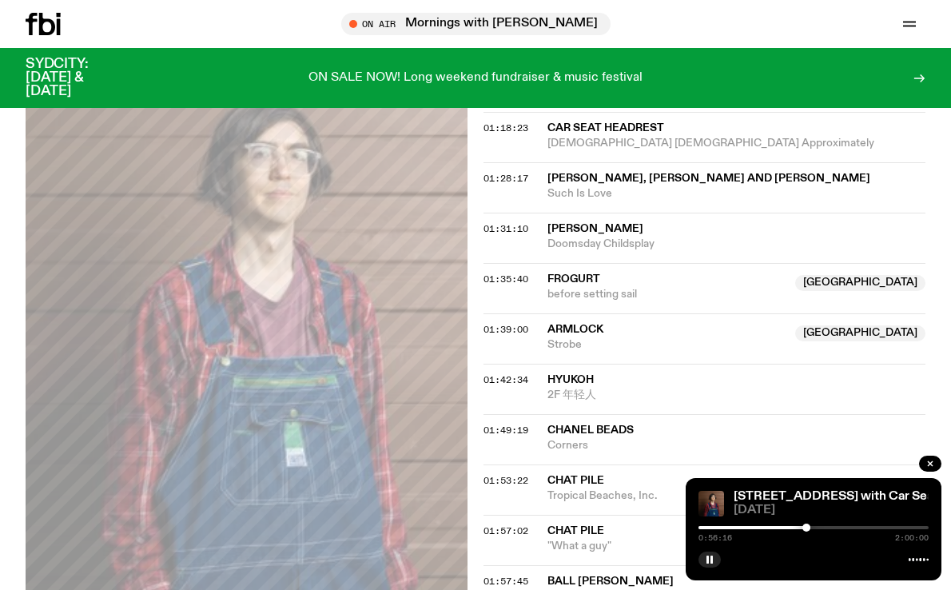
click at [821, 527] on div at bounding box center [813, 527] width 230 height 3
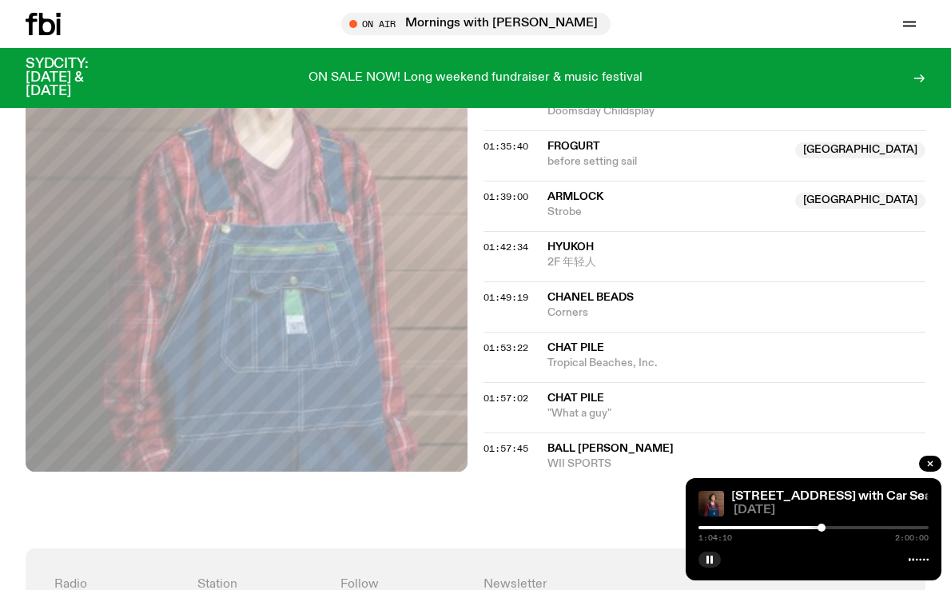
scroll to position [1891, 0]
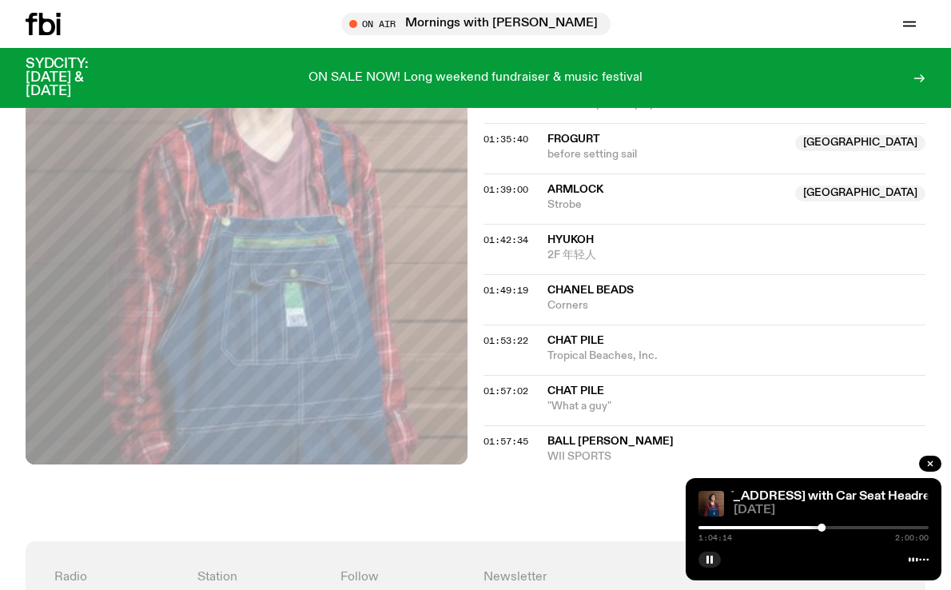
click at [489, 388] on span "01:57:02" at bounding box center [505, 390] width 45 height 13
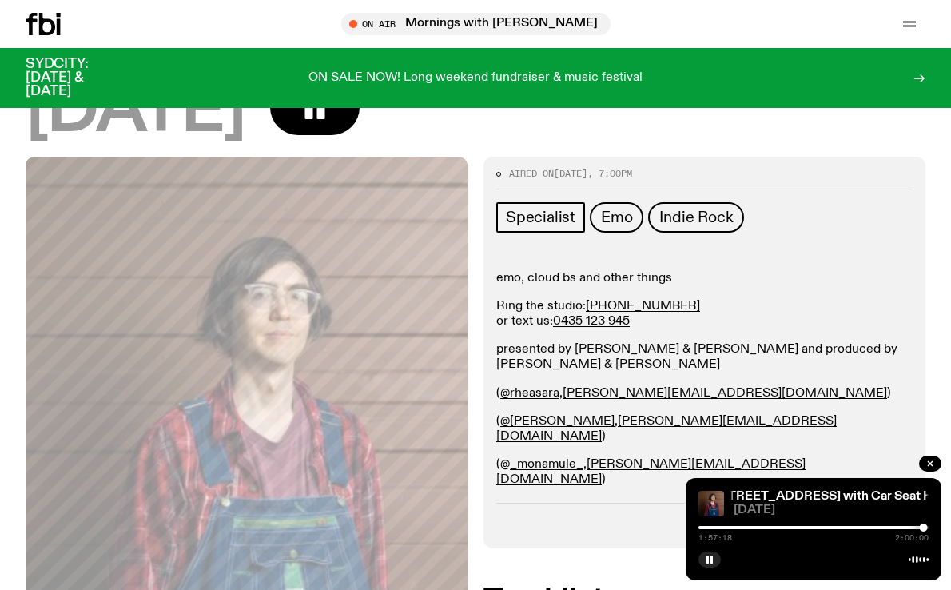
scroll to position [195, 0]
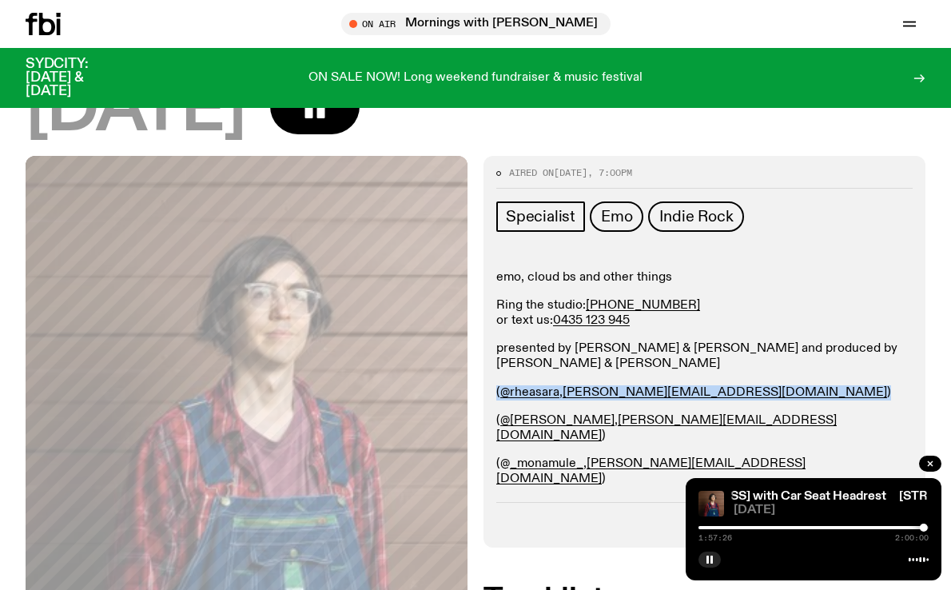
drag, startPoint x: 678, startPoint y: 394, endPoint x: 498, endPoint y: 374, distance: 180.9
click at [498, 374] on div "emo, cloud bs and other things Ring the studio: (02) 9030 6945 or text us: 0435…" at bounding box center [704, 392] width 416 height 245
copy p "( @rheasara , rhea.t@fbiradio.com )"
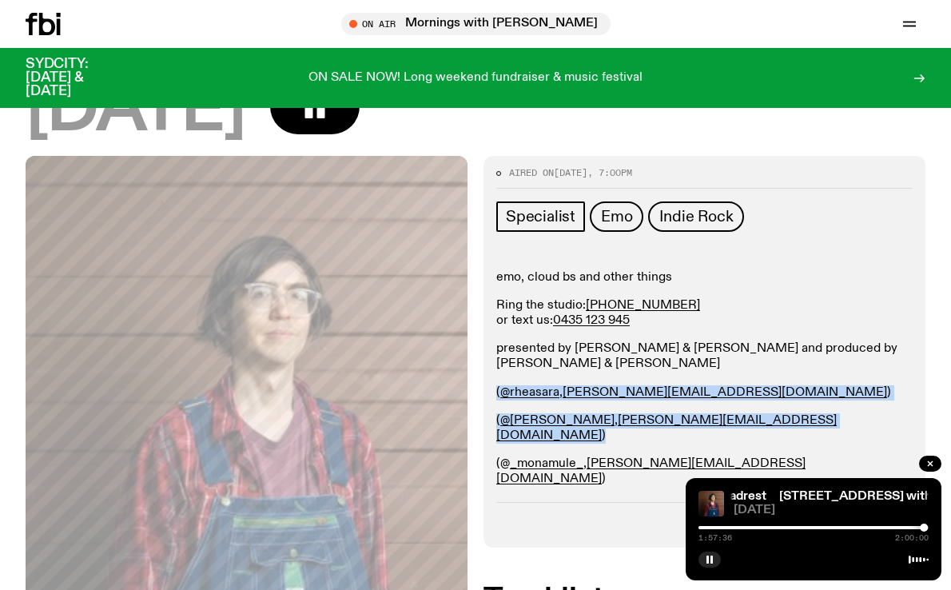
drag, startPoint x: 737, startPoint y: 419, endPoint x: 491, endPoint y: 391, distance: 248.4
click at [491, 391] on div "Aired on 04.05.25 , 7:00pm Specialist Emo Indie Rock emo, cloud bs and other th…" at bounding box center [704, 351] width 442 height 391
copy div "( @rheasara , rhea.t@fbiradio.com ) ( @p.l.mckenzie , patrick.m@fbiradio.com )"
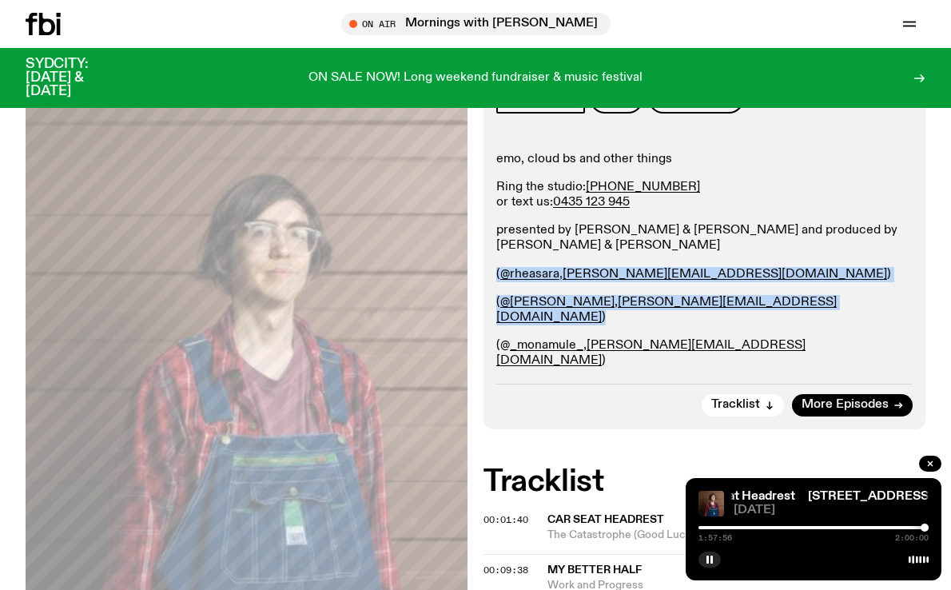
scroll to position [314, 0]
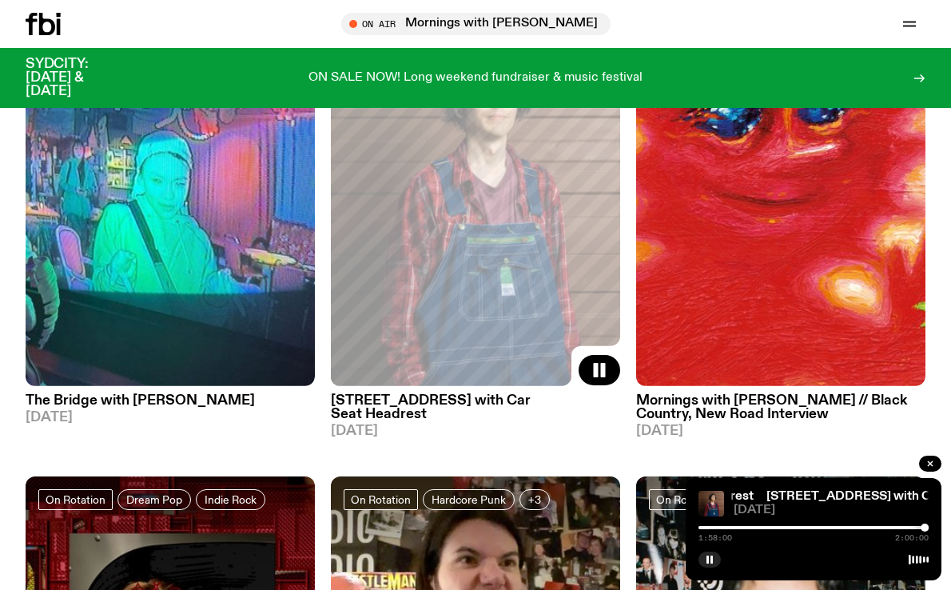
scroll to position [1667, 0]
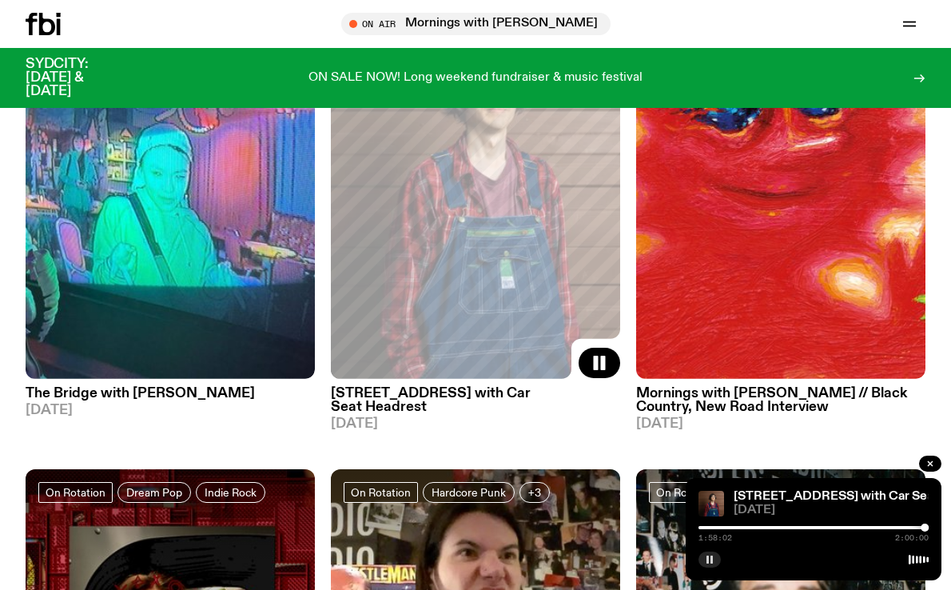
click at [711, 555] on rect "button" at bounding box center [711, 559] width 2 height 8
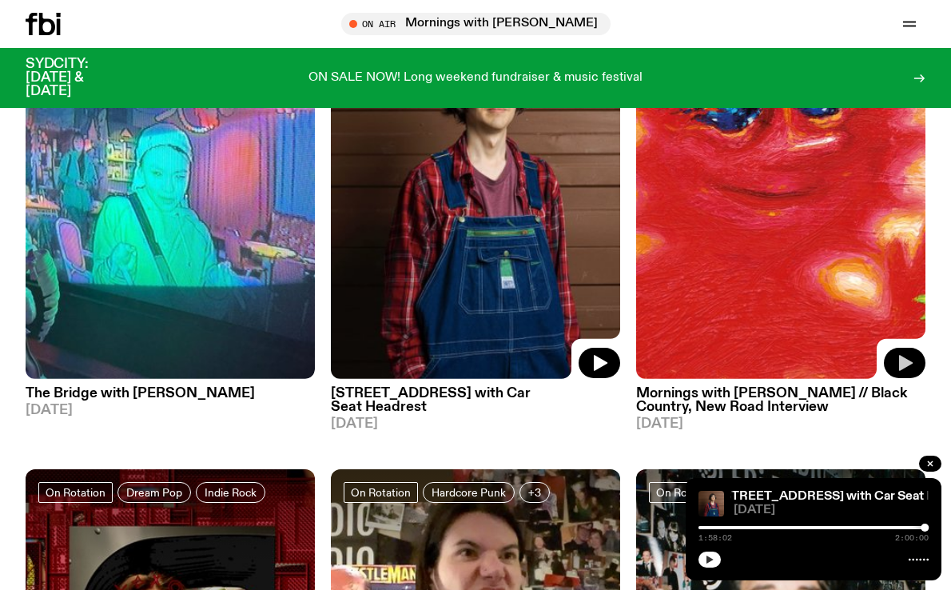
click at [906, 355] on icon "button" at bounding box center [906, 363] width 14 height 16
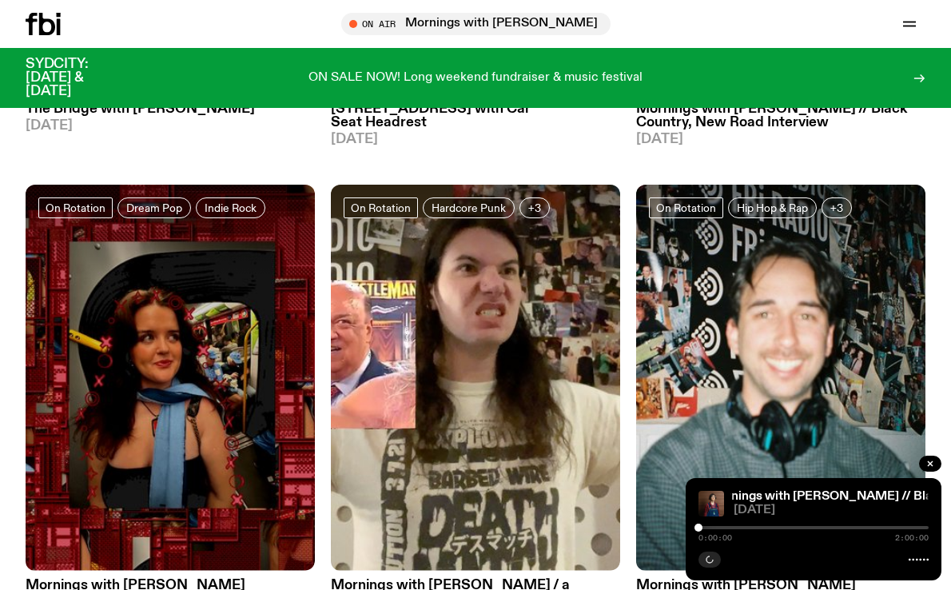
scroll to position [1993, 0]
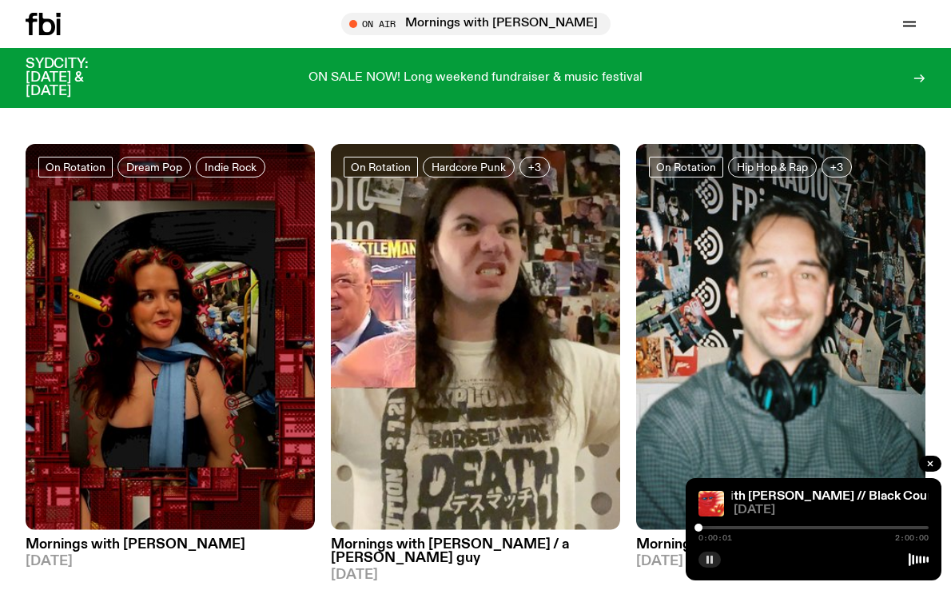
click at [725, 527] on div at bounding box center [813, 527] width 230 height 3
click at [778, 523] on div "0:13:45 2:00:00" at bounding box center [813, 532] width 230 height 19
click at [709, 559] on icon "button" at bounding box center [710, 559] width 10 height 10
click at [601, 506] on icon "button" at bounding box center [601, 514] width 14 height 16
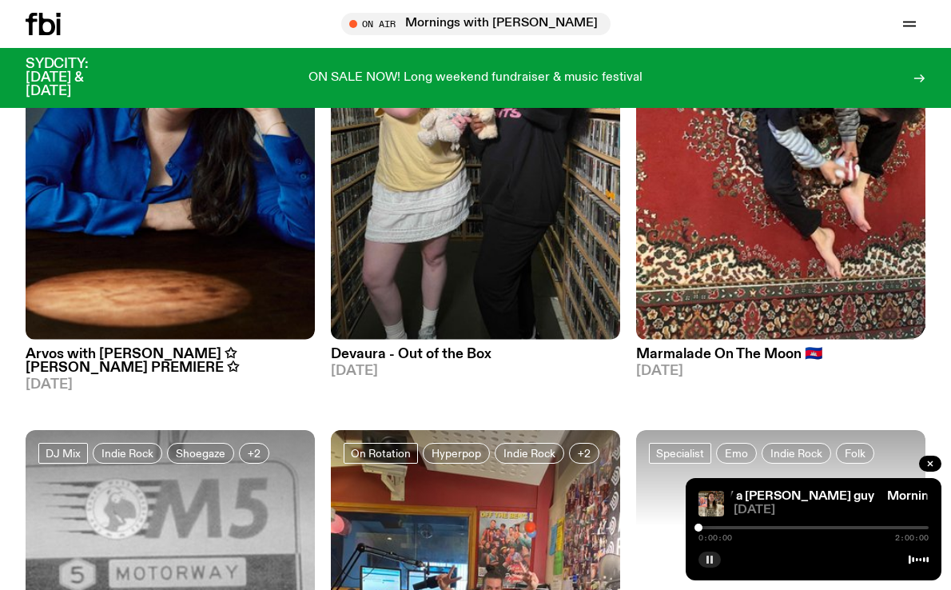
scroll to position [2764, 0]
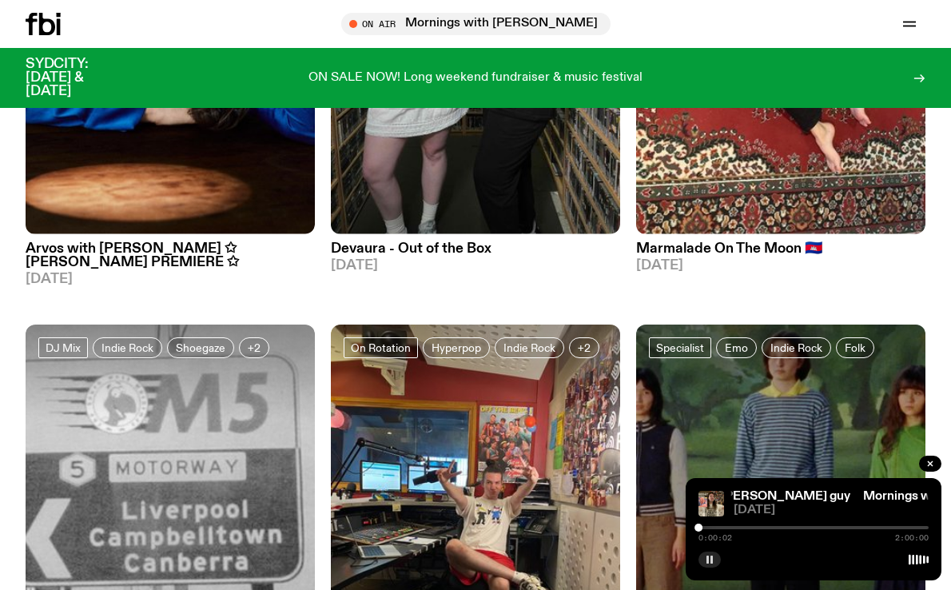
click at [745, 524] on div "0:00:02 2:00:00" at bounding box center [813, 532] width 230 height 19
click at [741, 530] on div "0:00:03 2:00:00" at bounding box center [813, 532] width 230 height 19
click at [741, 526] on div at bounding box center [813, 527] width 230 height 3
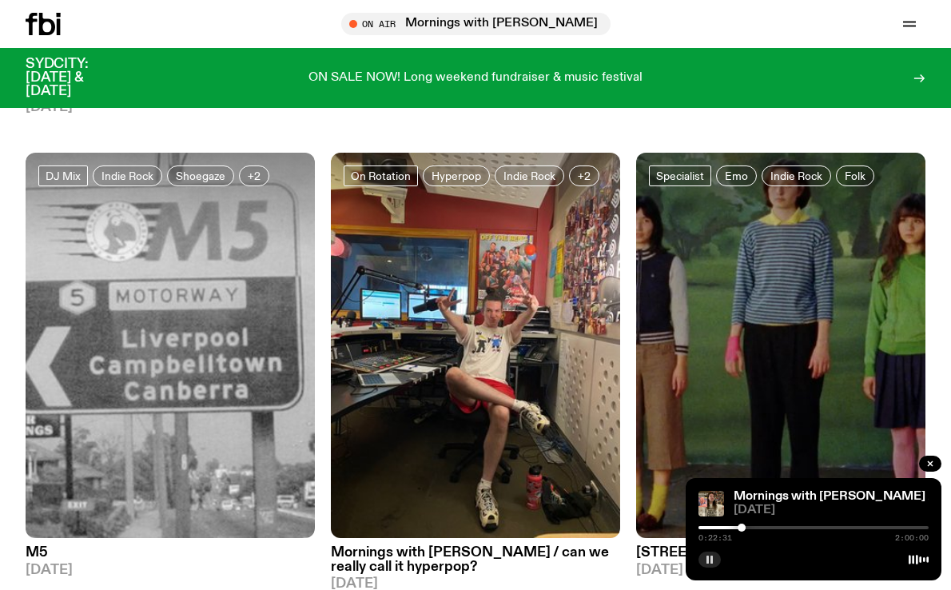
scroll to position [2963, 0]
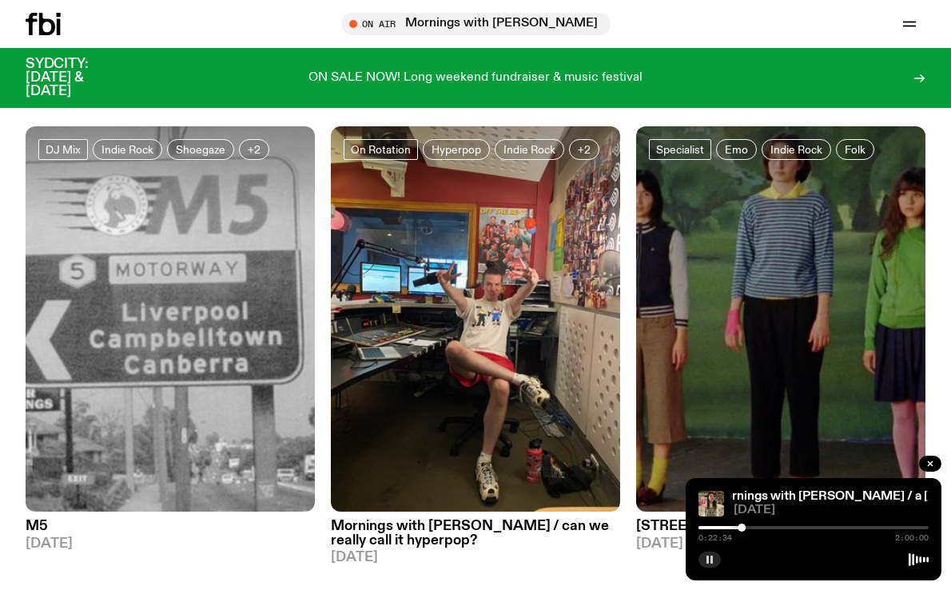
click at [761, 529] on div "0:22:34 2:00:00" at bounding box center [813, 532] width 230 height 19
click at [762, 527] on div at bounding box center [813, 527] width 230 height 3
click at [780, 527] on div at bounding box center [813, 527] width 230 height 3
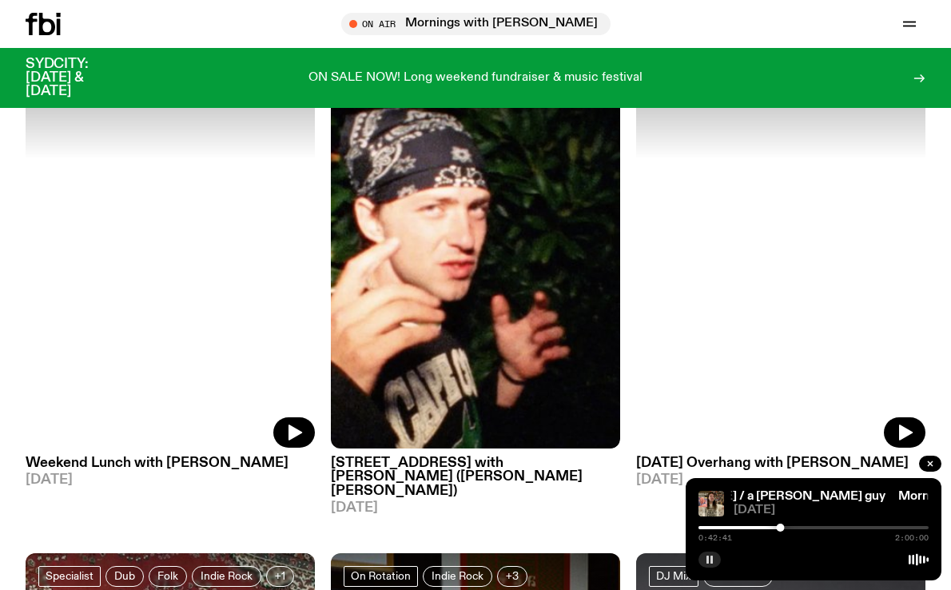
scroll to position [3984, 0]
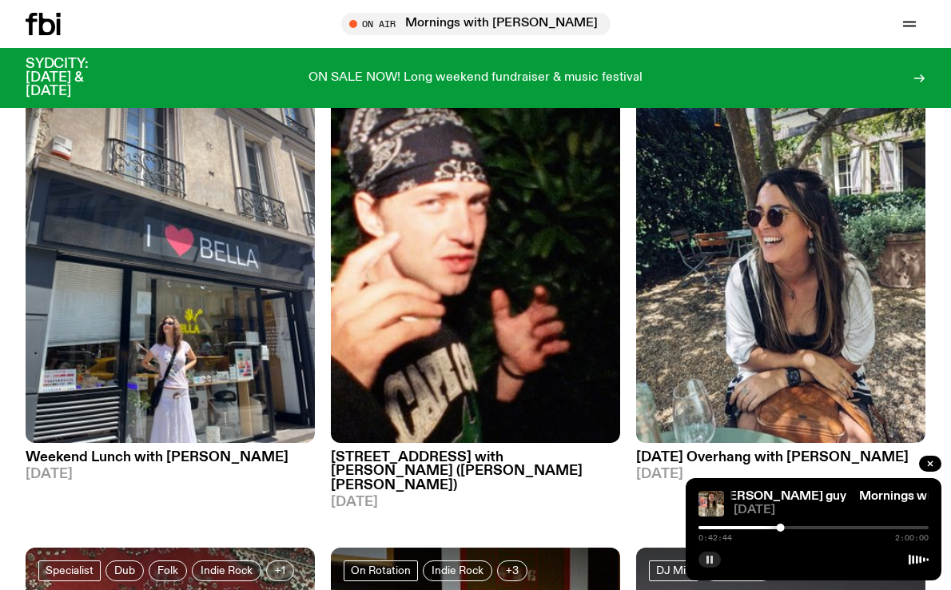
click at [497, 451] on h3 "704 W HIGH ST with LUCY (COOPER B. HANDY)" at bounding box center [475, 471] width 289 height 41
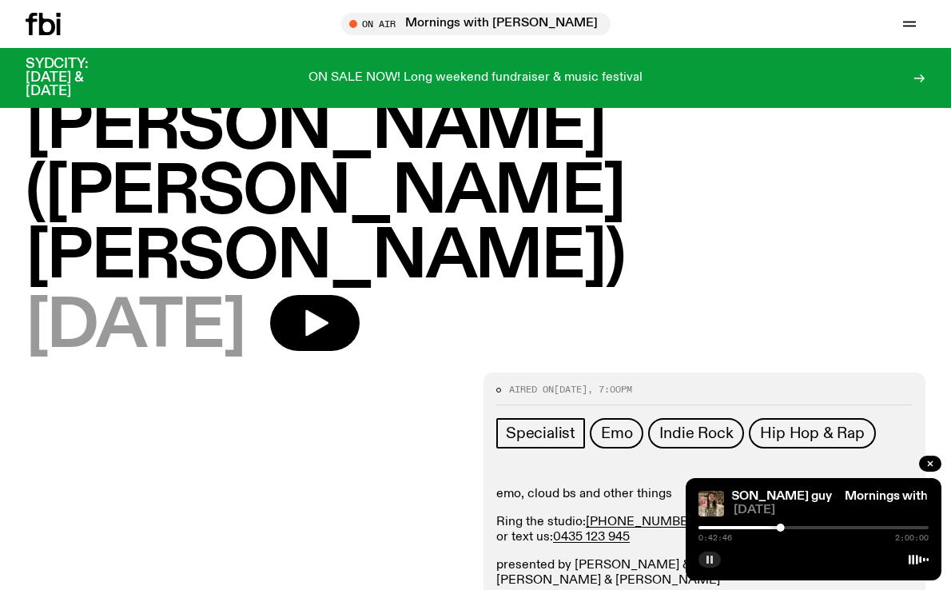
scroll to position [112, 0]
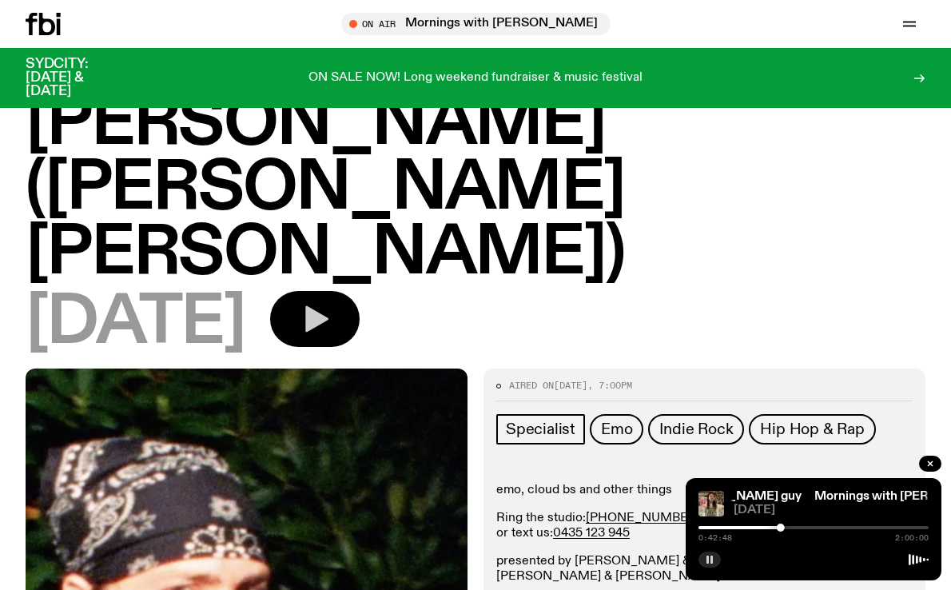
click at [360, 291] on button "button" at bounding box center [314, 319] width 89 height 56
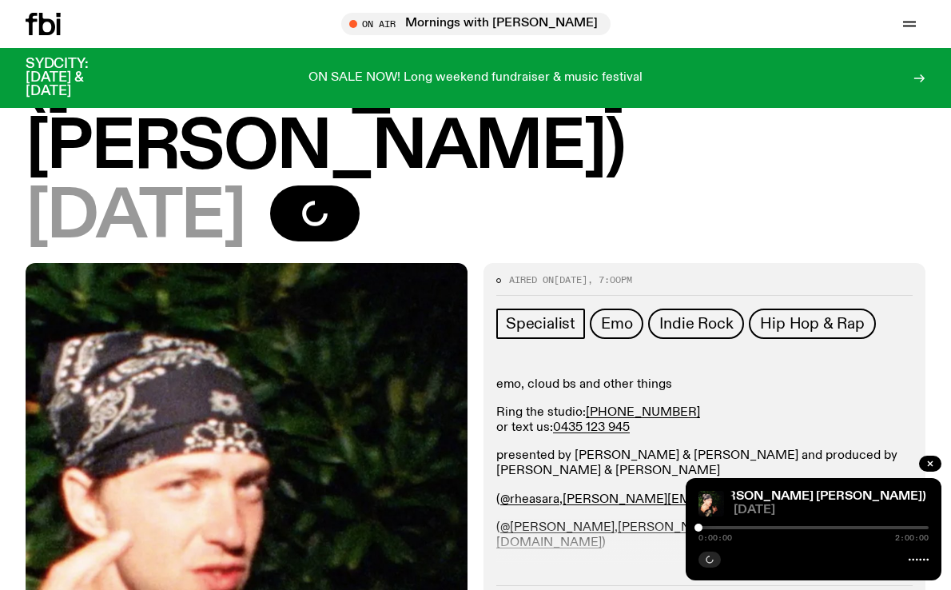
scroll to position [232, 0]
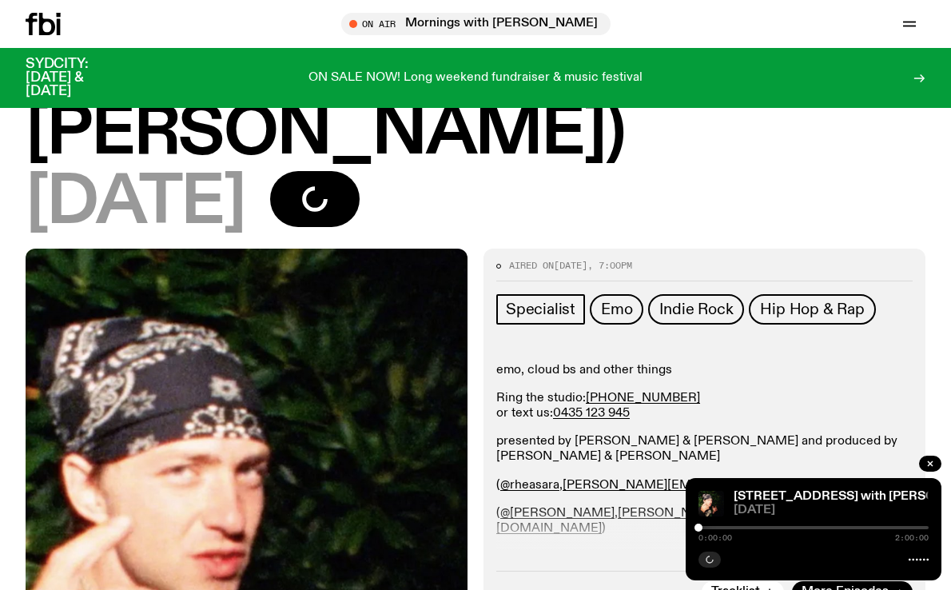
click at [709, 521] on button "button" at bounding box center [705, 529] width 22 height 16
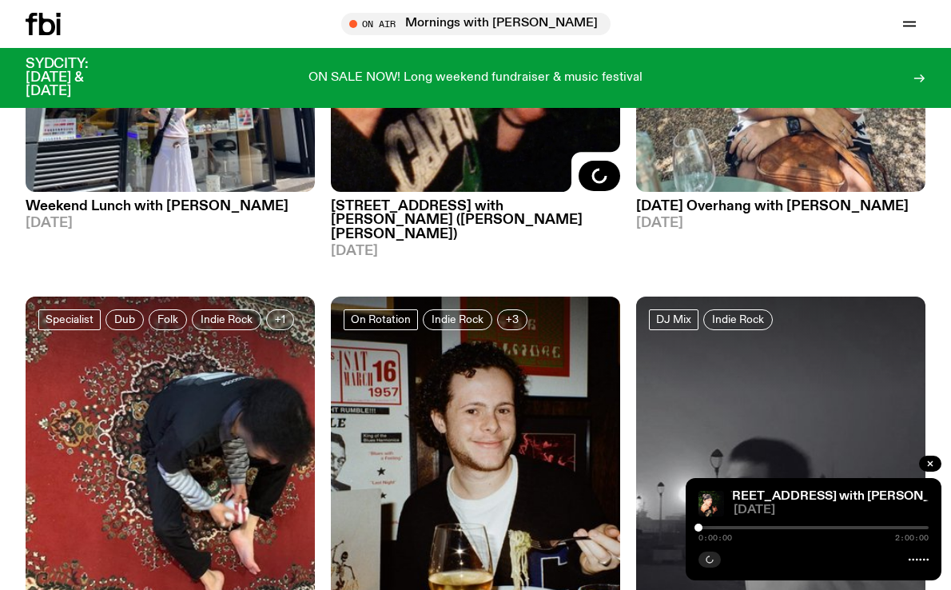
scroll to position [4421, 0]
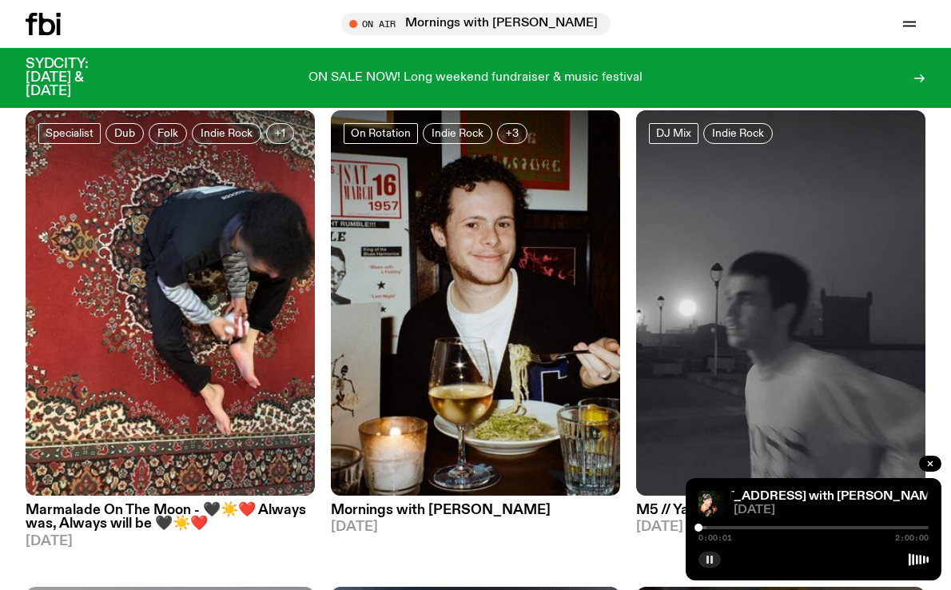
click at [756, 525] on div "0:00:01 2:00:00" at bounding box center [813, 532] width 230 height 19
click at [756, 528] on div at bounding box center [813, 527] width 230 height 3
click at [712, 564] on button "button" at bounding box center [709, 559] width 22 height 16
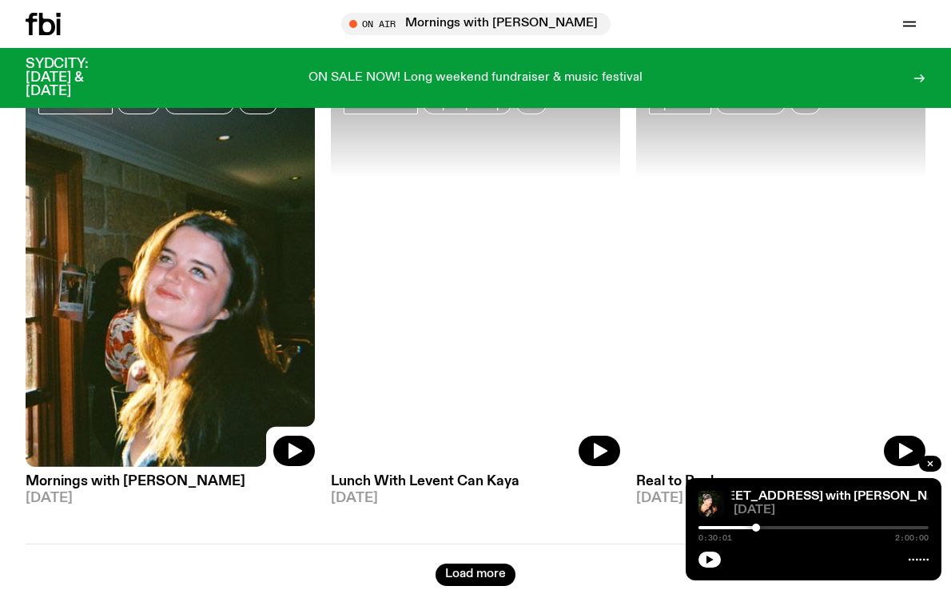
scroll to position [8278, 0]
